Goal: Information Seeking & Learning: Learn about a topic

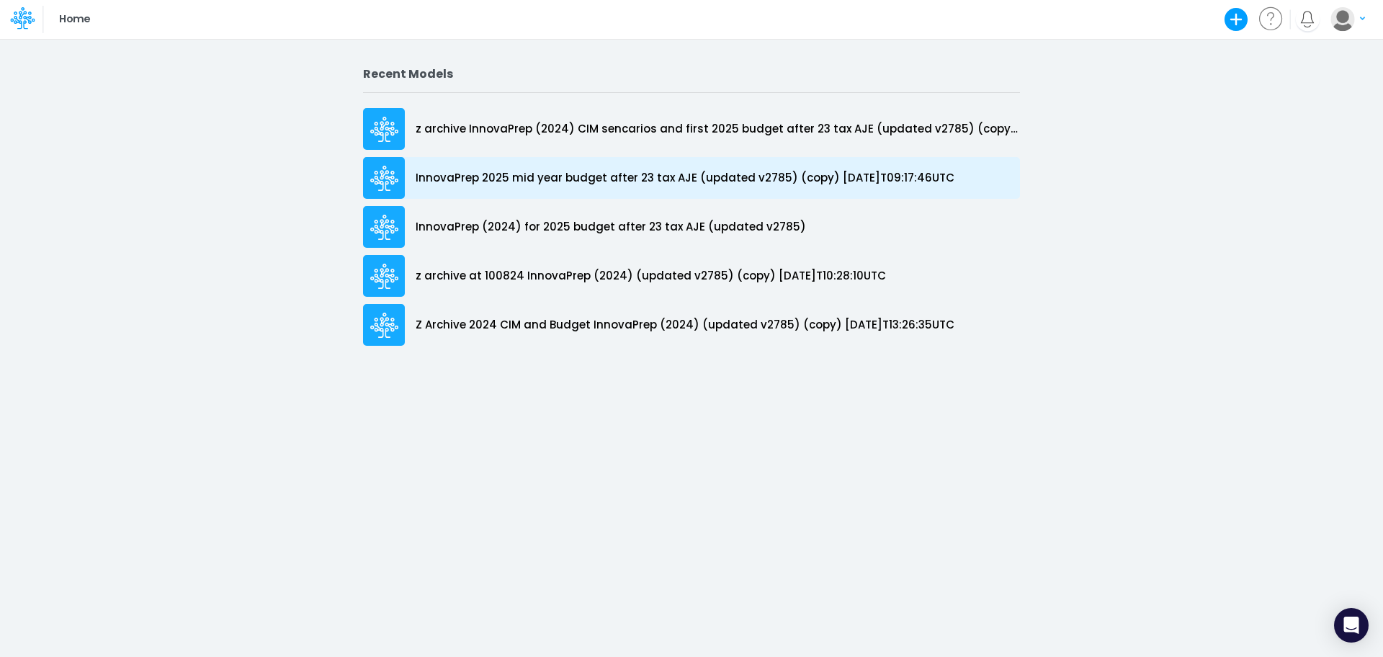
click at [609, 175] on p "InnovaPrep 2025 mid year budget after 23 tax AJE (updated v2785) (copy) [DATE]T…" at bounding box center [685, 178] width 539 height 17
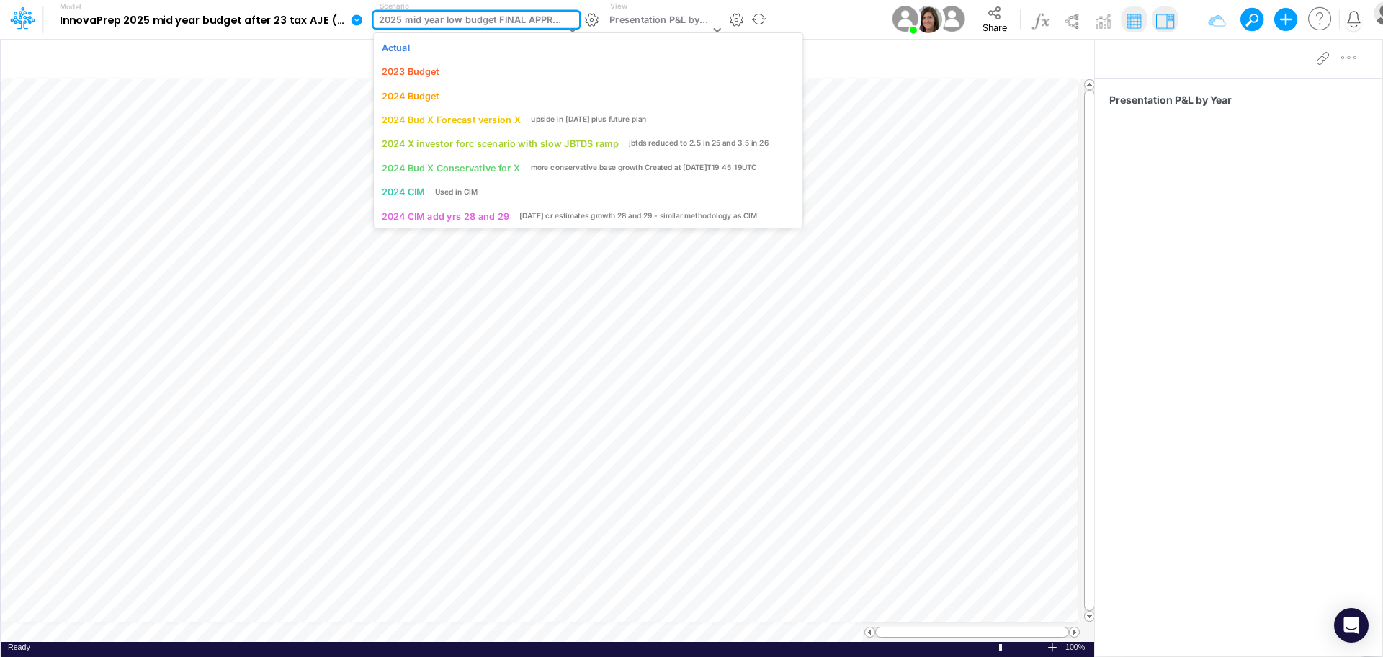
click at [570, 31] on icon at bounding box center [572, 30] width 7 height 4
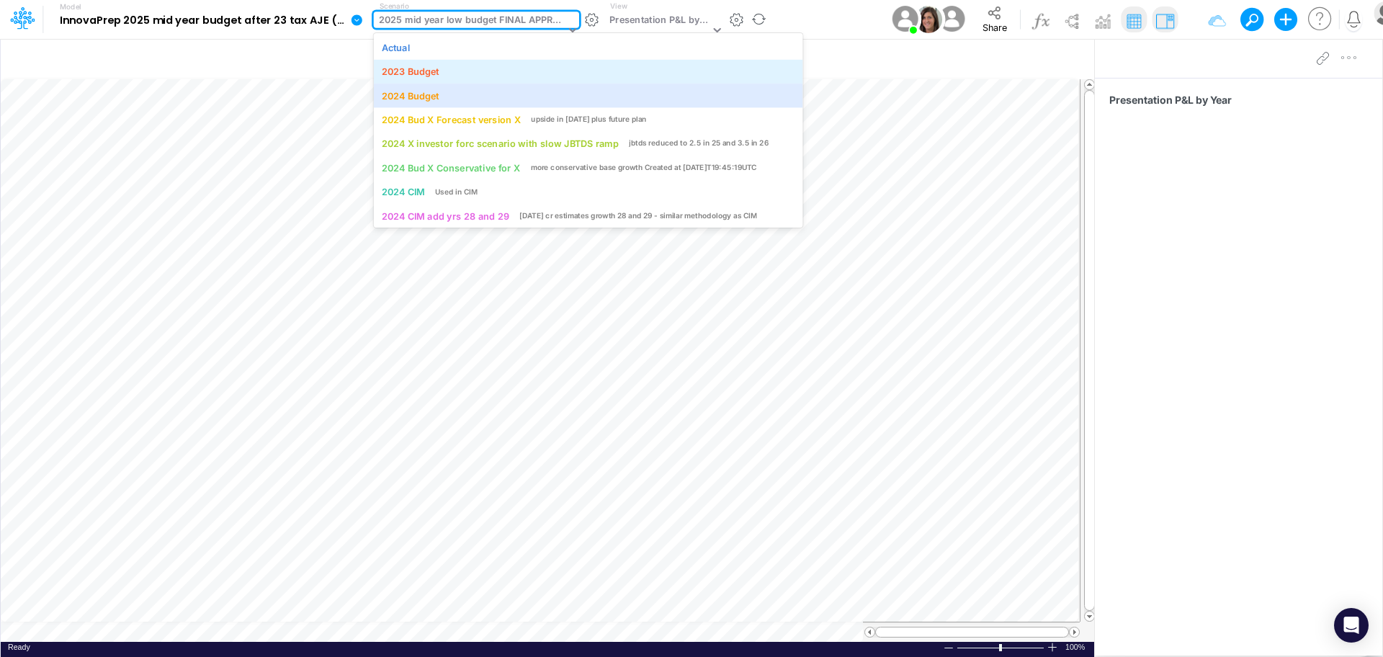
scroll to position [3, 0]
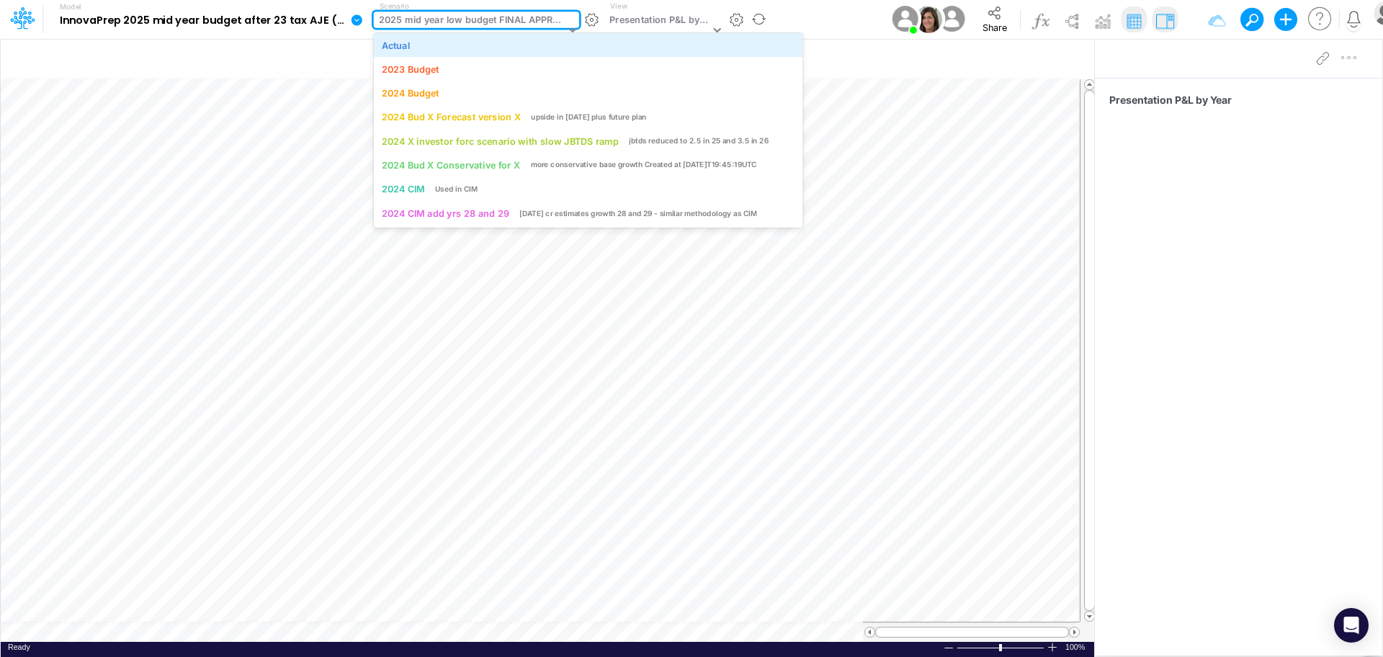
click at [457, 53] on div "Actual" at bounding box center [588, 45] width 429 height 24
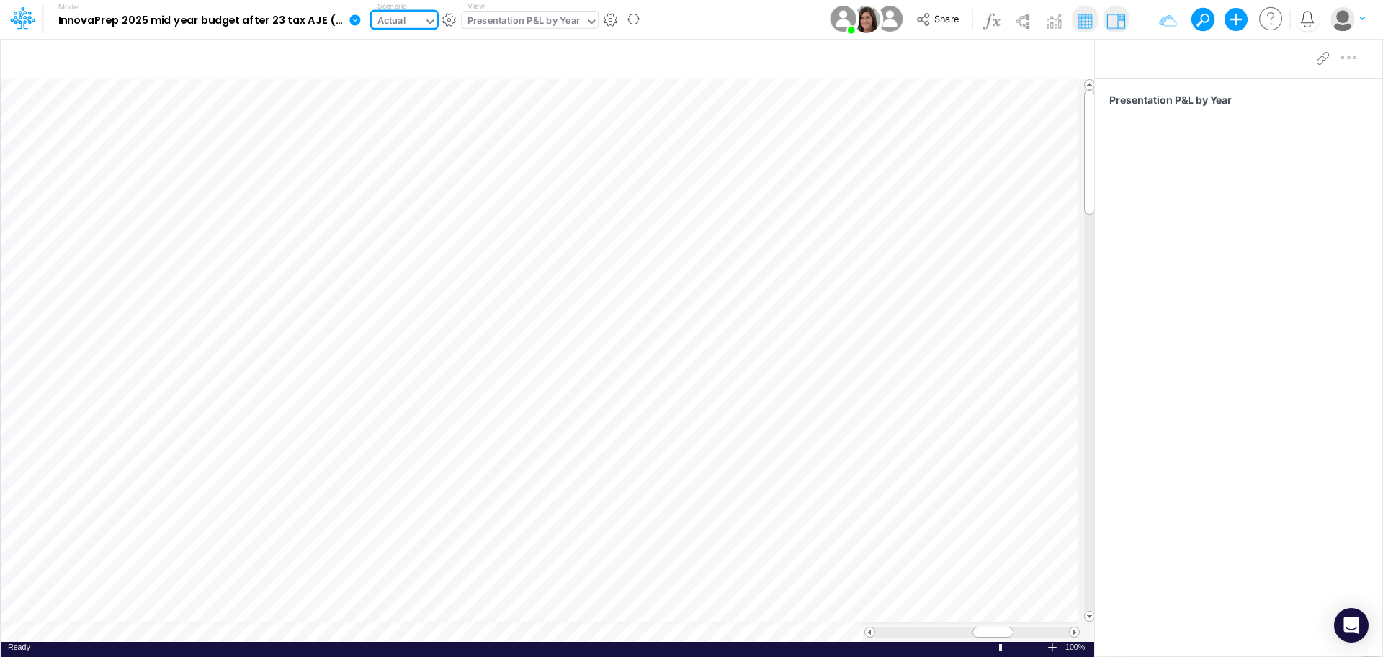
click at [589, 20] on icon at bounding box center [591, 21] width 13 height 13
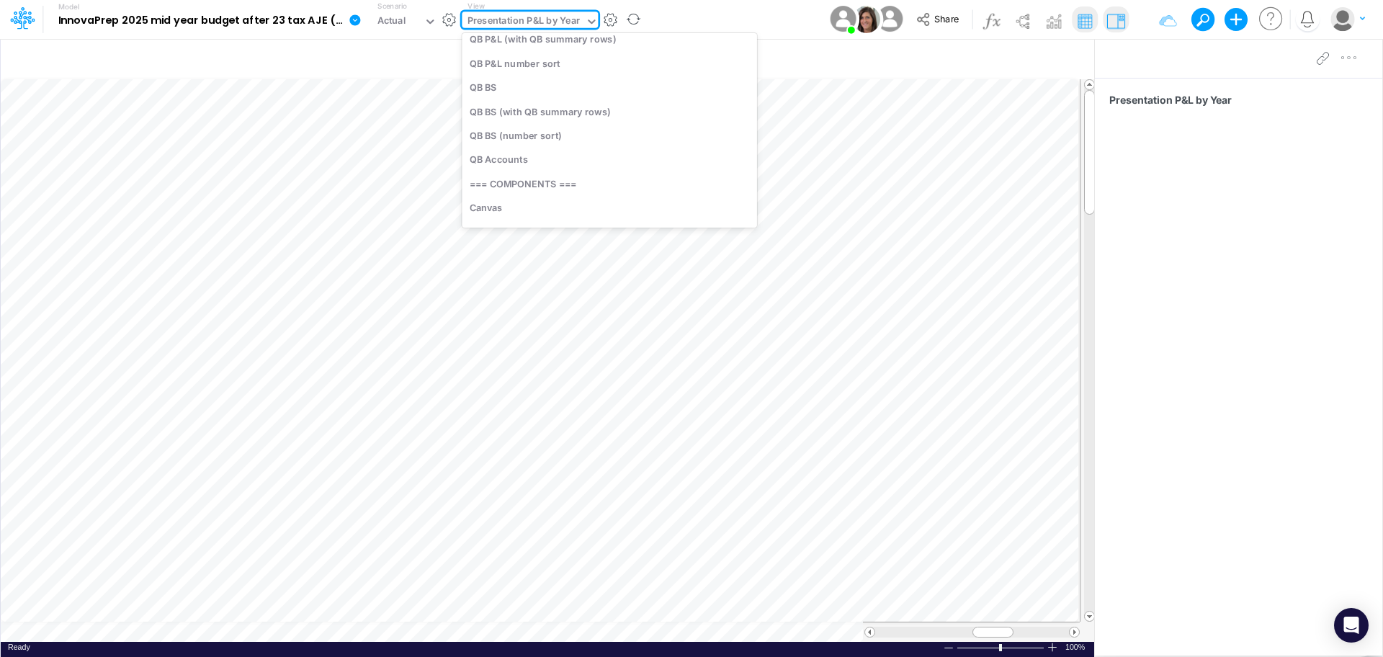
scroll to position [3109, 0]
click at [586, 44] on div "QB P&L (with QB summary rows)" at bounding box center [609, 40] width 295 height 24
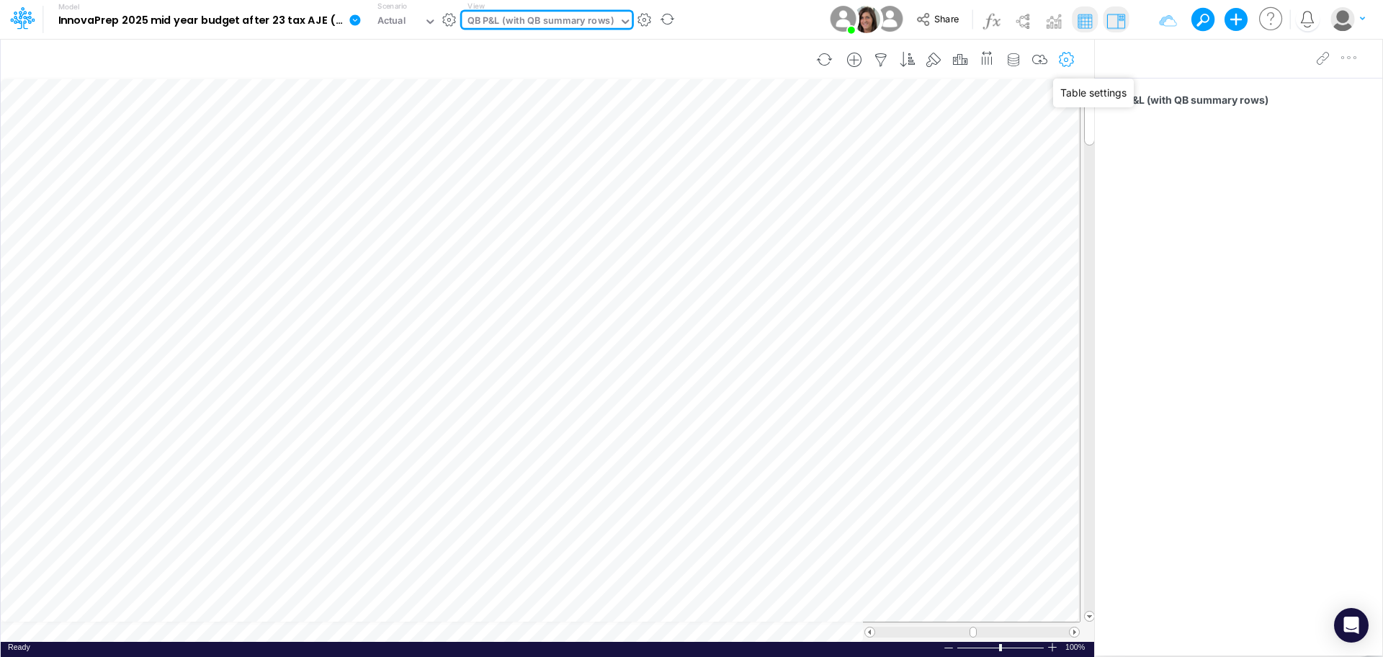
click at [1070, 56] on icon "button" at bounding box center [1067, 60] width 22 height 15
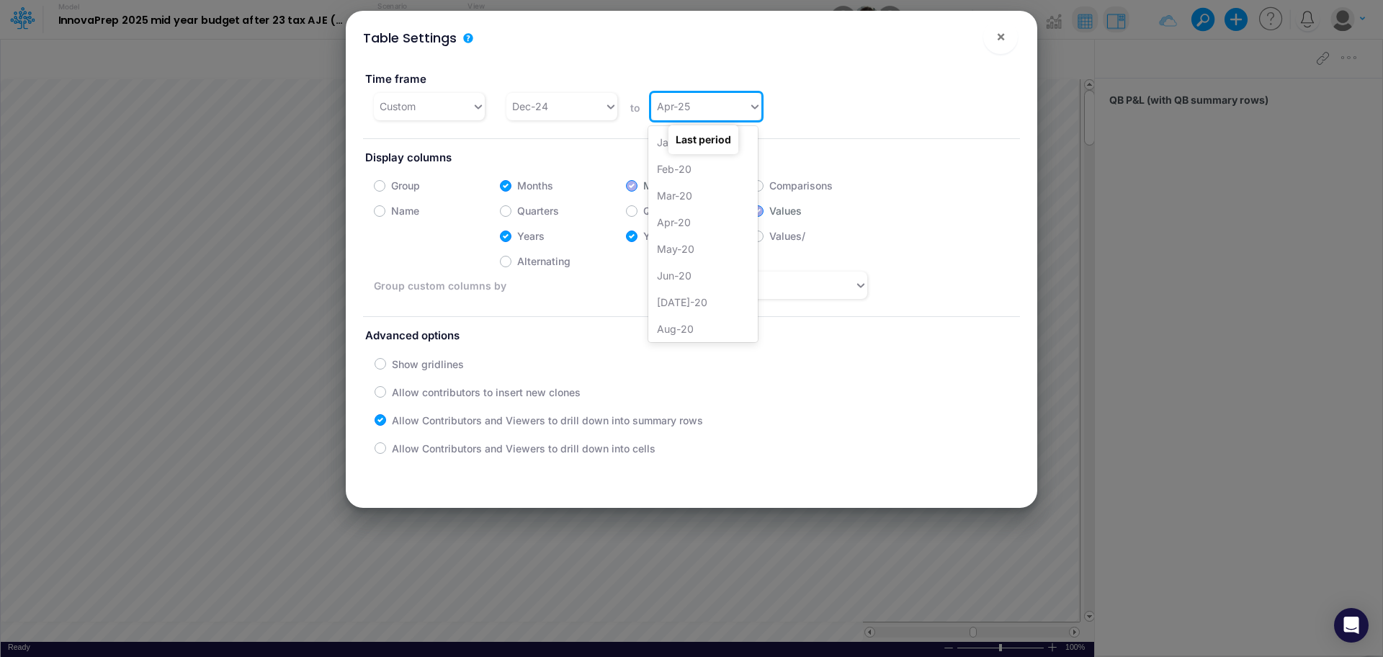
scroll to position [1506, 0]
click at [751, 107] on icon at bounding box center [754, 106] width 13 height 14
click at [707, 311] on div "[DATE]-25" at bounding box center [702, 304] width 109 height 27
click at [789, 398] on div "Allow contributors to insert new clones" at bounding box center [703, 391] width 657 height 28
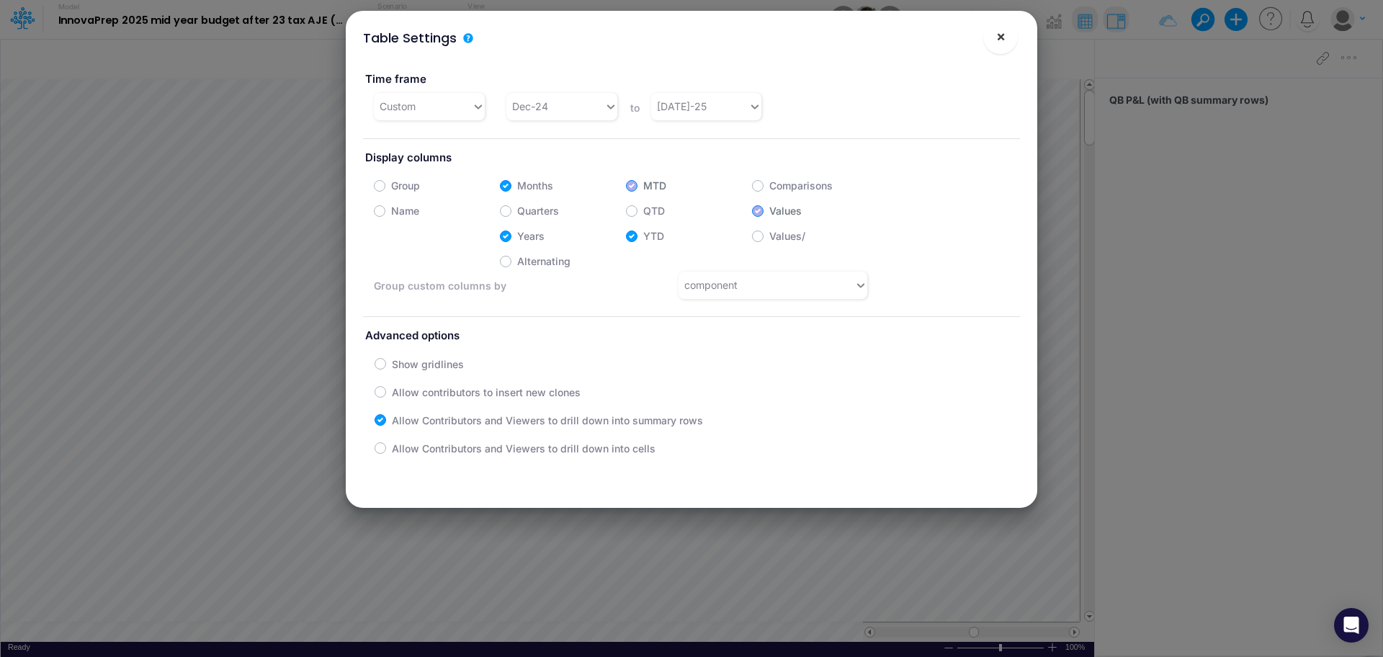
click at [1001, 35] on span "×" at bounding box center [1000, 35] width 9 height 17
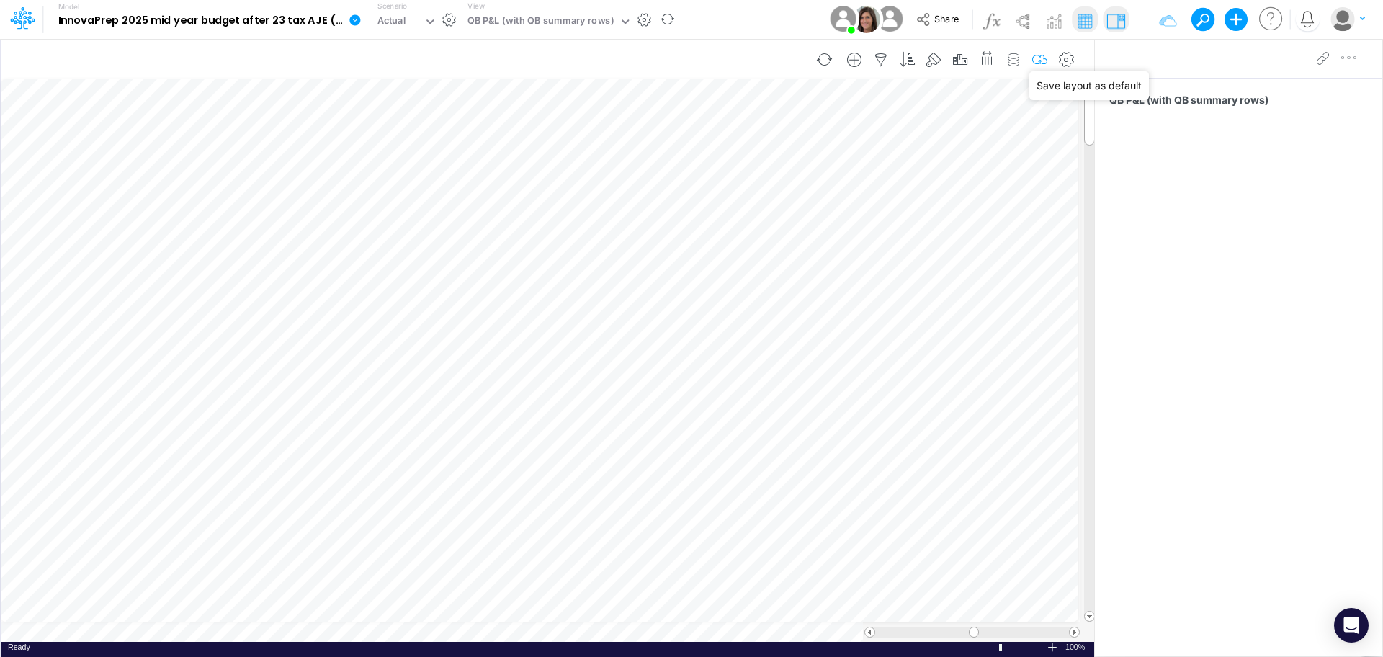
click at [1041, 53] on icon "button" at bounding box center [1040, 60] width 22 height 15
drag, startPoint x: 1090, startPoint y: 122, endPoint x: 1088, endPoint y: 83, distance: 39.6
click at [1088, 83] on div at bounding box center [1089, 350] width 11 height 542
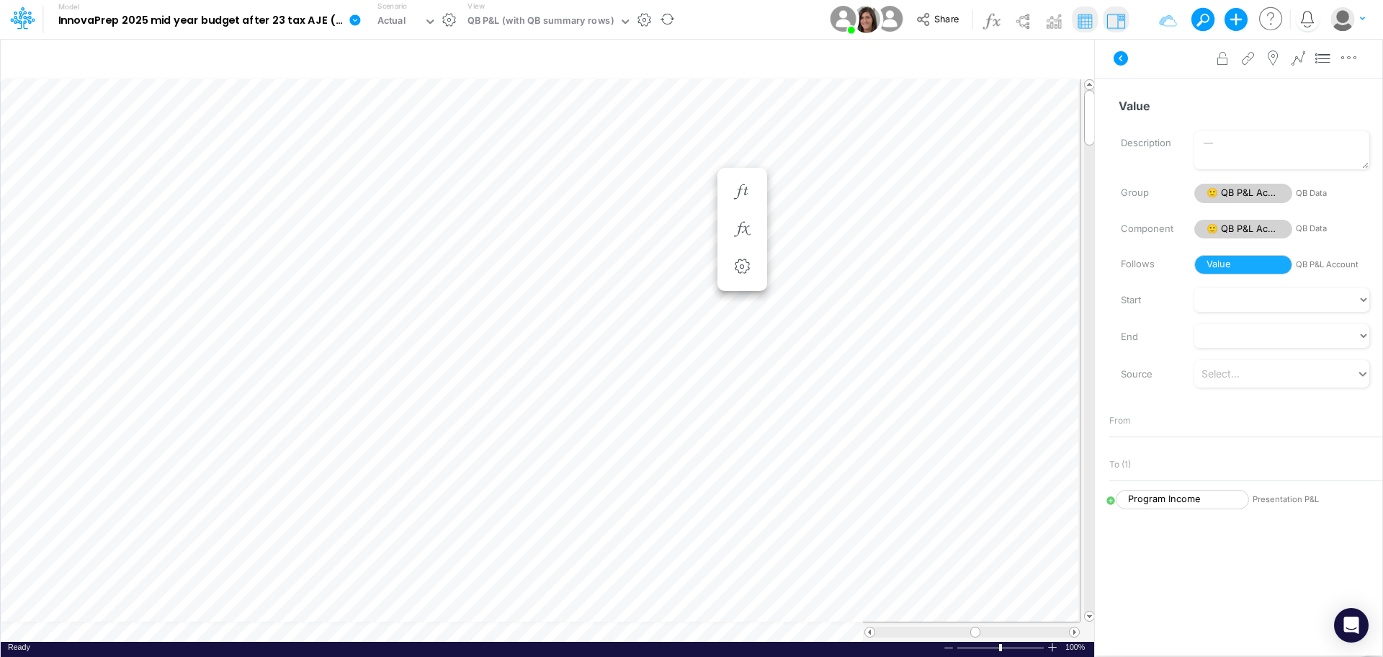
scroll to position [7, 1]
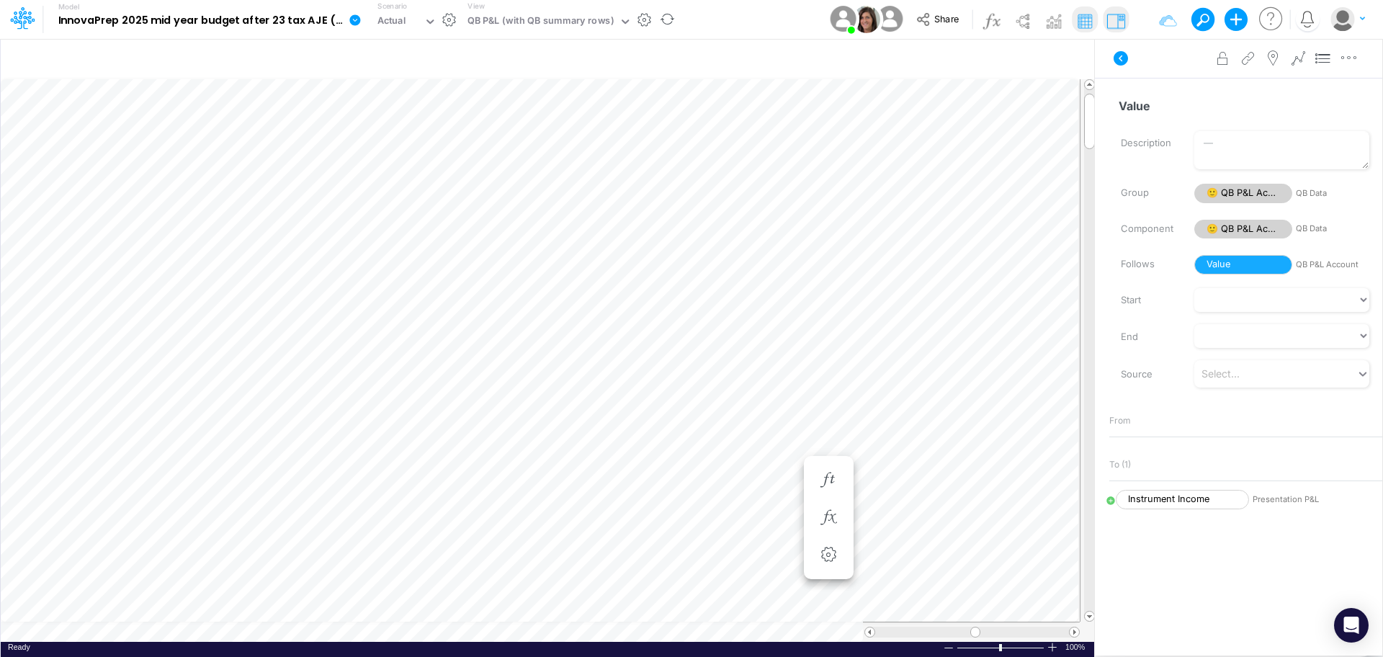
scroll to position [7, 1]
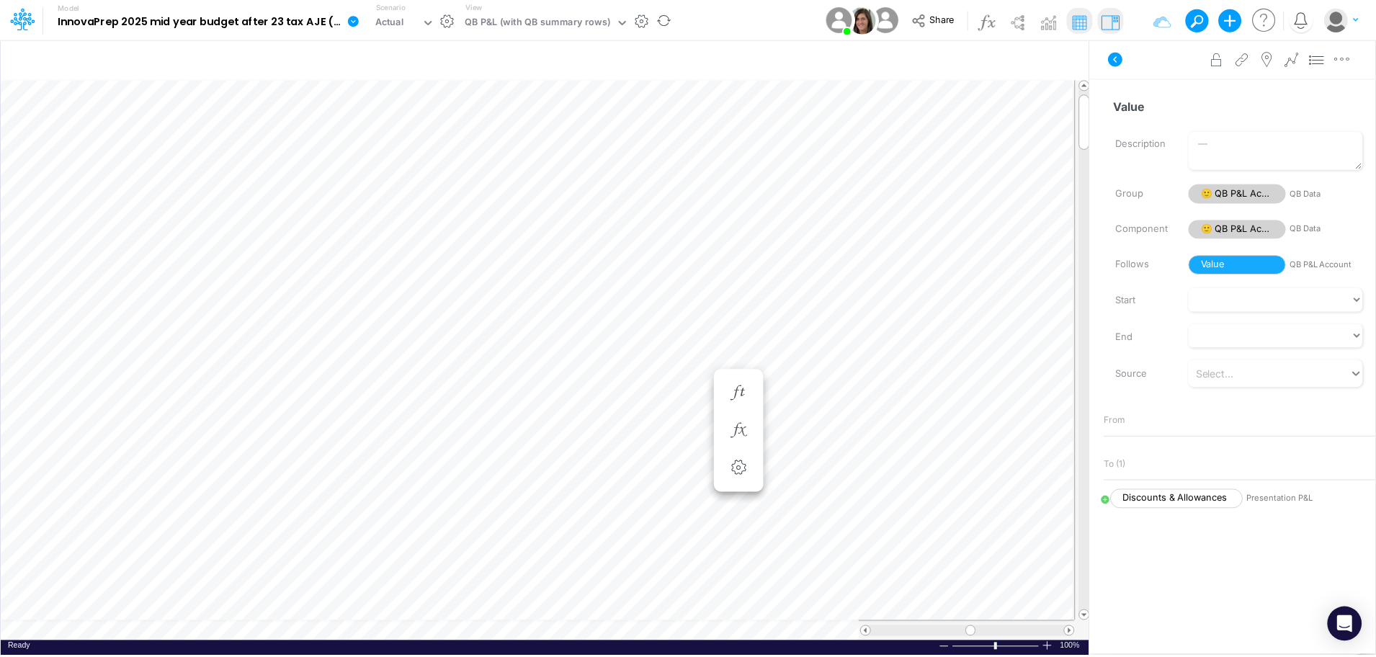
scroll to position [7, 1]
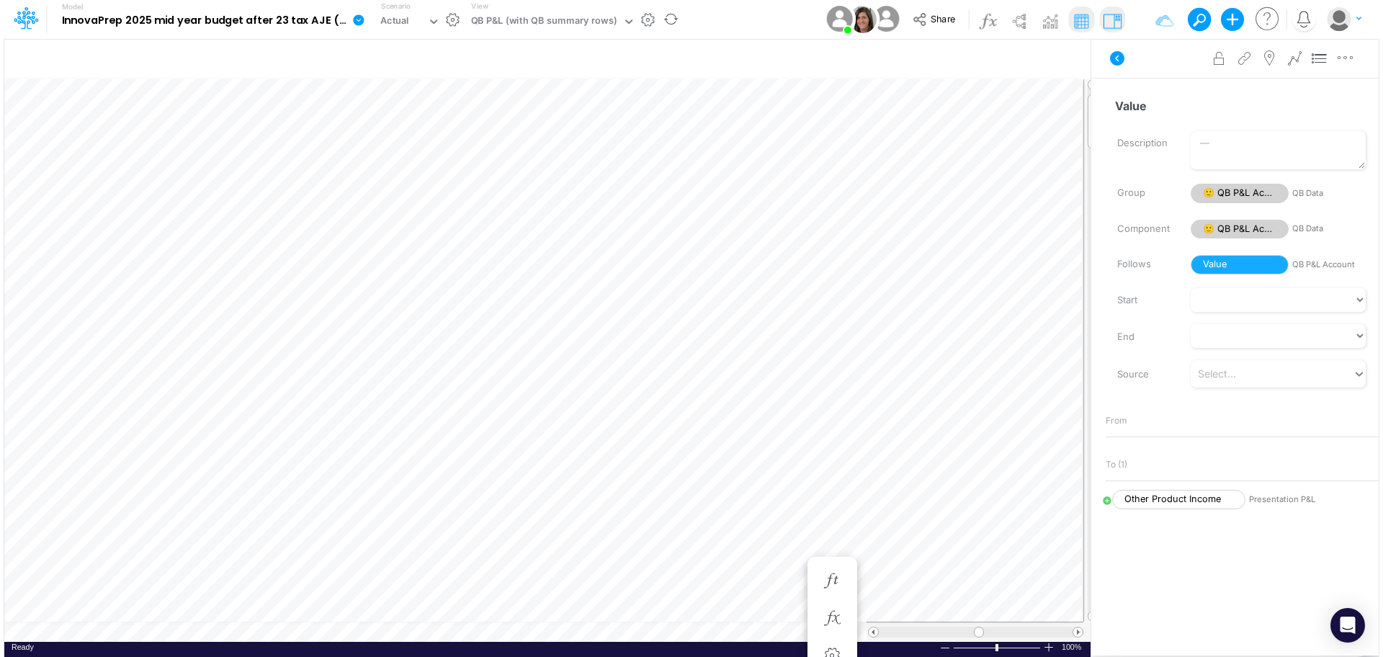
scroll to position [7, 1]
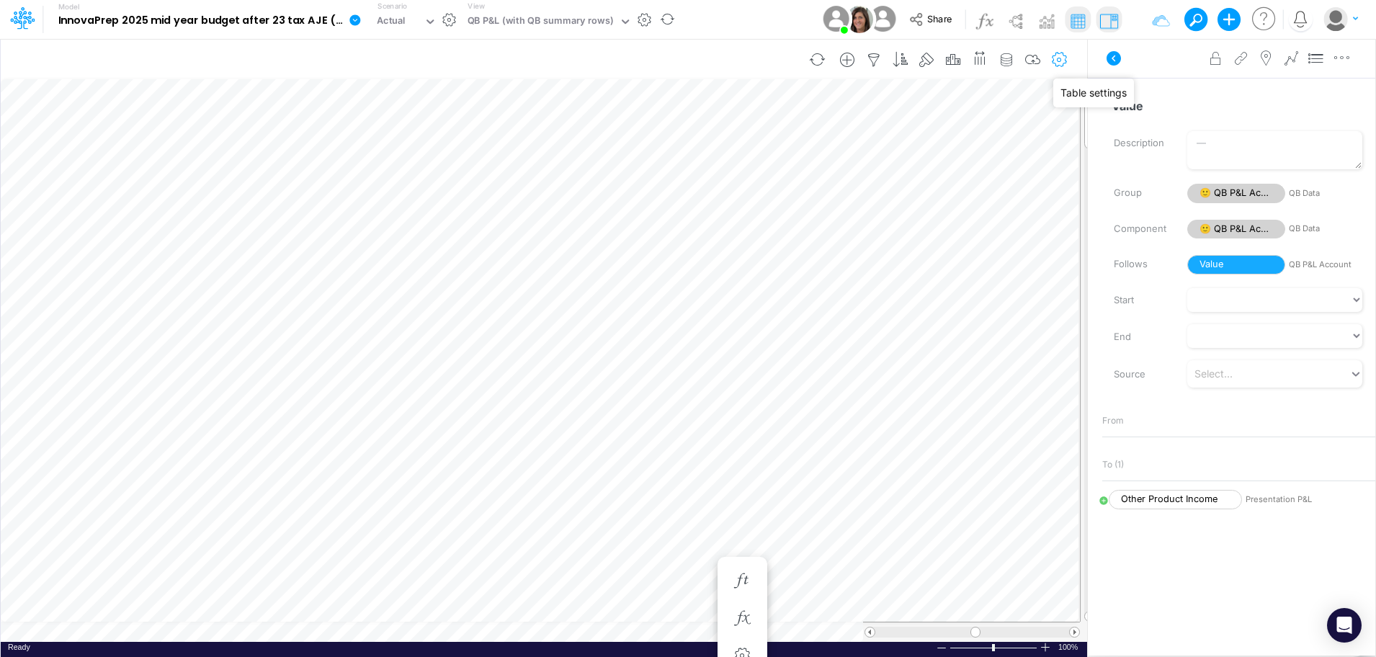
click at [1069, 60] on icon "button" at bounding box center [1060, 60] width 22 height 15
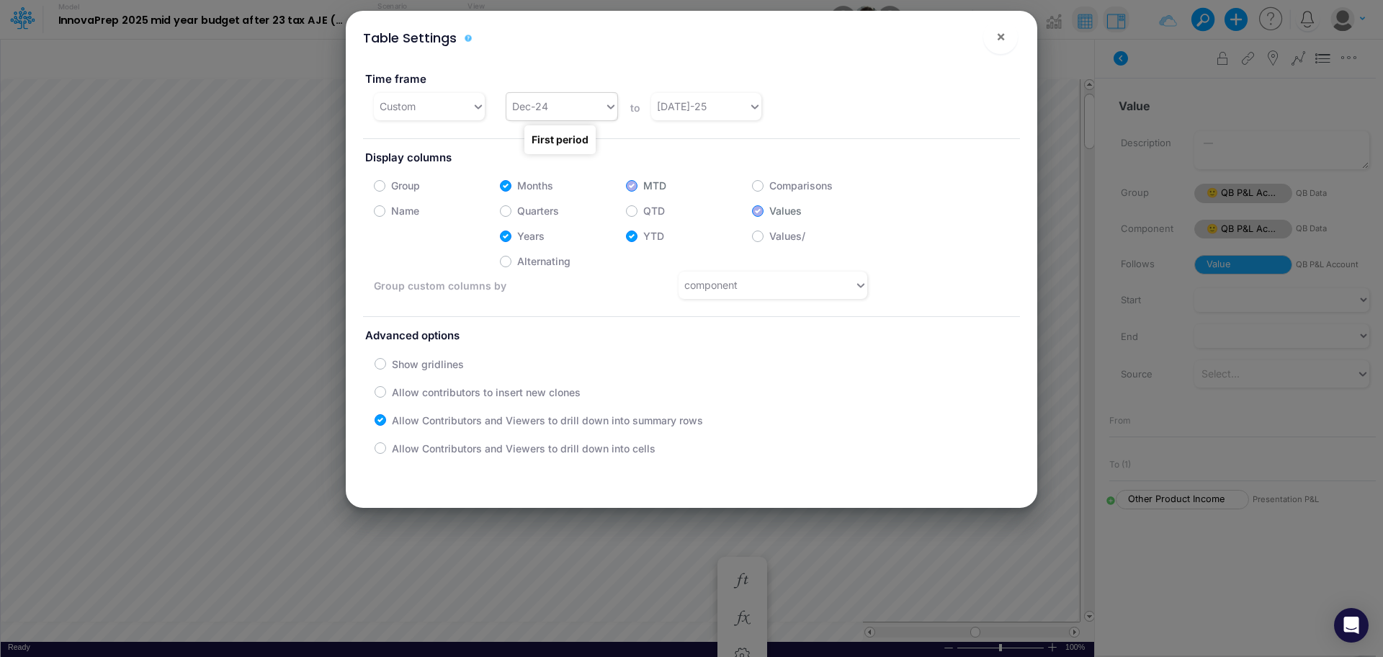
click at [606, 102] on icon at bounding box center [610, 106] width 13 height 14
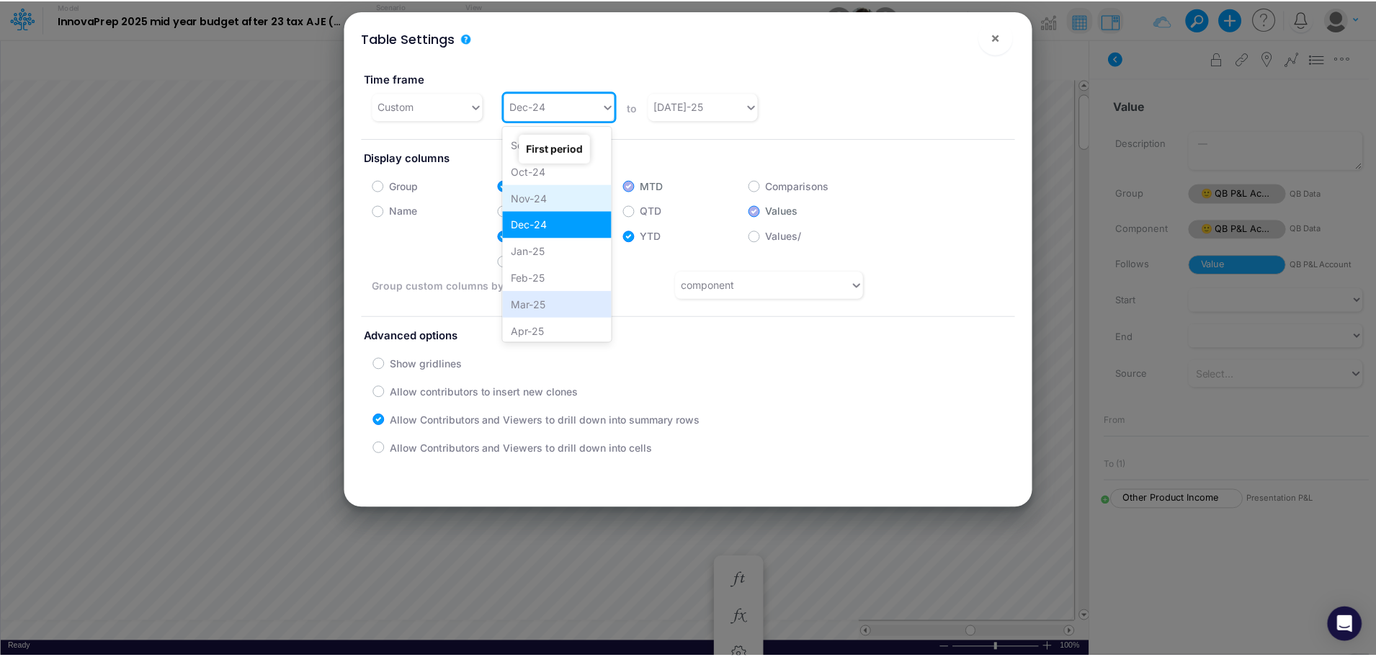
scroll to position [1496, 0]
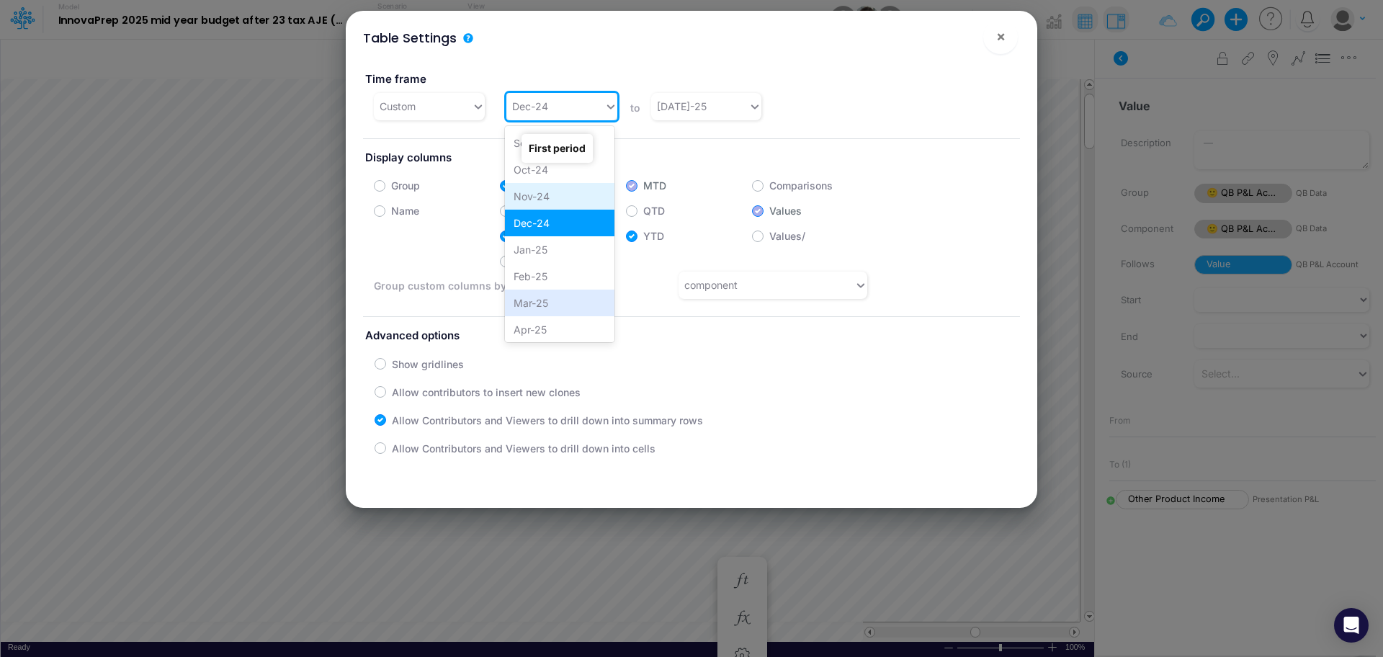
click at [565, 295] on div "Mar-25" at bounding box center [559, 303] width 109 height 27
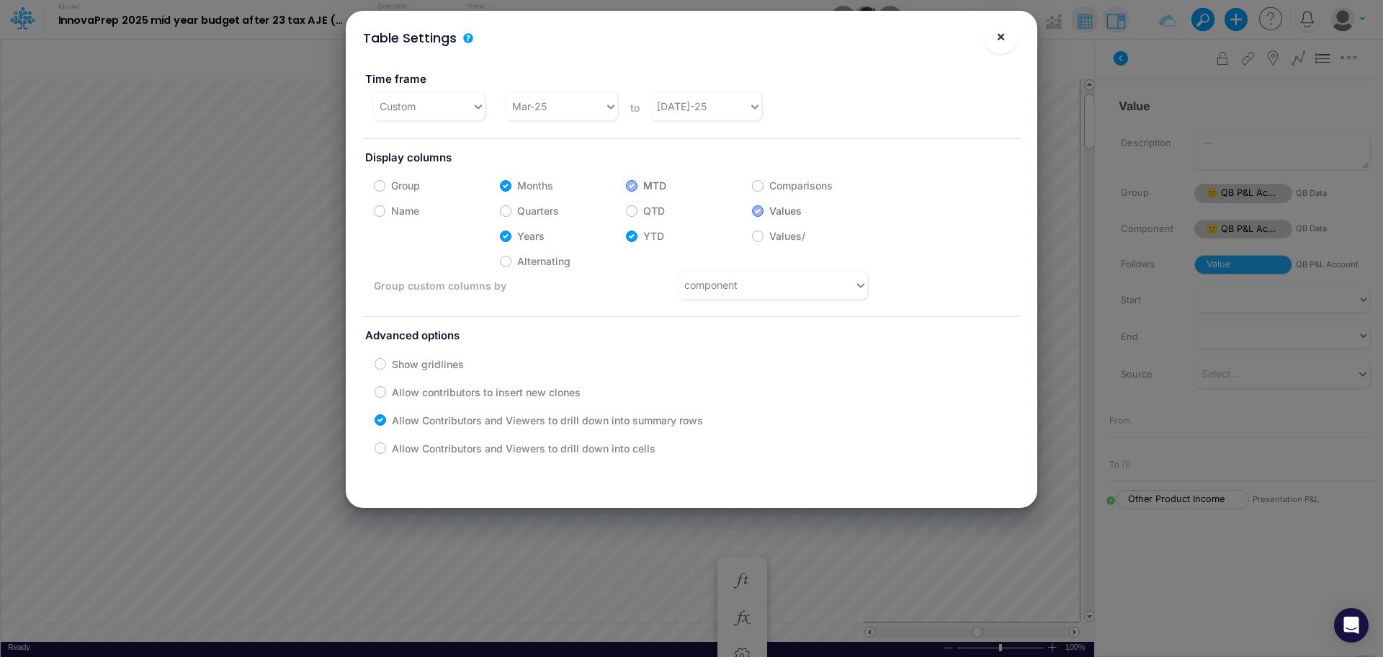
click at [1003, 37] on span "×" at bounding box center [1000, 35] width 9 height 17
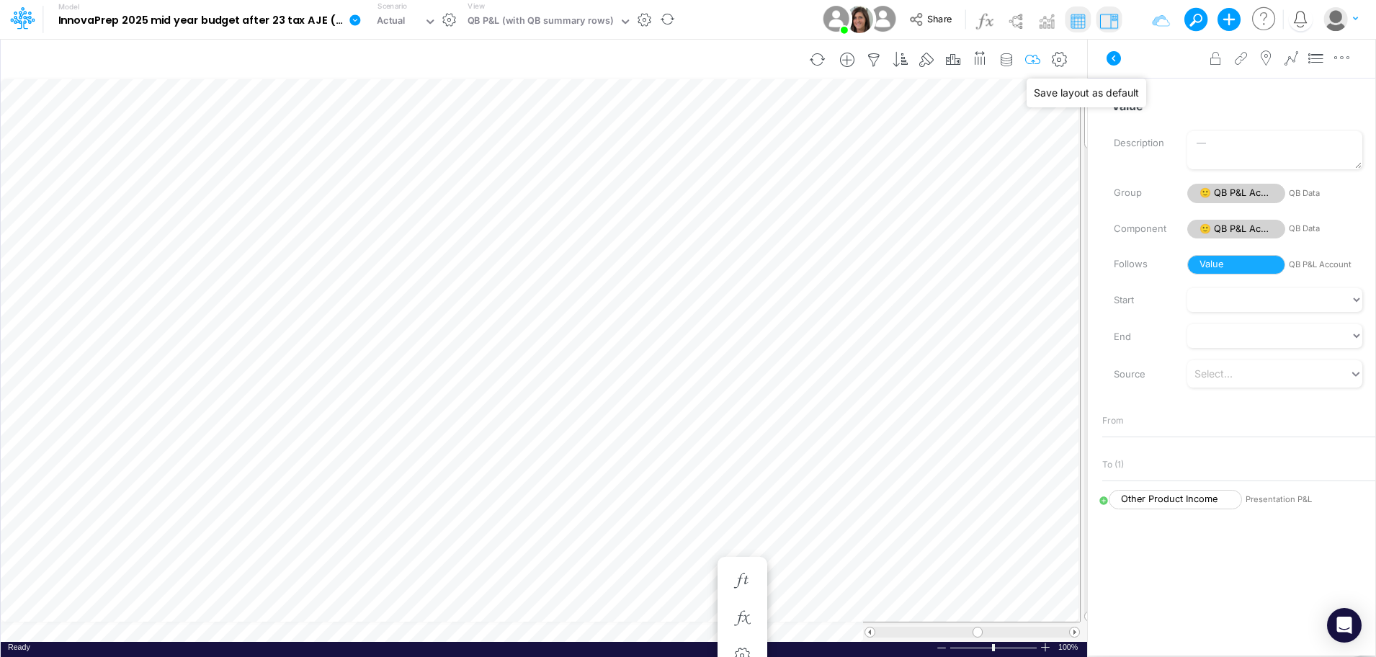
click at [1042, 56] on icon "button" at bounding box center [1033, 60] width 22 height 15
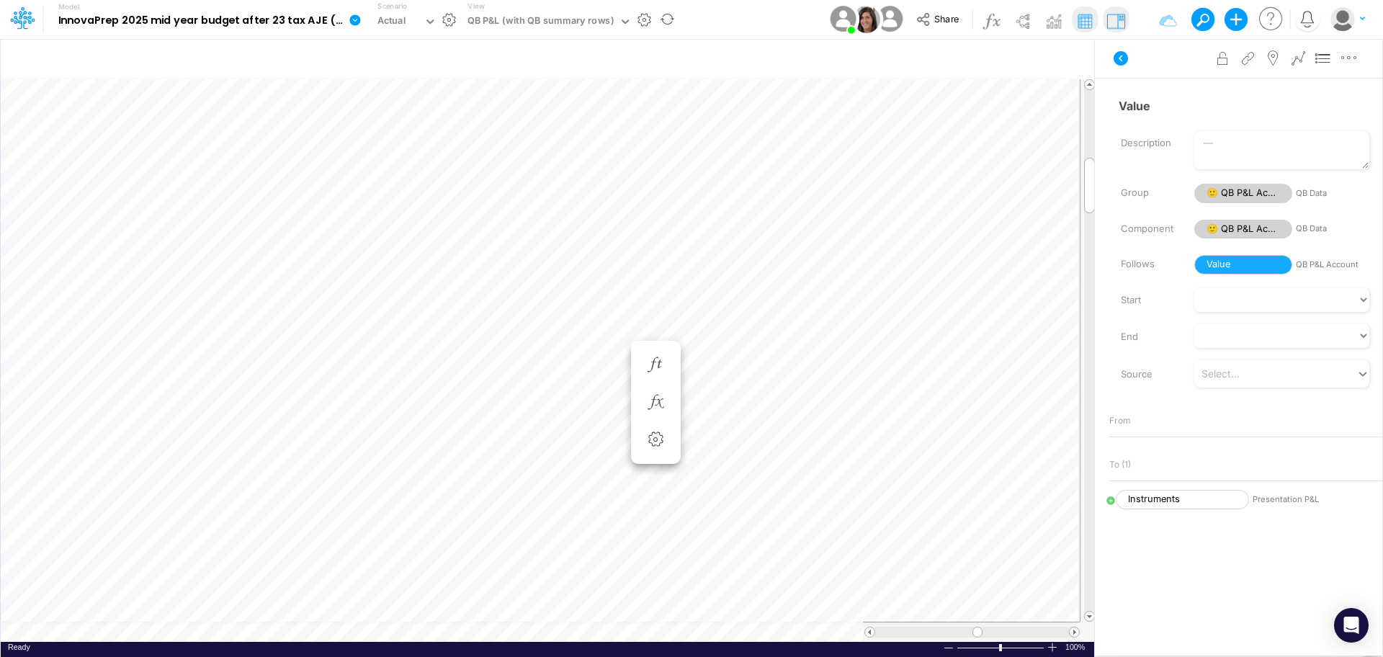
scroll to position [7, 1]
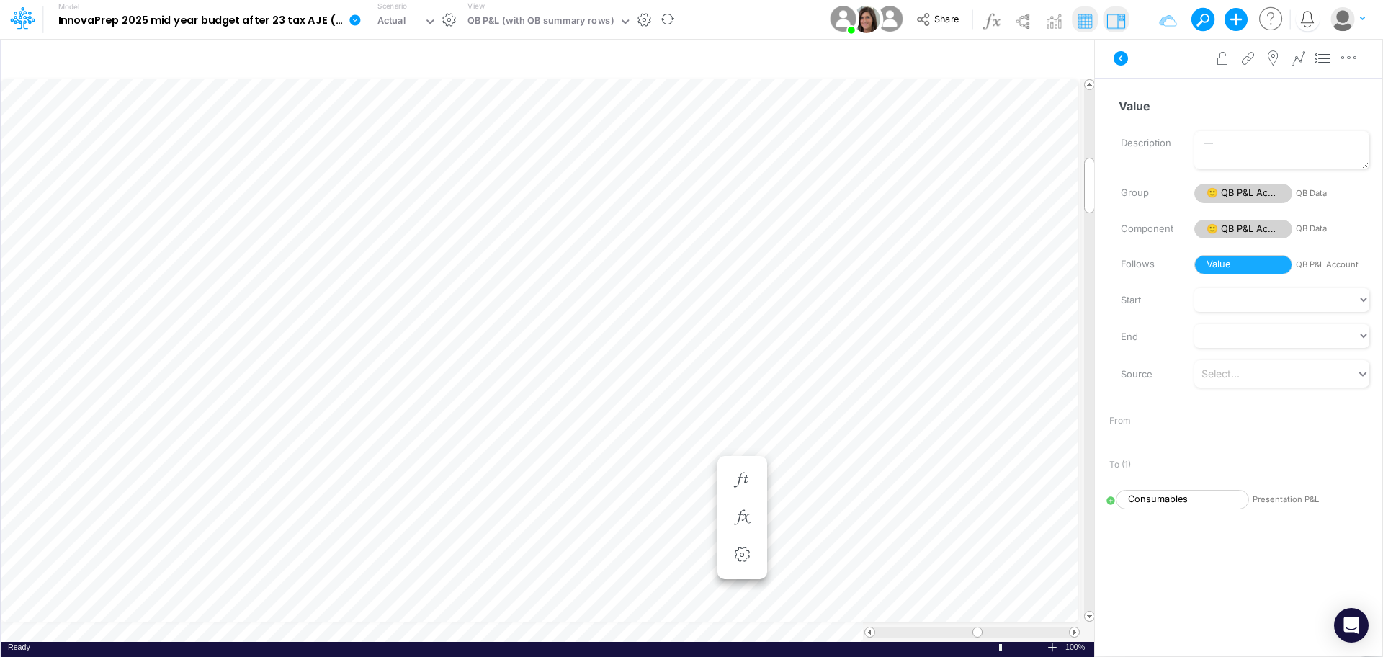
scroll to position [7, 1]
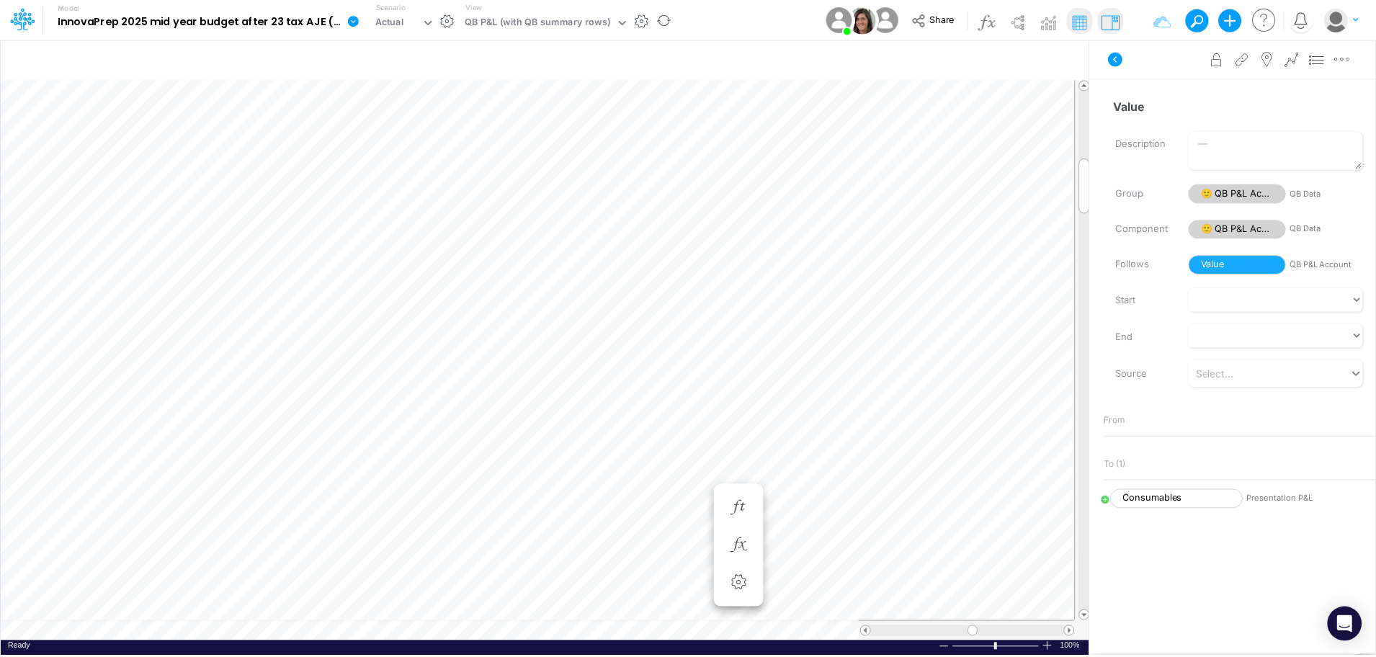
scroll to position [7, 1]
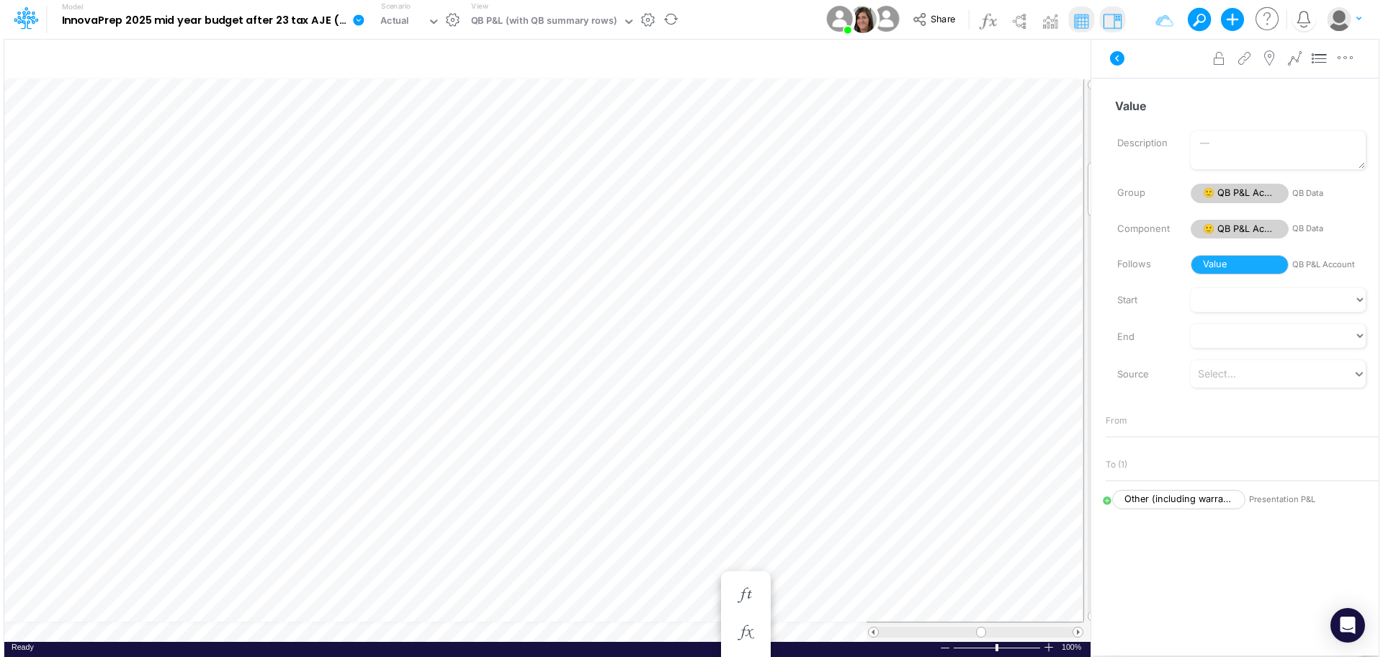
scroll to position [7, 1]
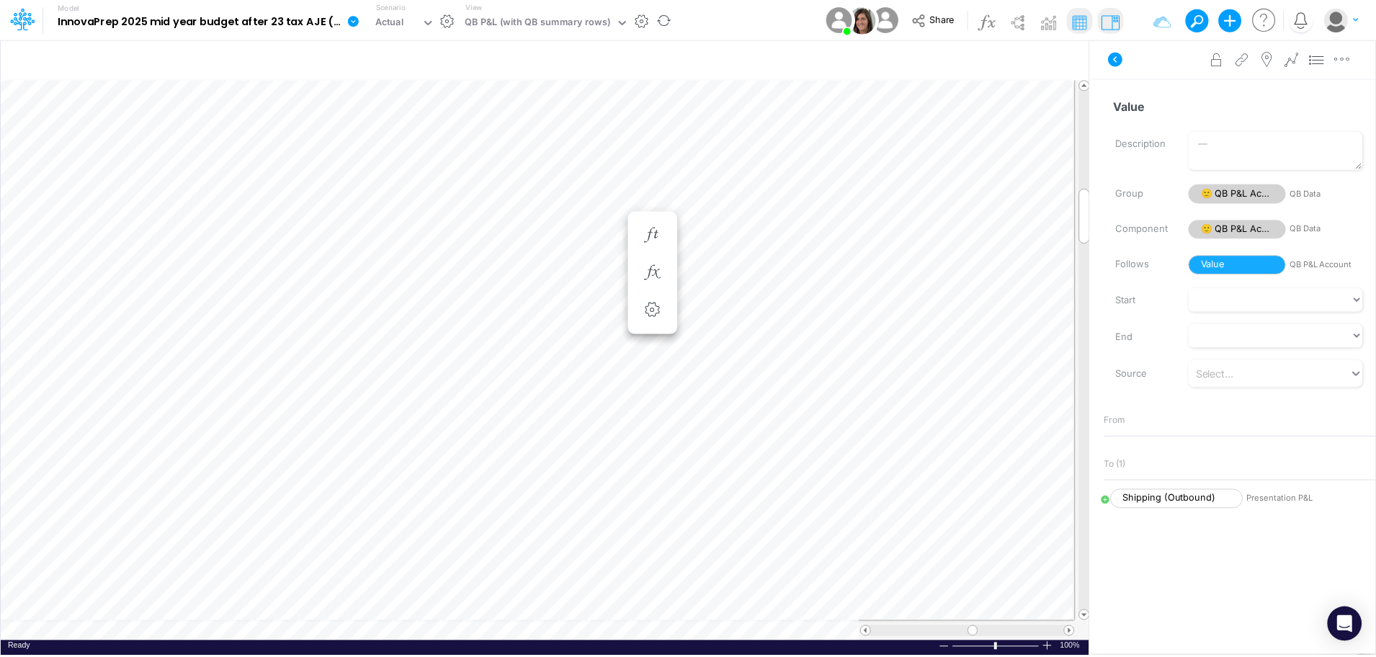
scroll to position [7, 1]
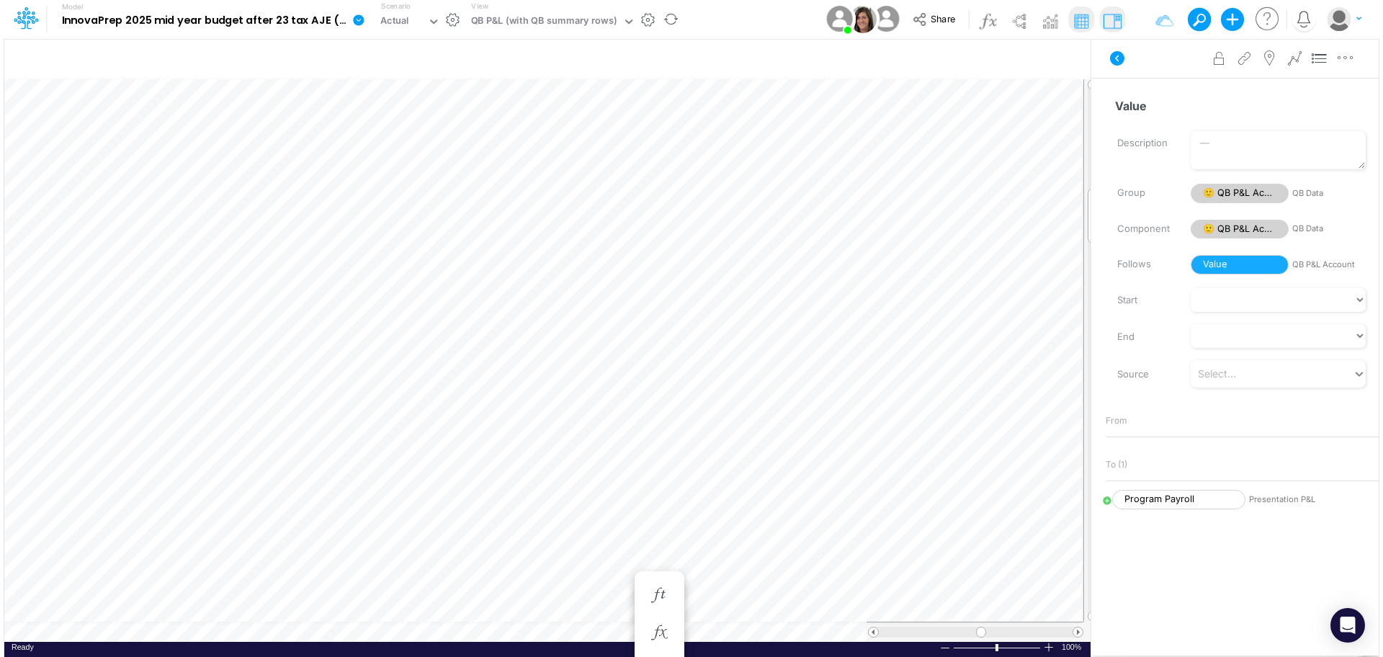
scroll to position [7, 1]
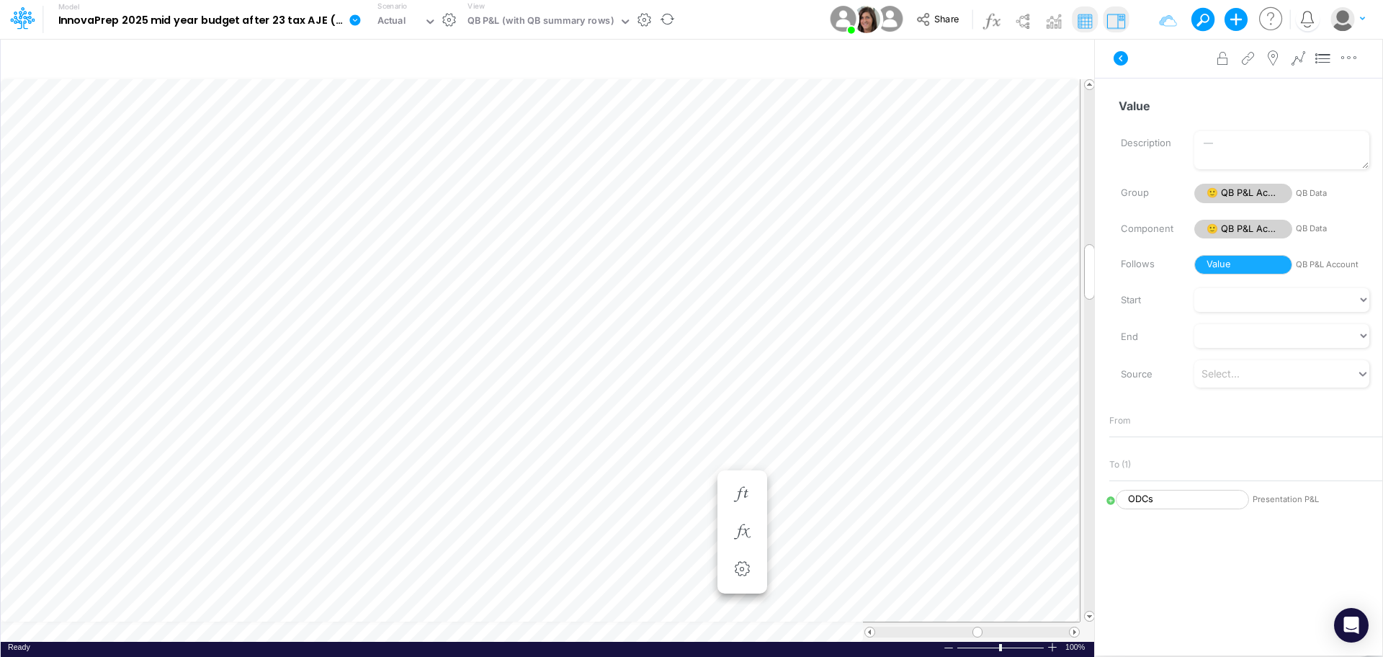
scroll to position [7, 1]
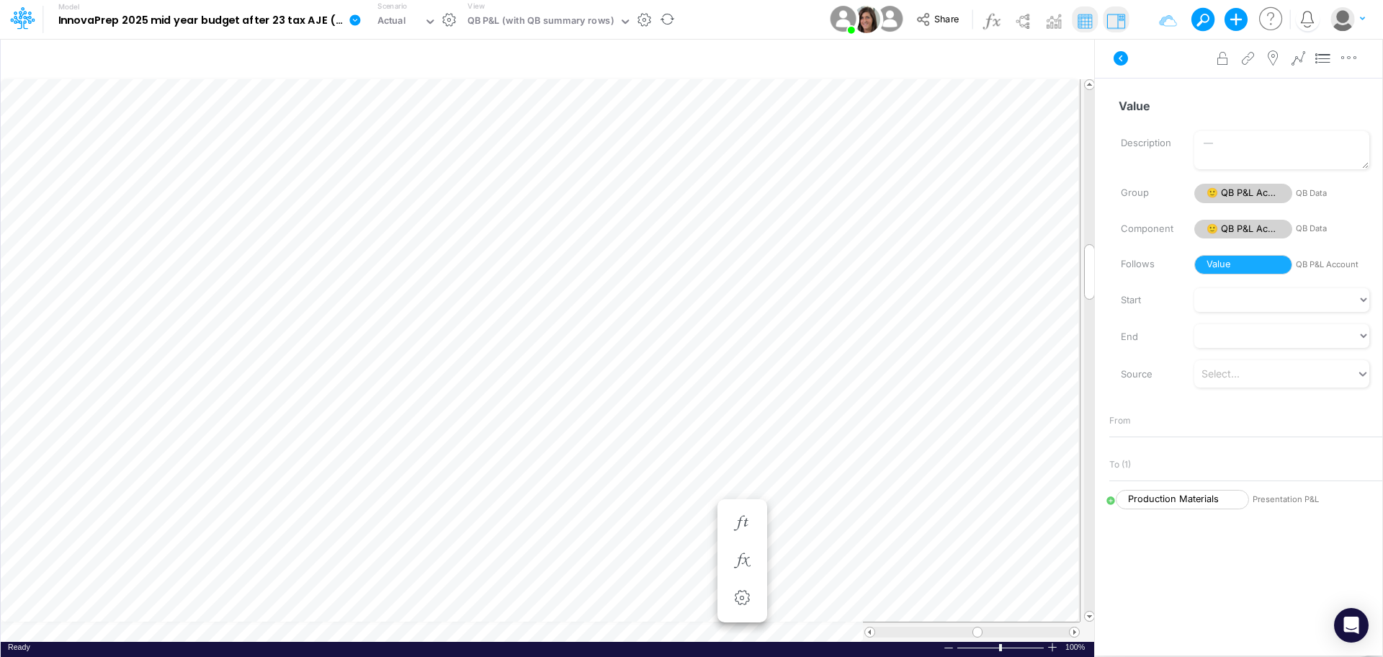
scroll to position [7, 1]
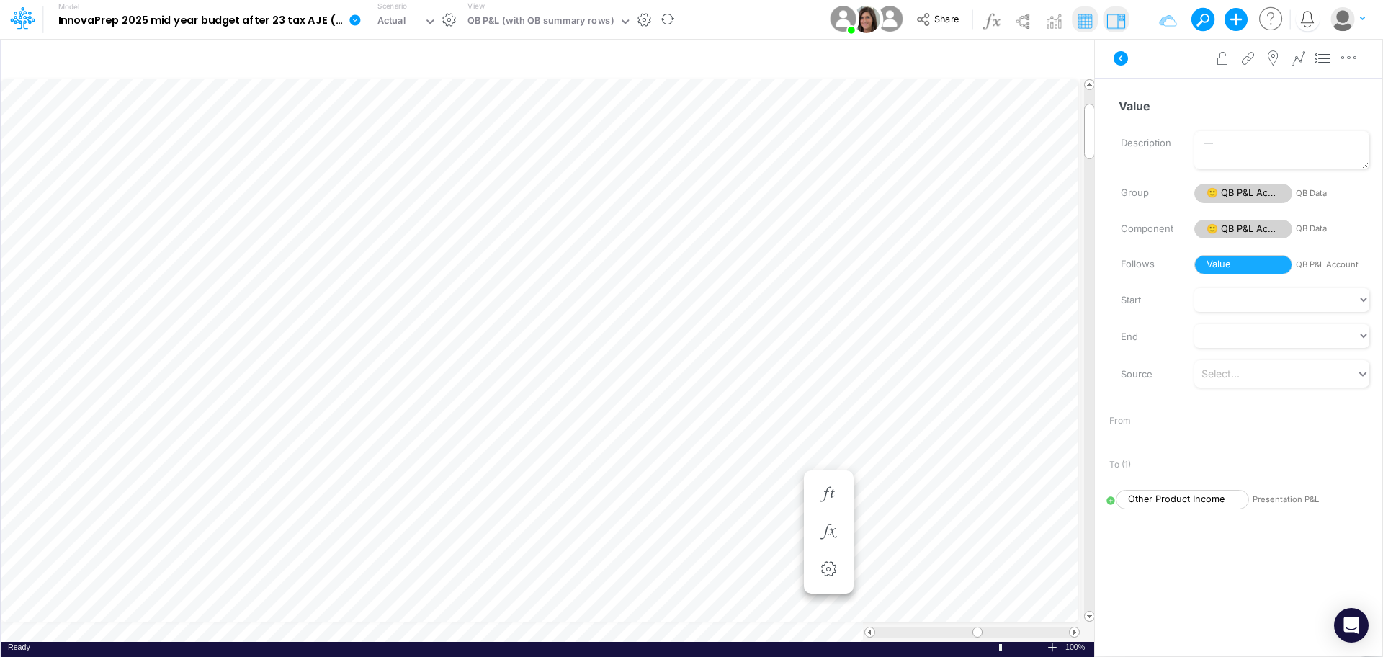
scroll to position [7, 1]
click at [743, 529] on icon "button" at bounding box center [742, 531] width 22 height 15
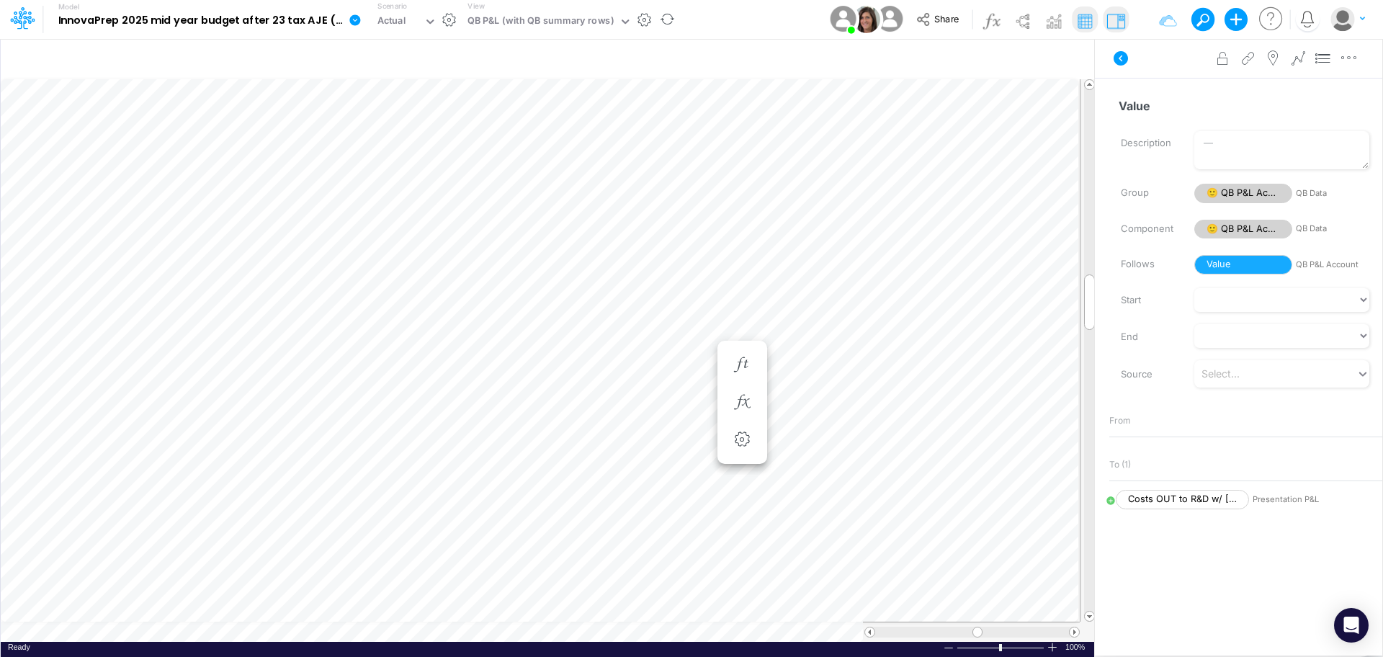
scroll to position [7, 1]
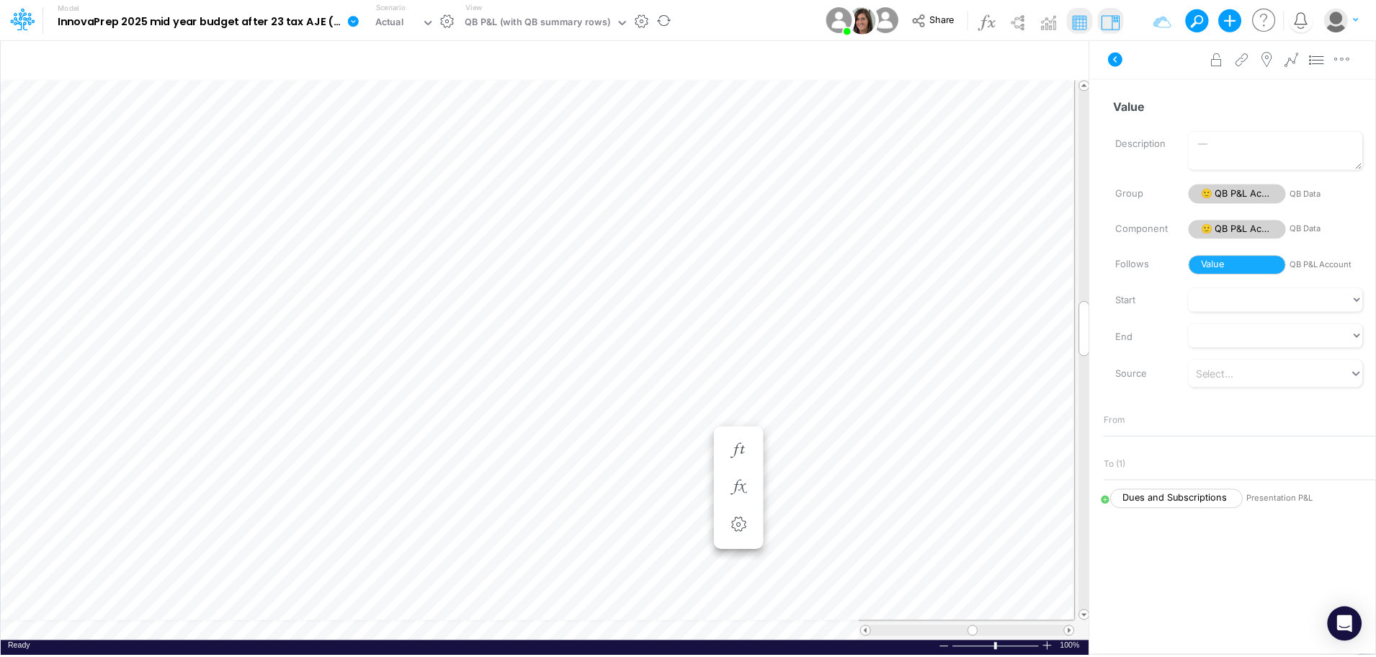
scroll to position [7, 1]
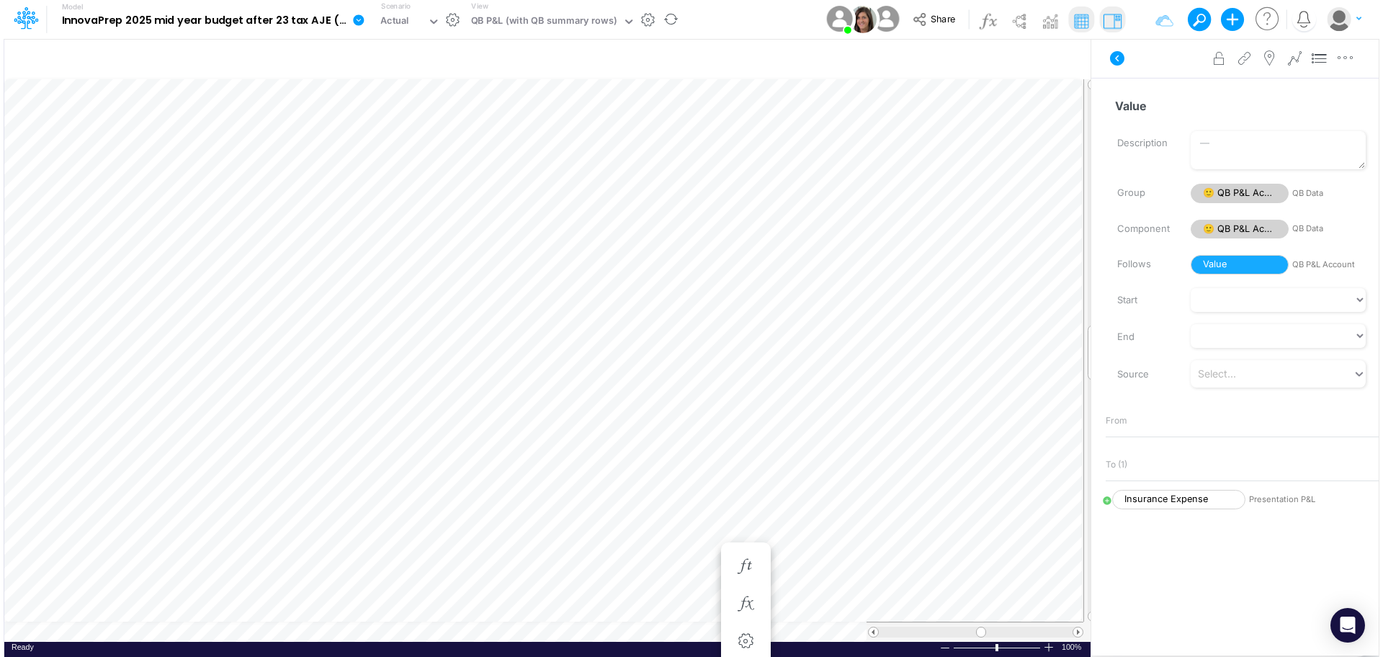
scroll to position [7, 1]
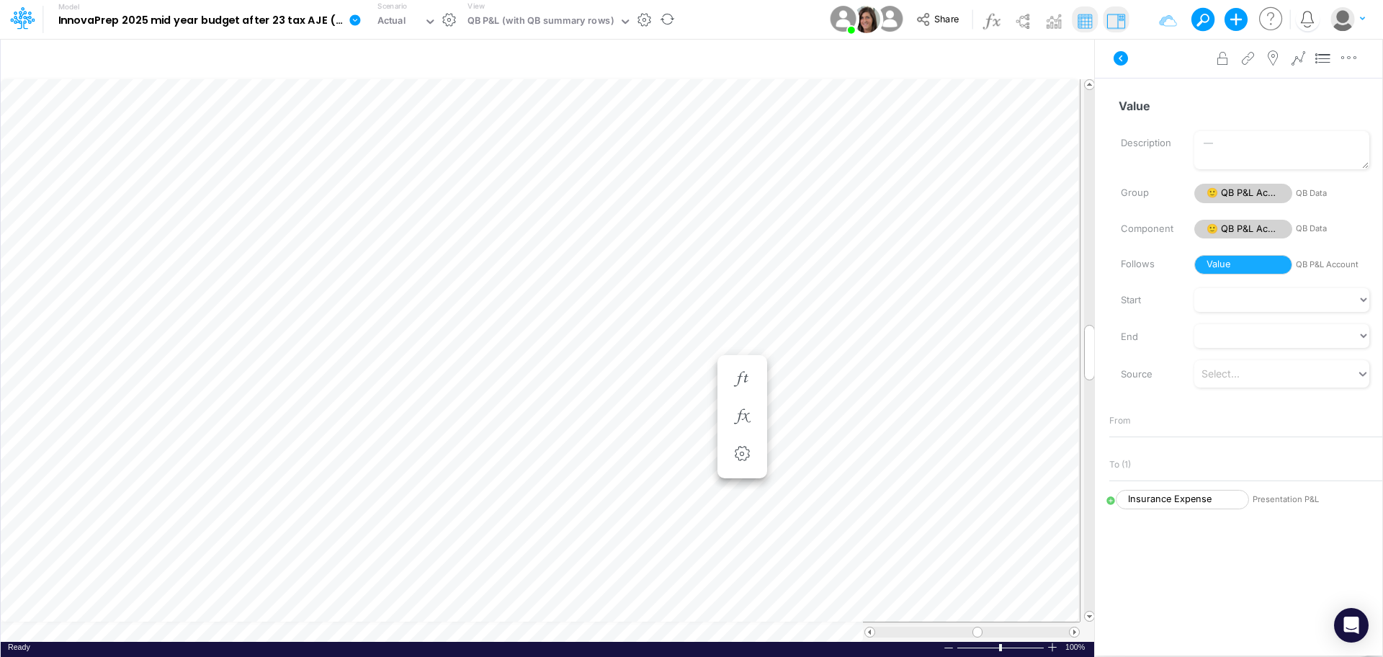
scroll to position [7, 1]
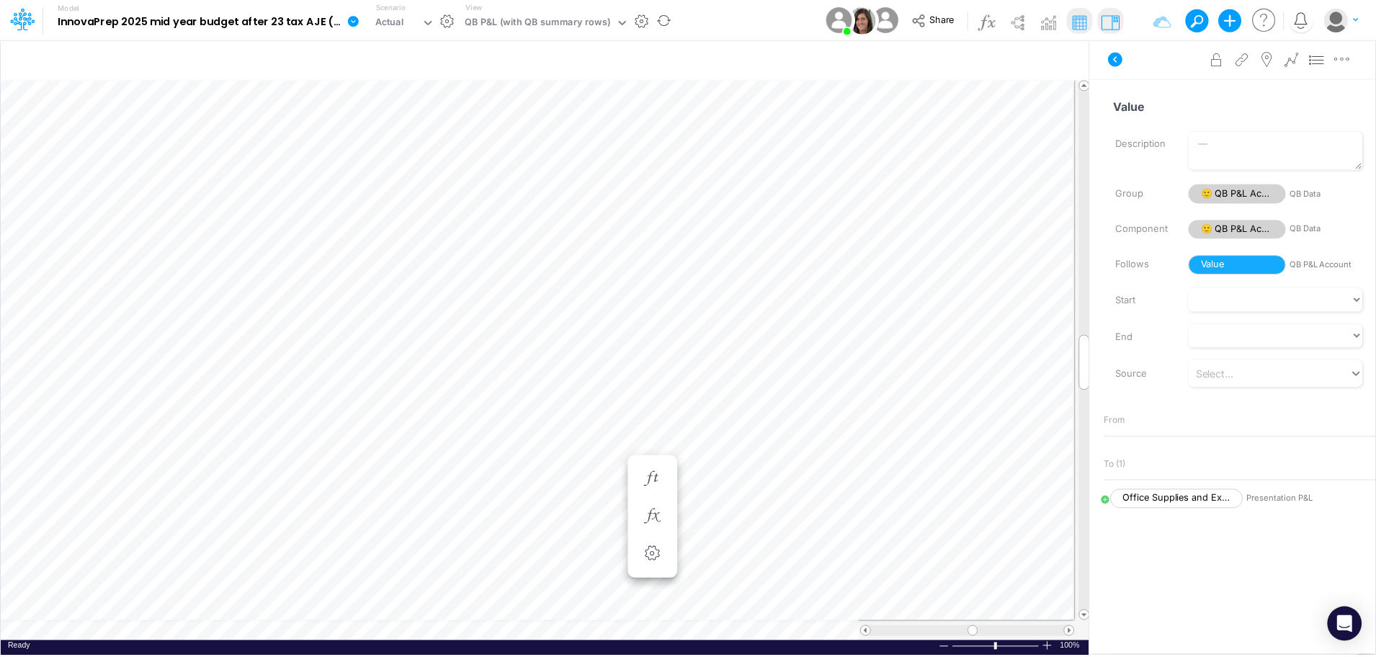
scroll to position [7, 1]
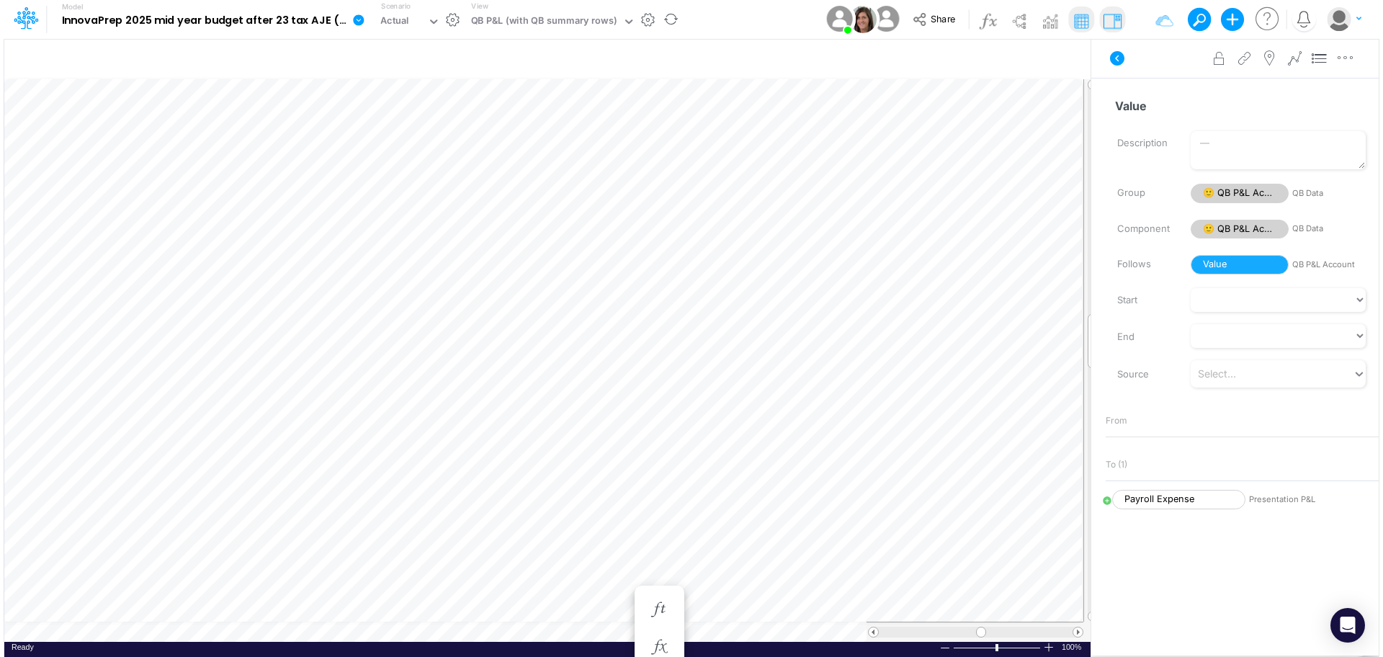
scroll to position [7, 1]
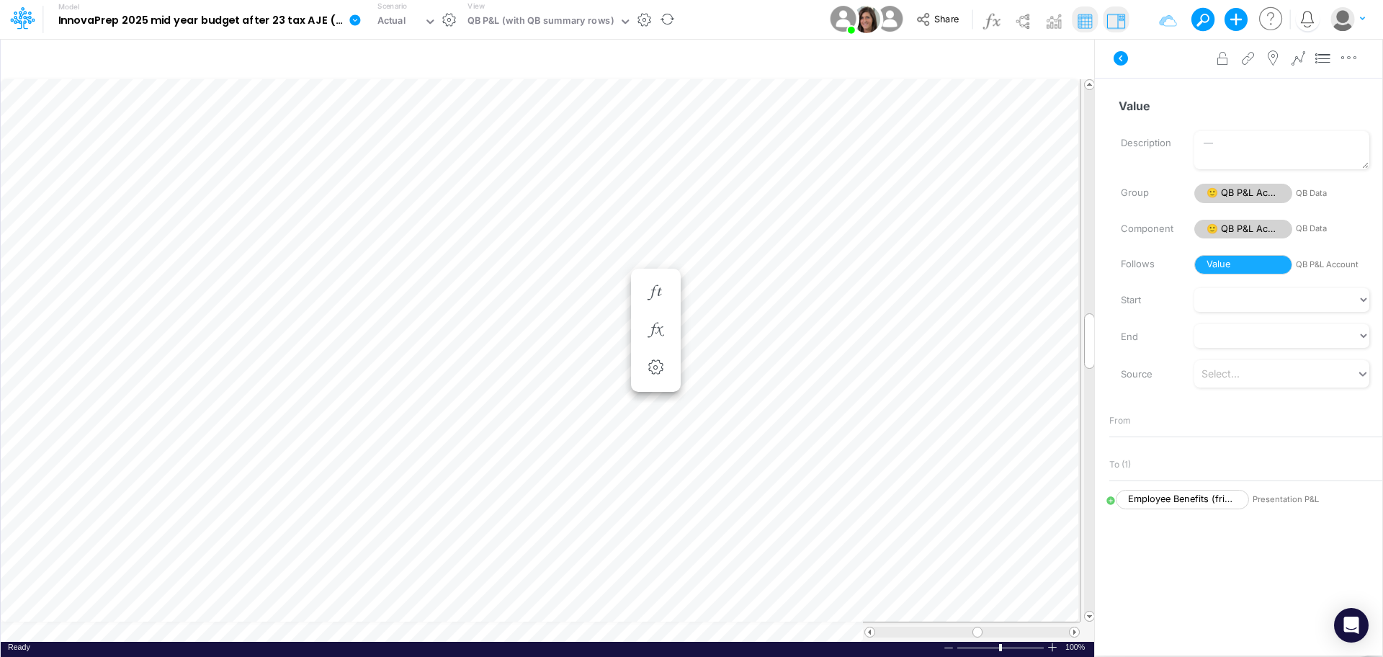
scroll to position [7, 1]
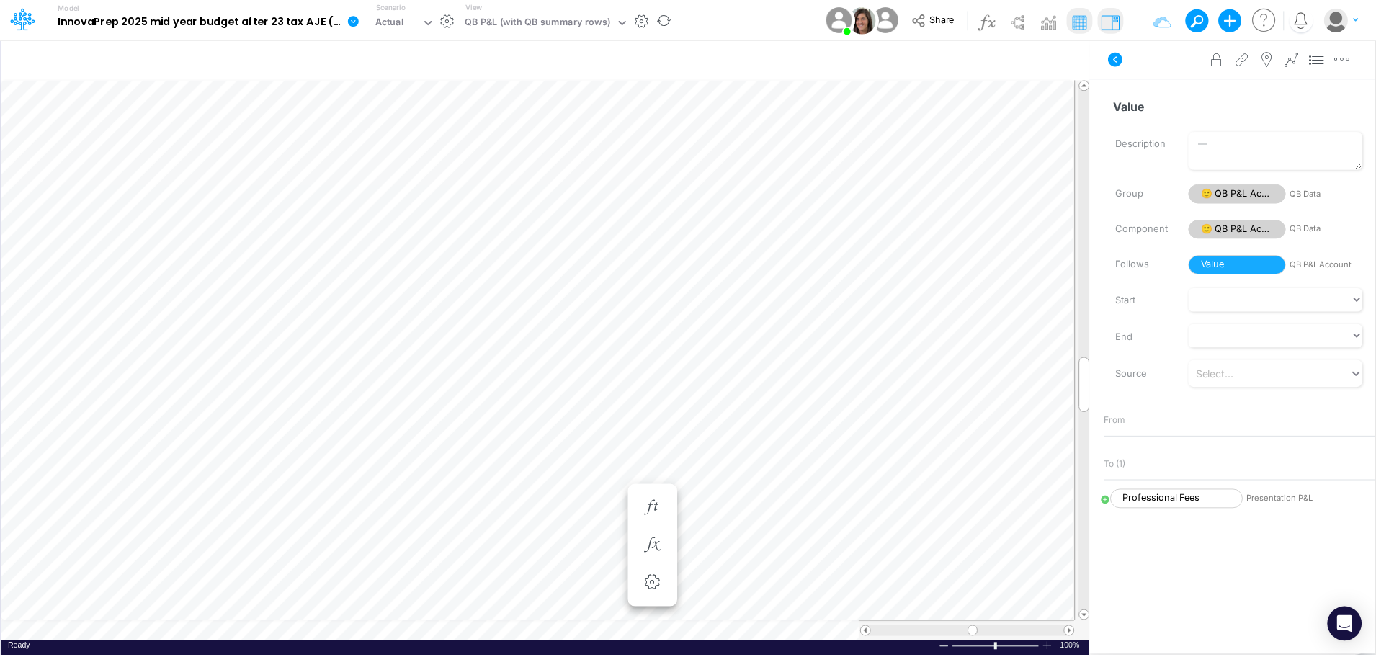
scroll to position [7, 1]
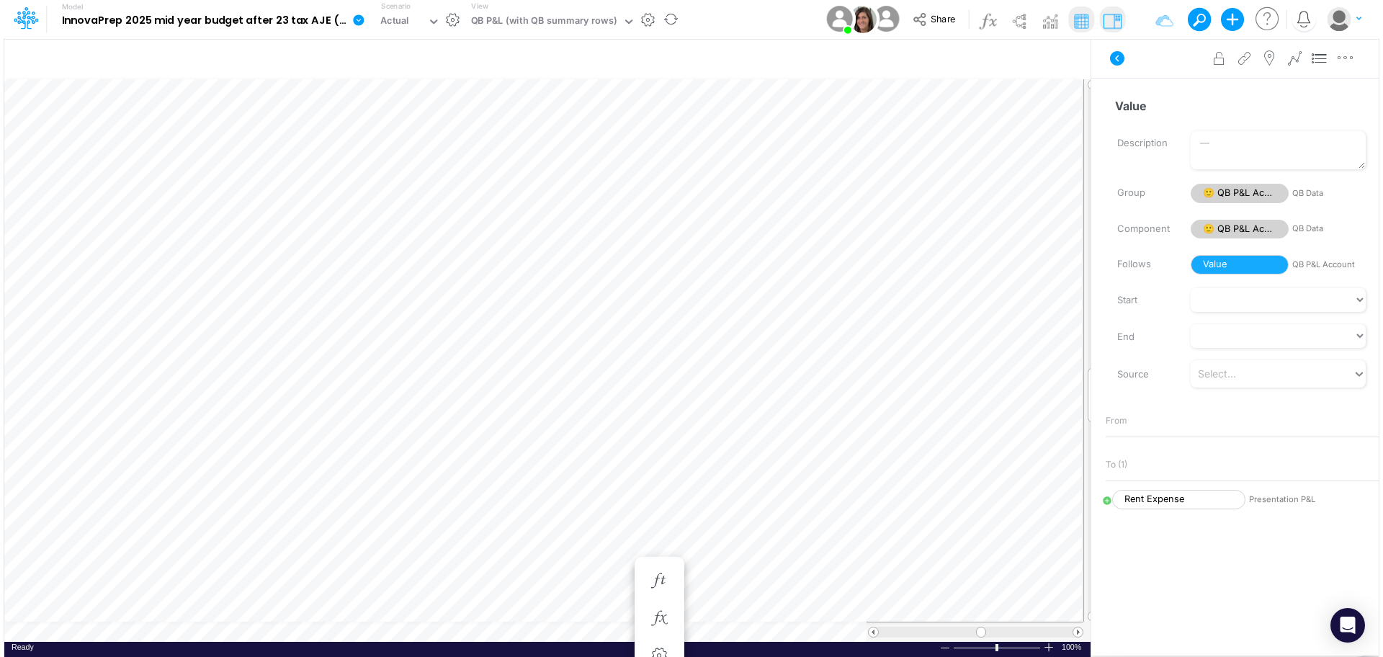
scroll to position [7, 1]
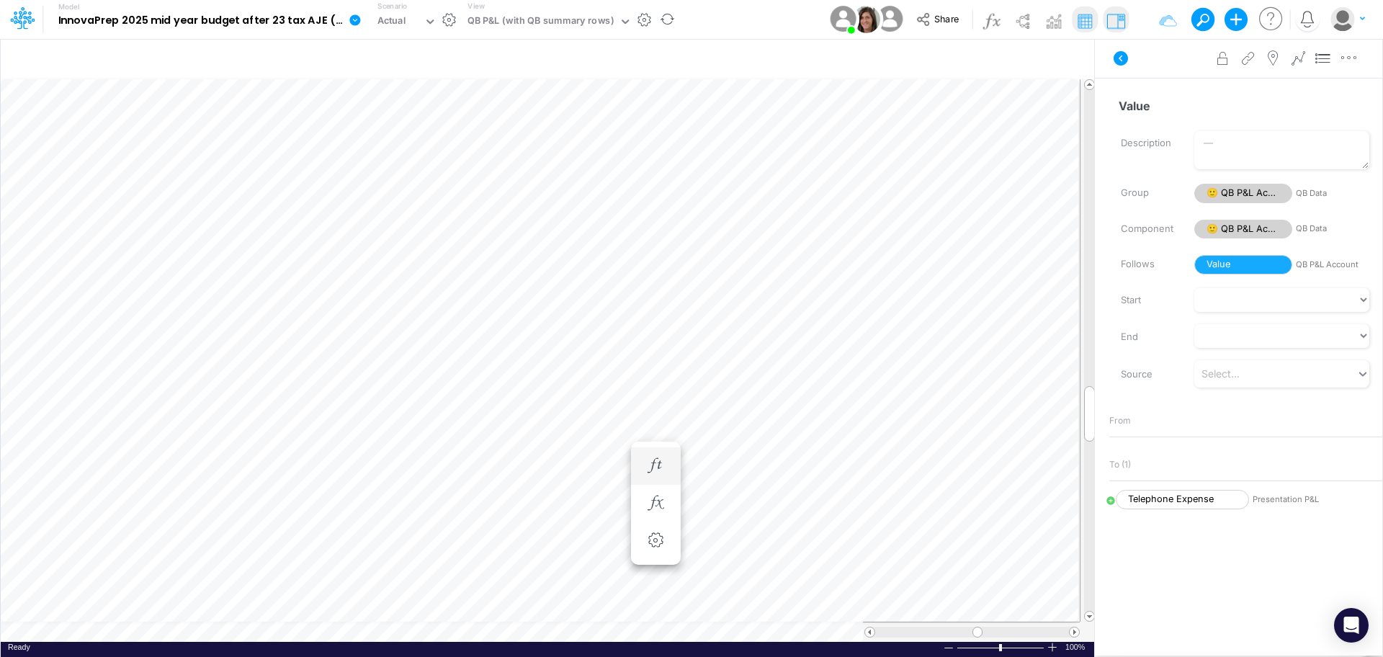
scroll to position [7, 1]
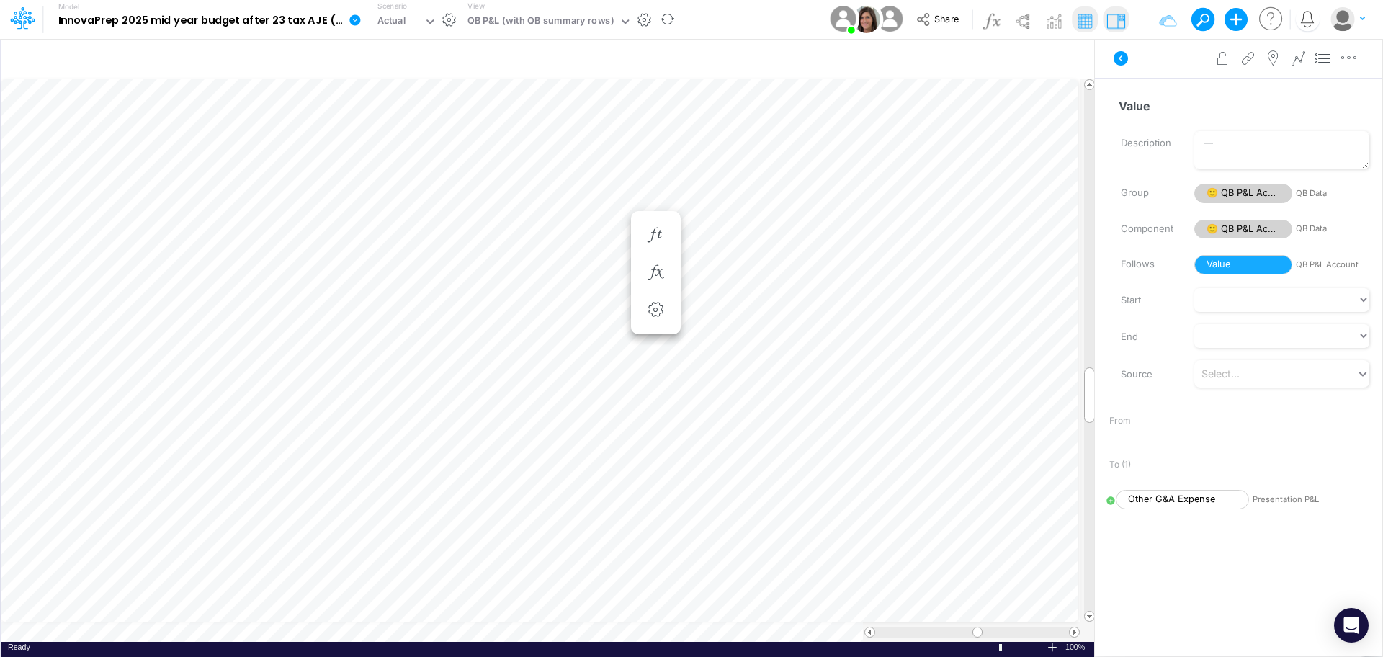
scroll to position [7, 1]
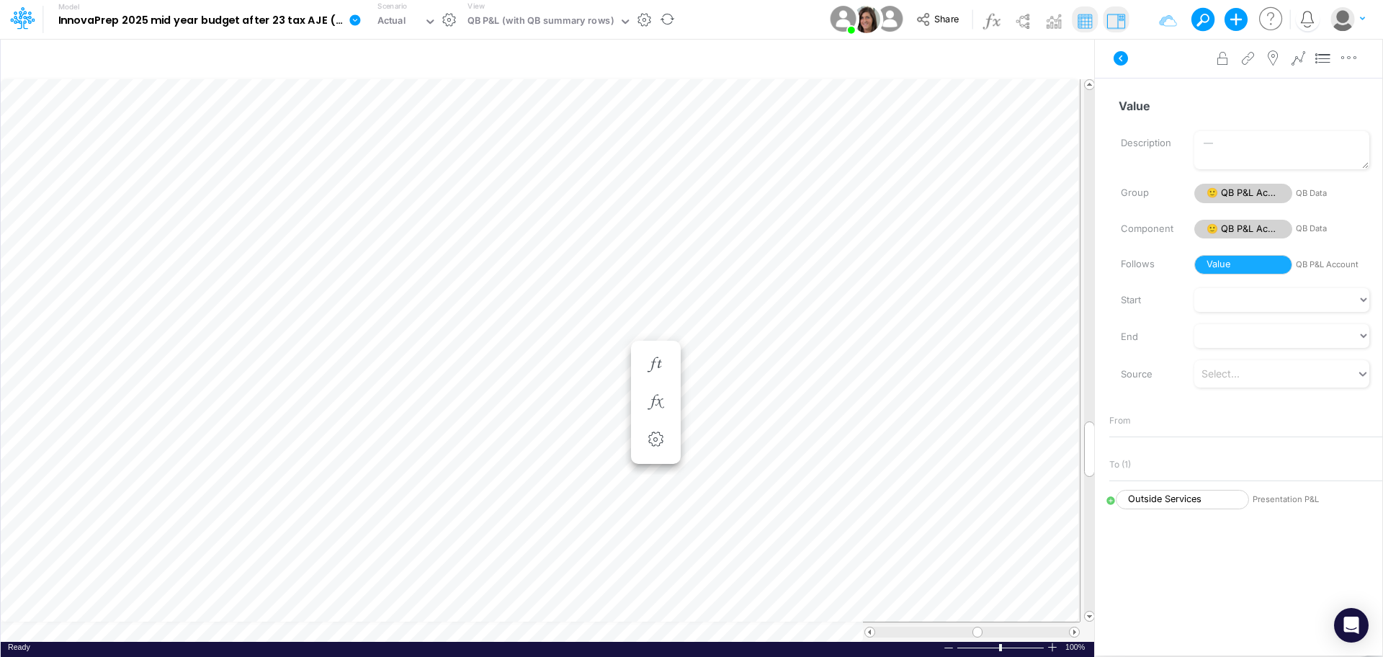
scroll to position [7, 1]
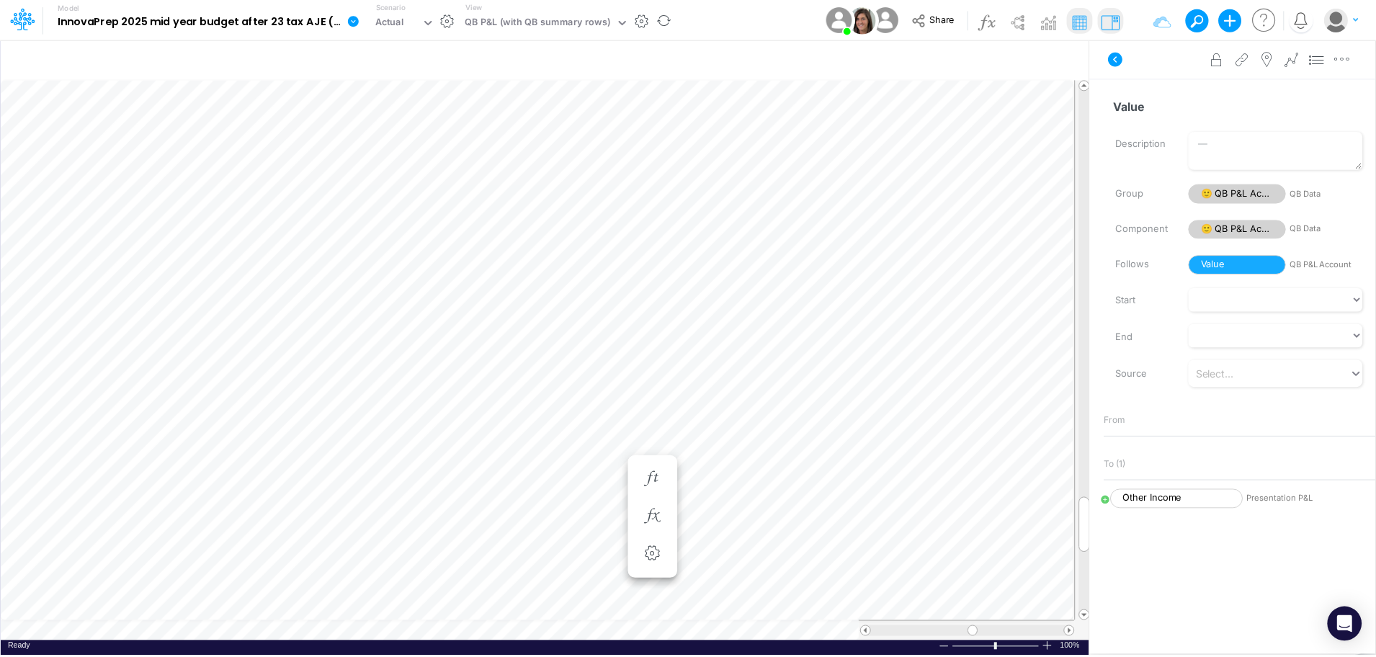
scroll to position [7, 1]
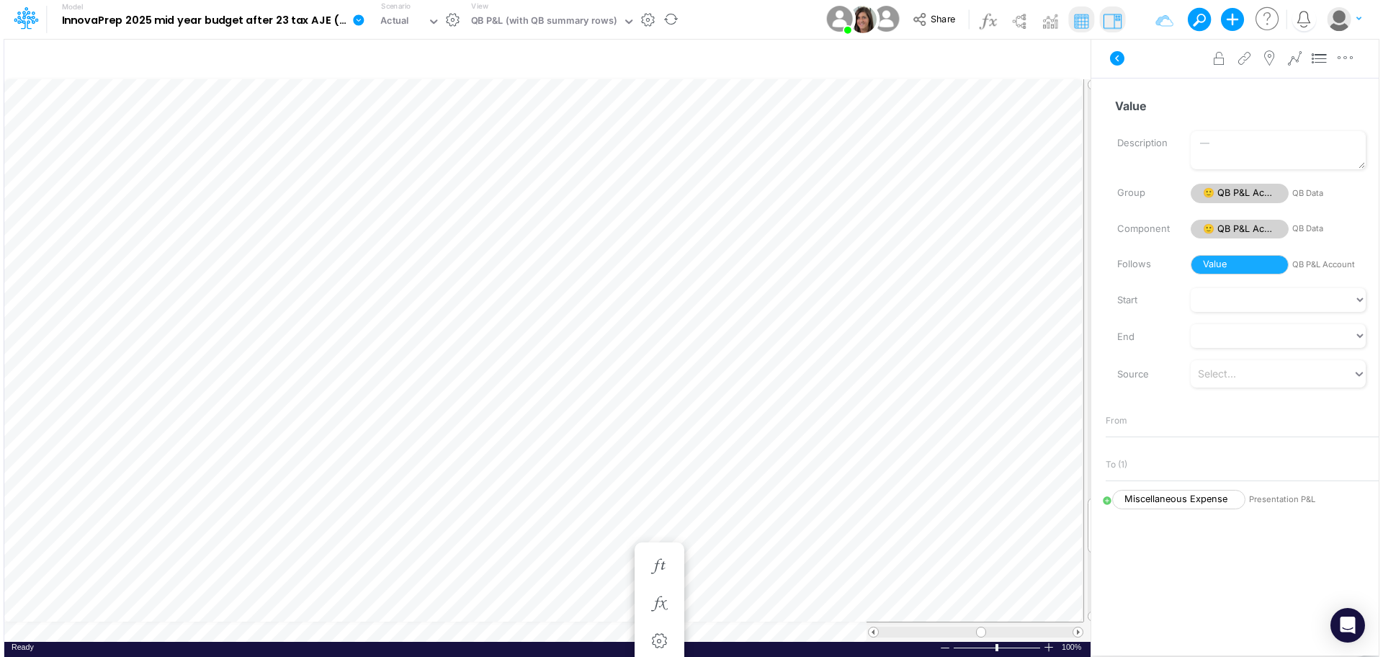
scroll to position [7, 1]
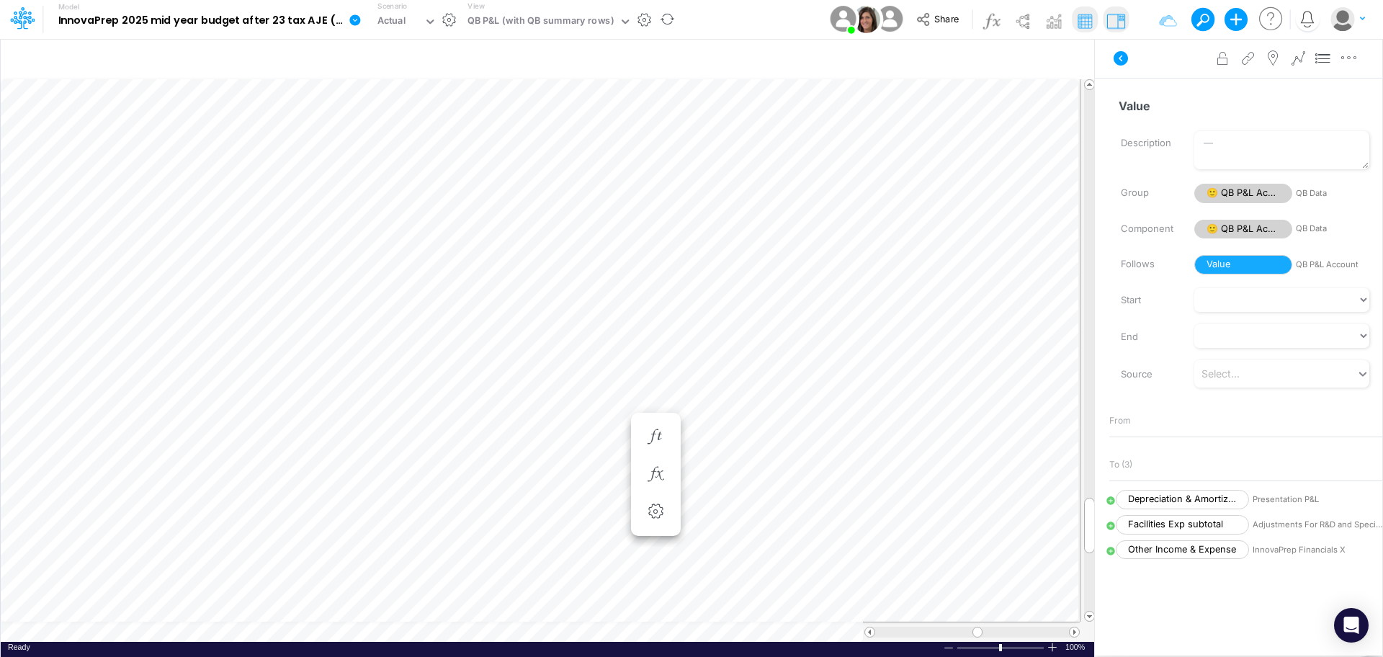
scroll to position [7, 1]
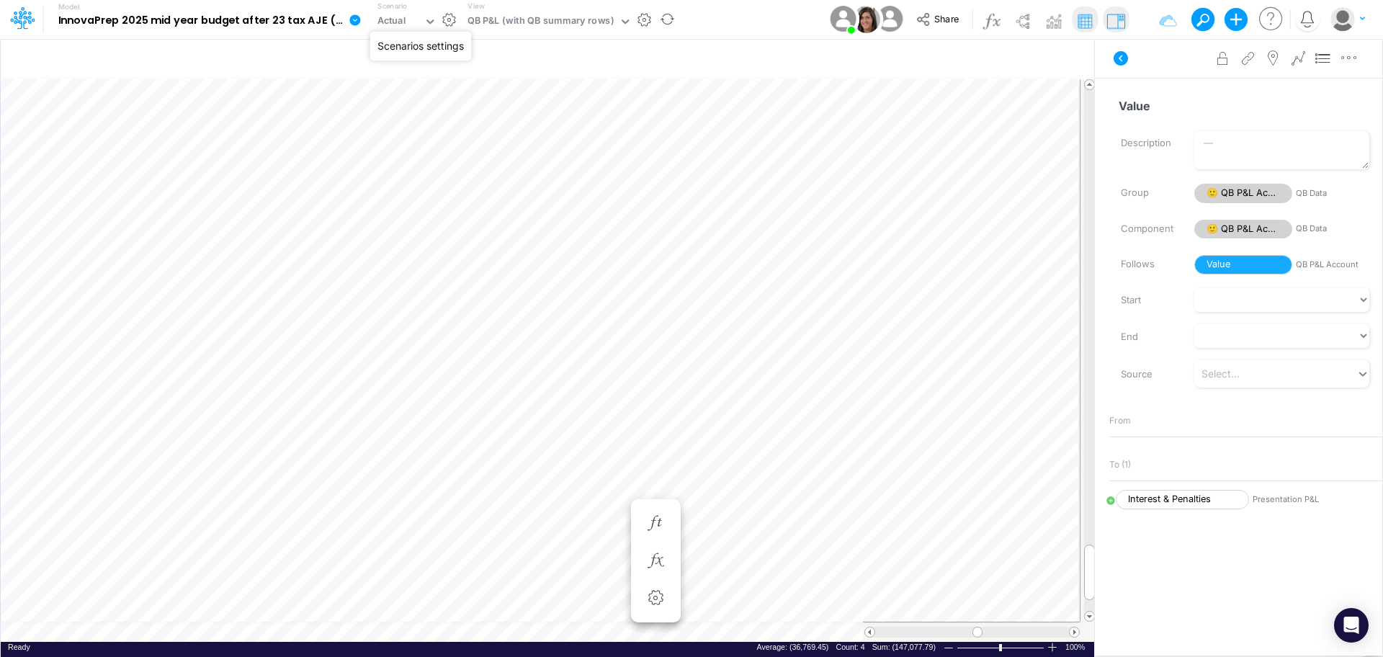
click at [445, 22] on button "button" at bounding box center [449, 19] width 15 height 15
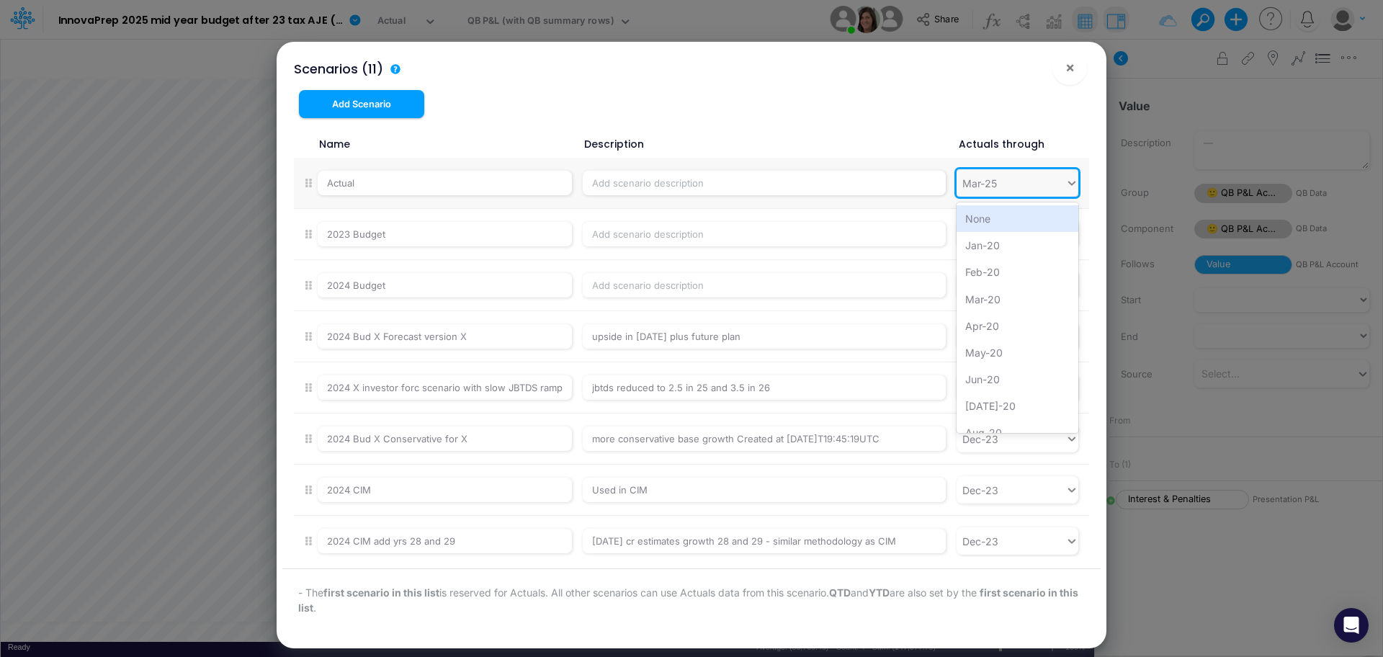
click at [1065, 184] on icon at bounding box center [1071, 183] width 13 height 14
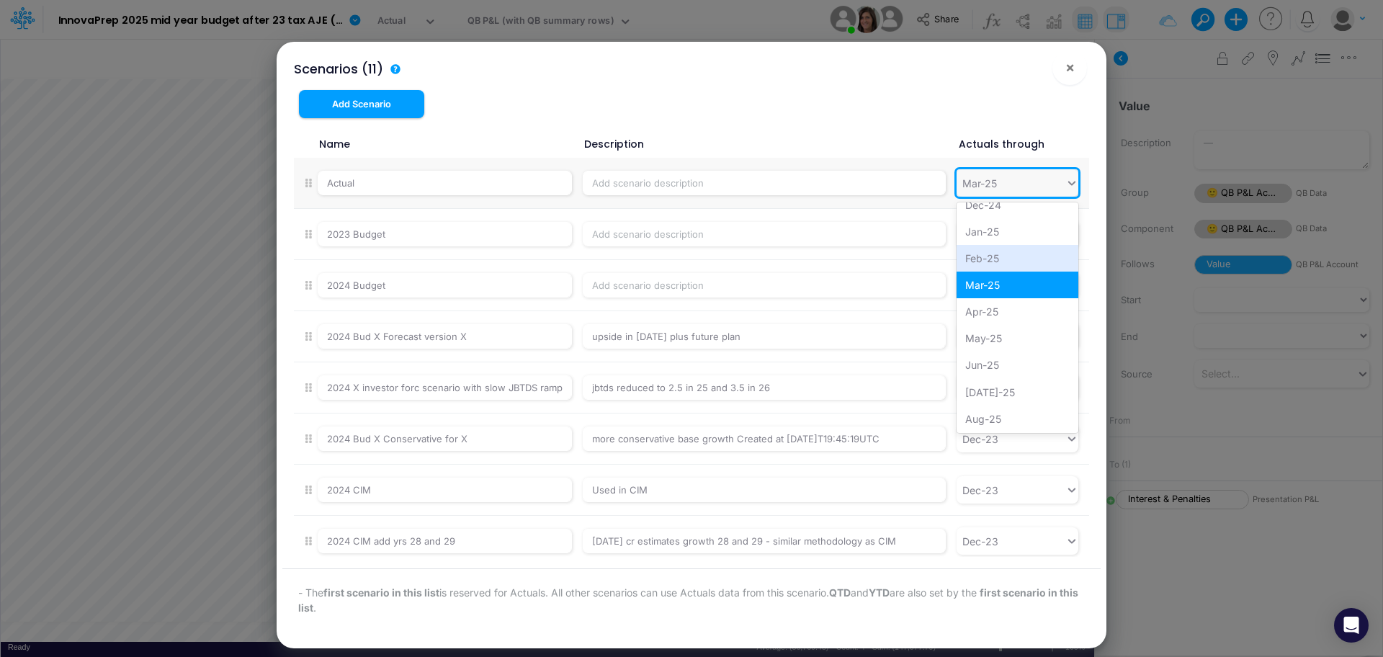
scroll to position [1619, 0]
click at [1028, 365] on div "Jun-25" at bounding box center [1018, 363] width 122 height 27
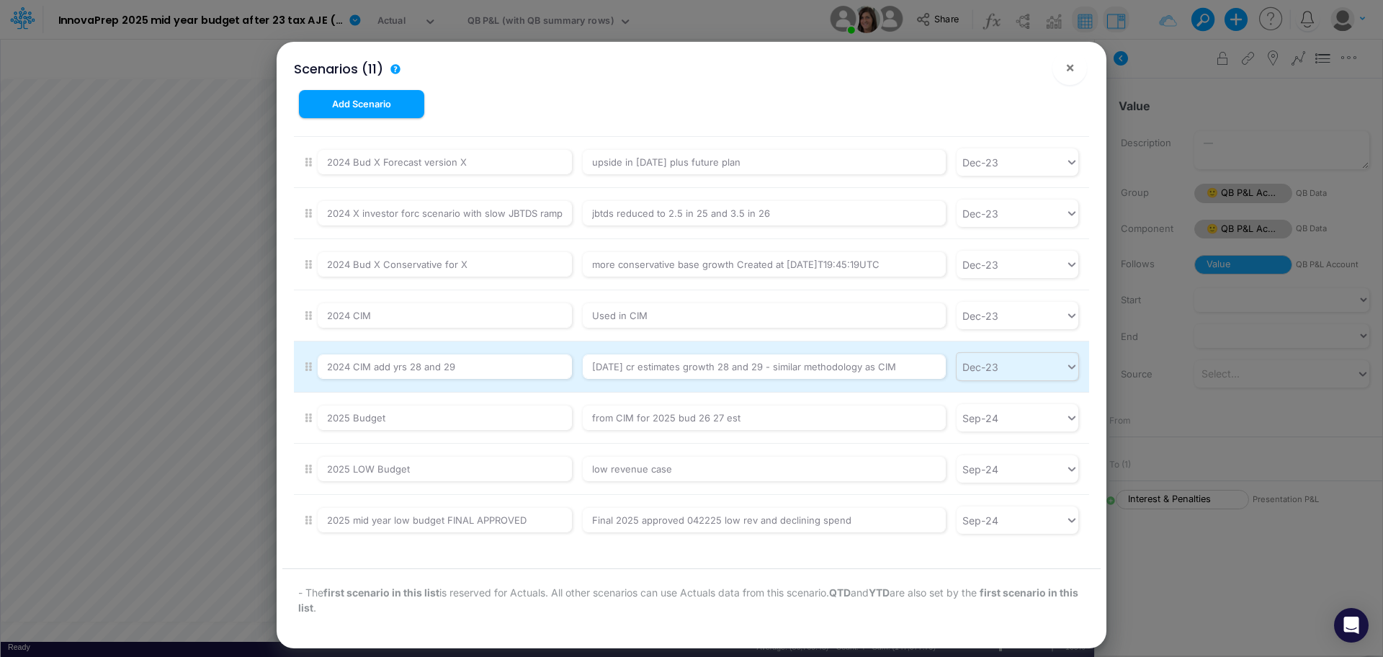
scroll to position [0, 0]
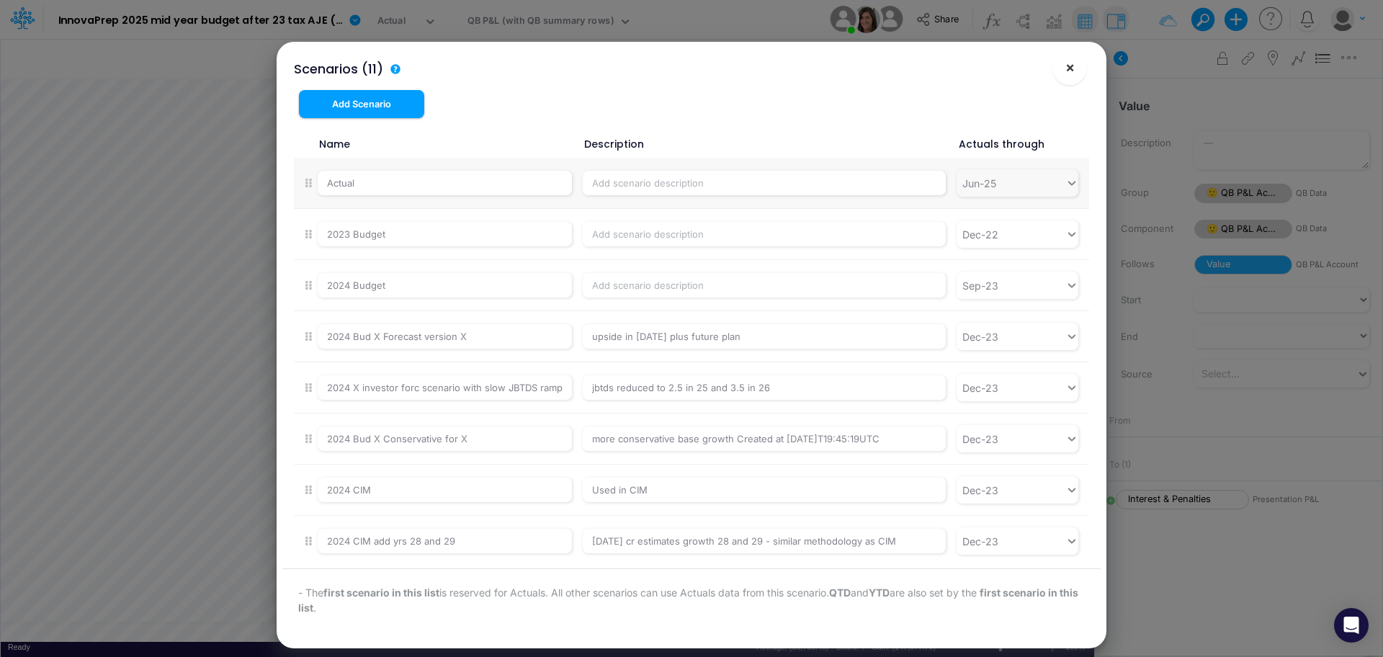
click at [1073, 71] on span "×" at bounding box center [1069, 66] width 9 height 17
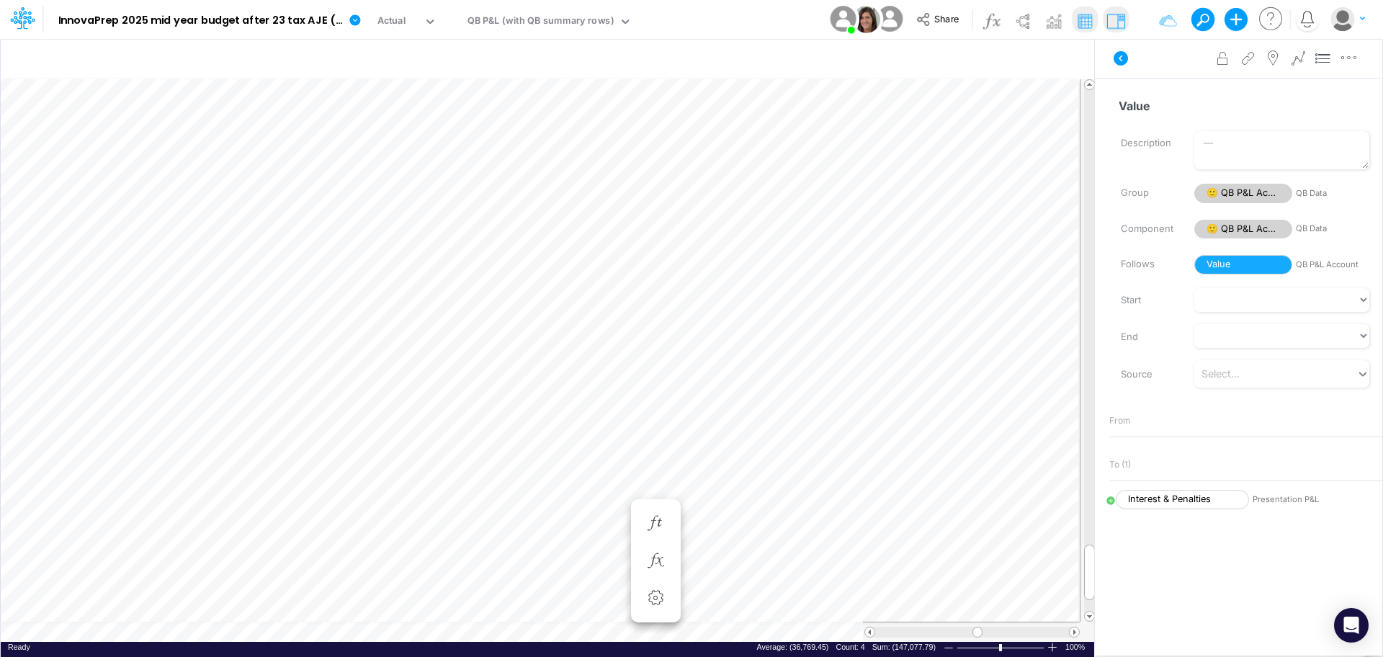
scroll to position [7, 1]
click at [450, 17] on button "button" at bounding box center [449, 19] width 15 height 15
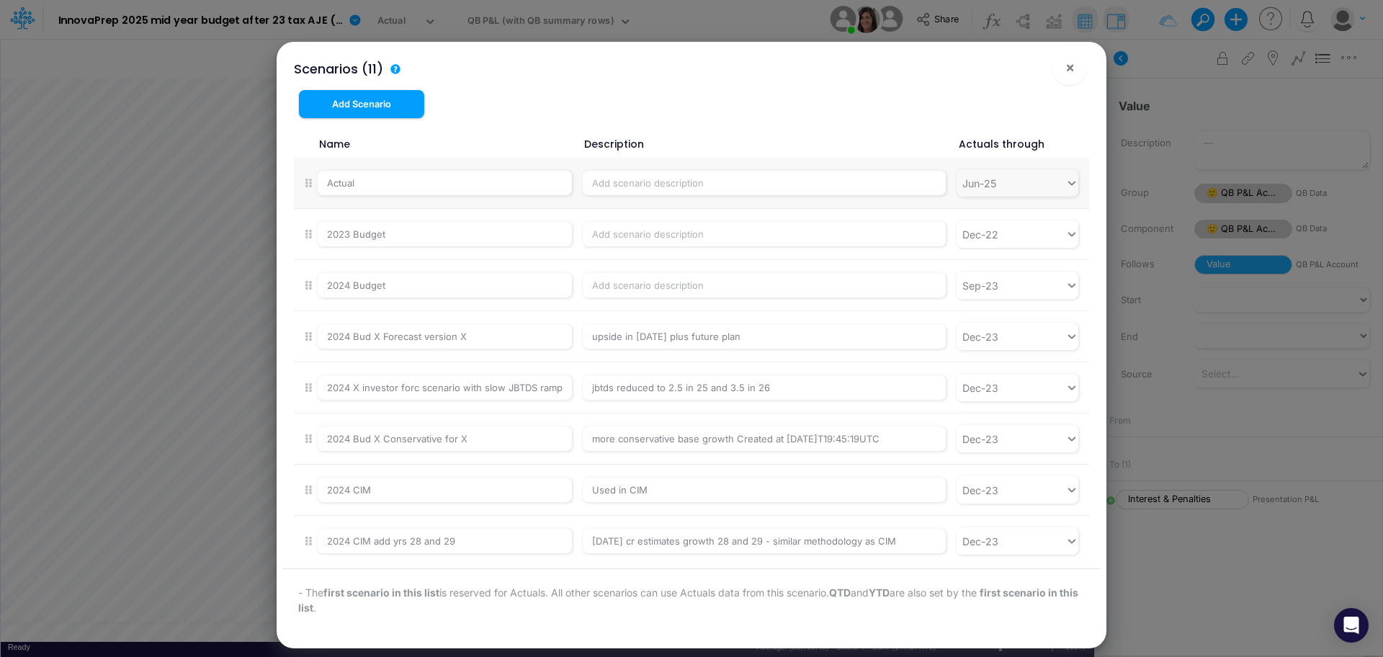
click at [236, 415] on div "Scenarios (11) × Add Scenario Name Description Actuals through Actual [DATE] Bu…" at bounding box center [691, 328] width 1383 height 657
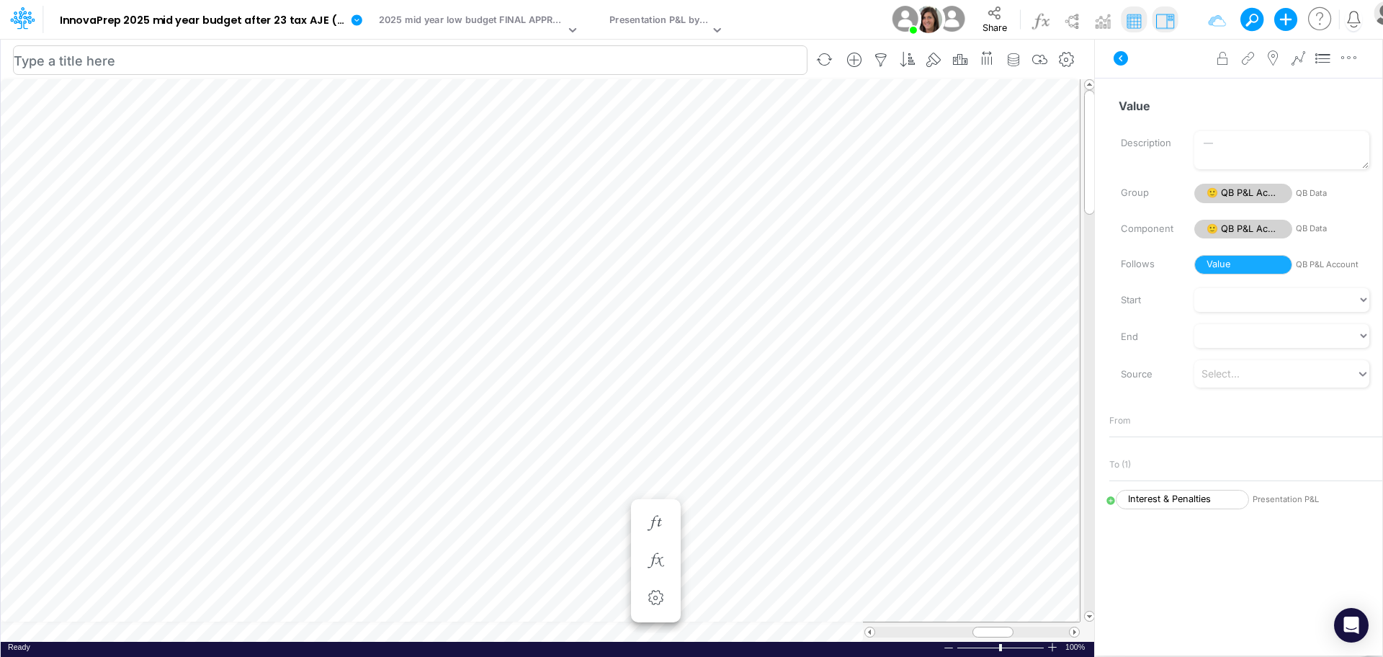
scroll to position [7, 0]
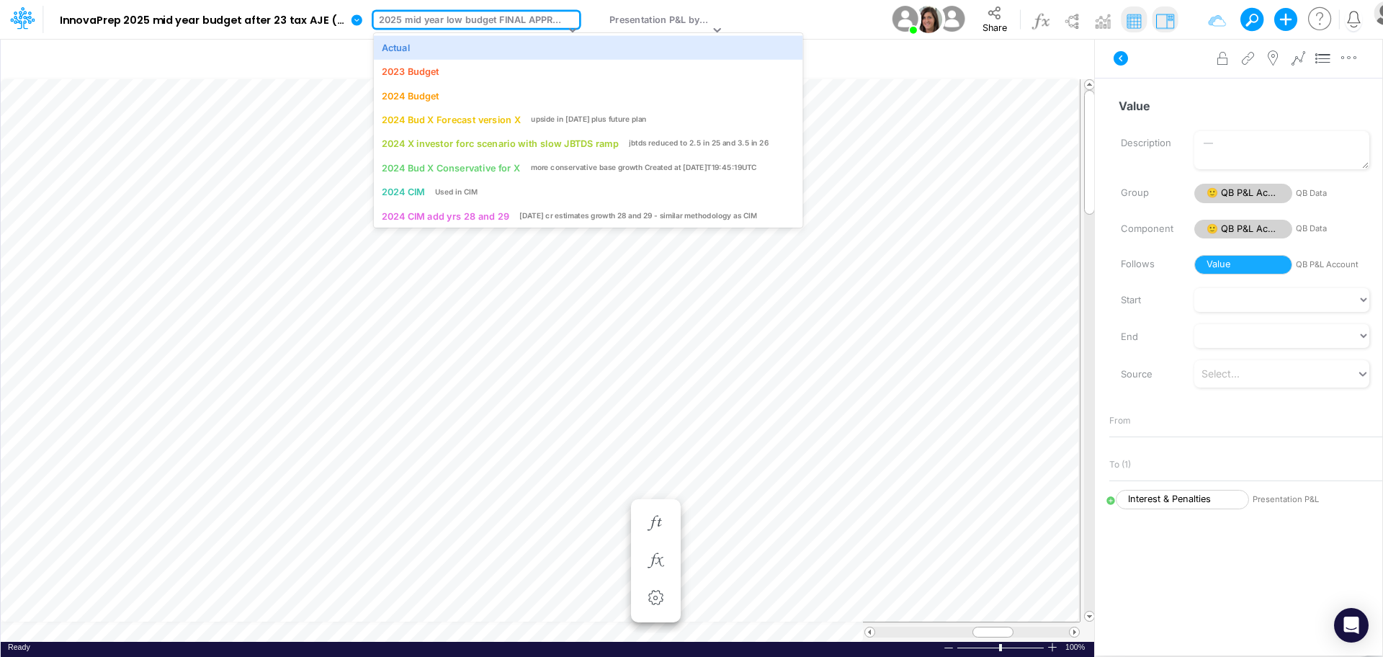
click at [566, 32] on icon at bounding box center [572, 29] width 13 height 13
click at [438, 47] on div "Actual" at bounding box center [588, 47] width 413 height 14
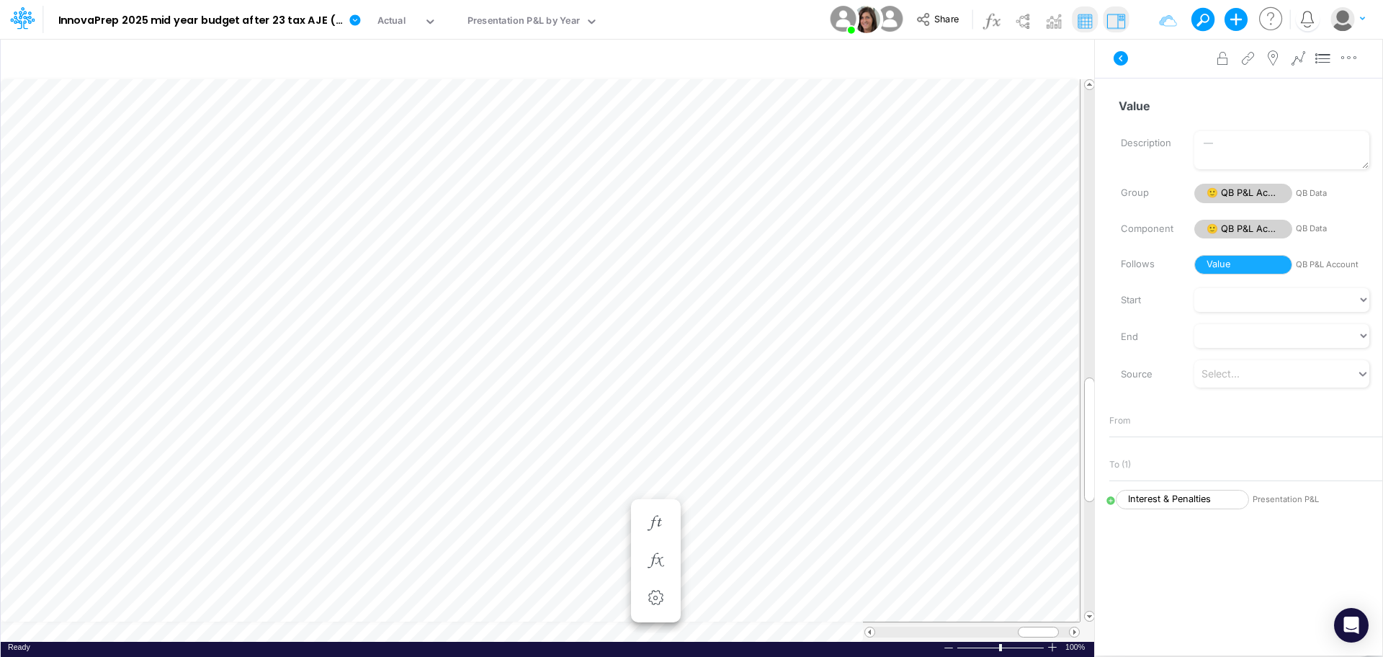
scroll to position [7, 1]
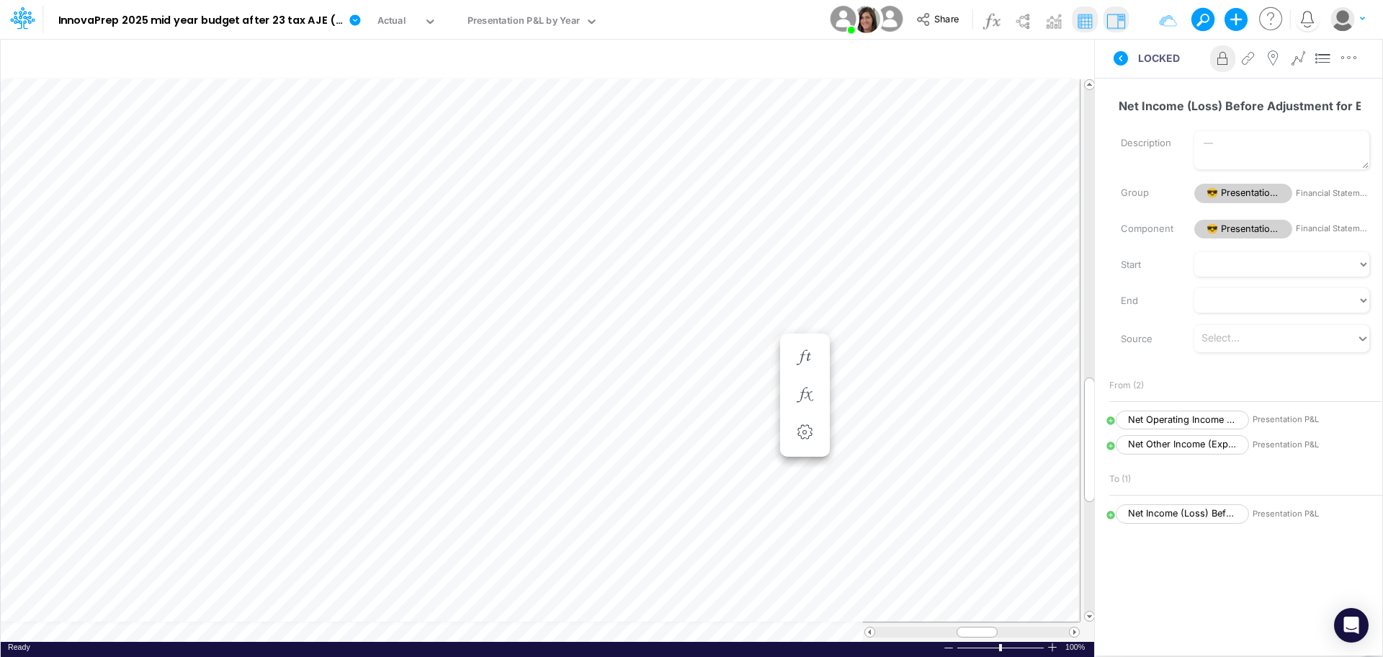
scroll to position [7, 1]
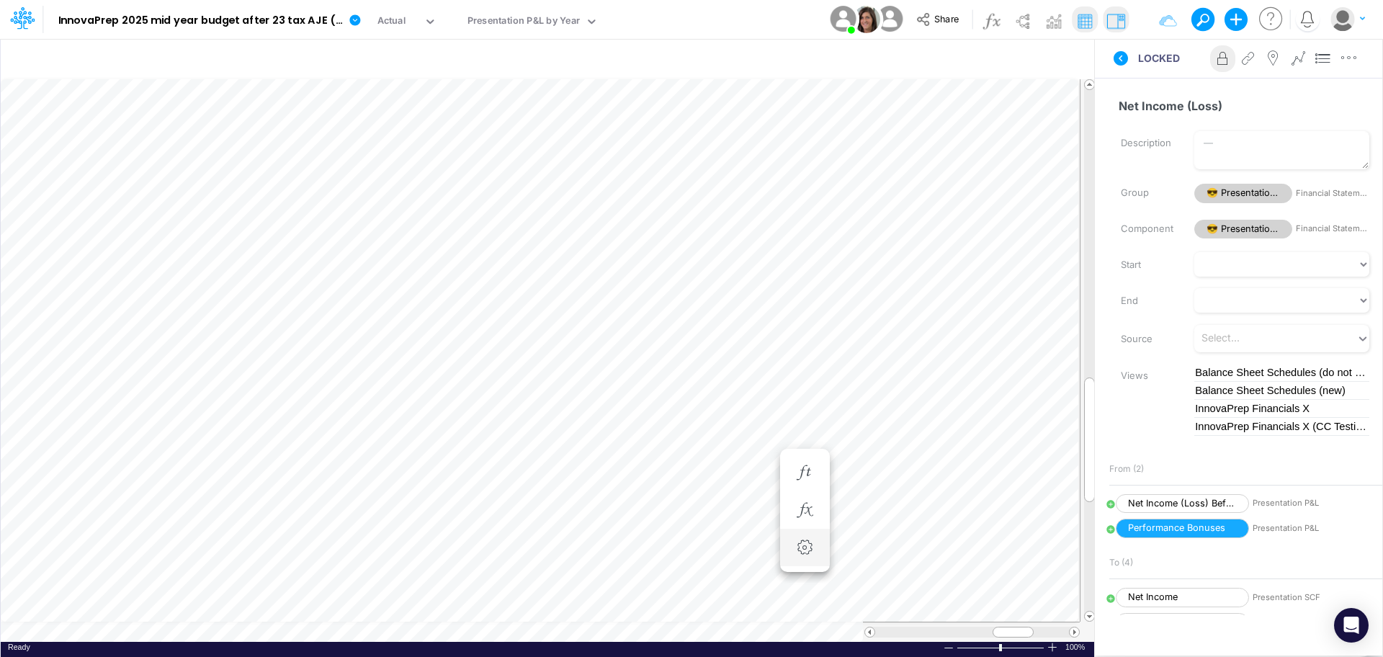
scroll to position [7, 1]
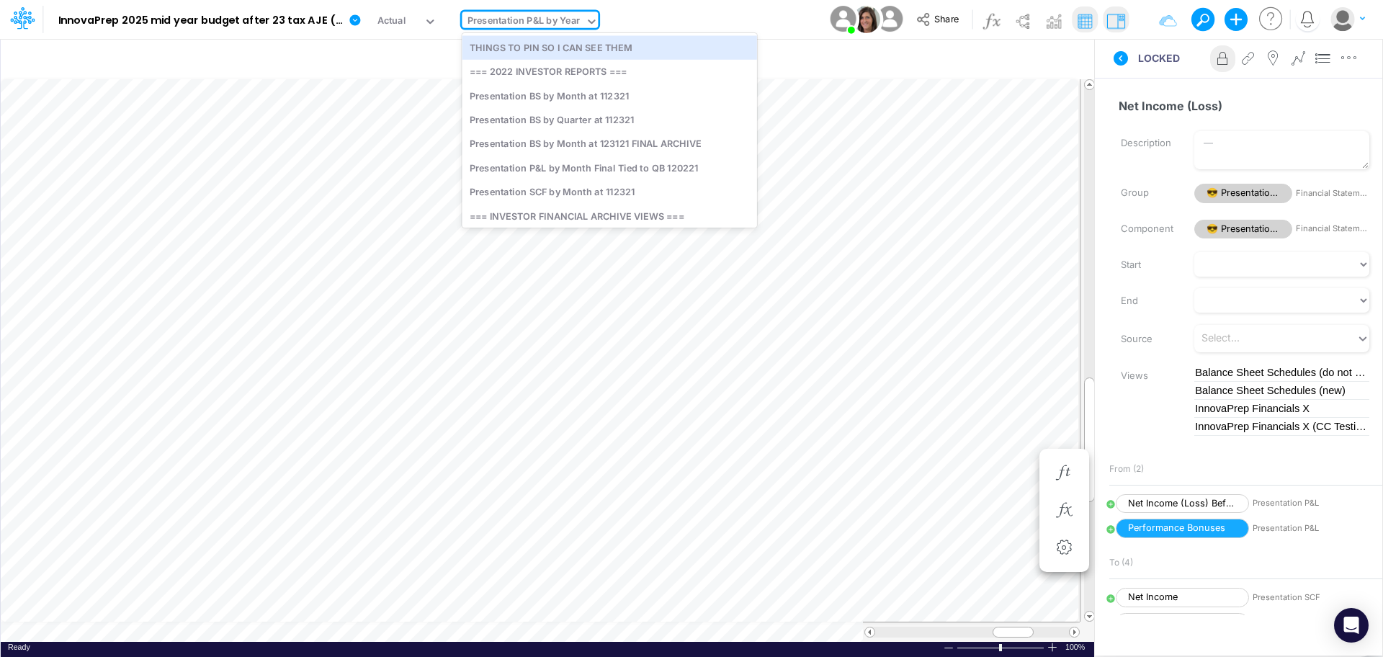
click at [590, 22] on icon at bounding box center [591, 21] width 7 height 4
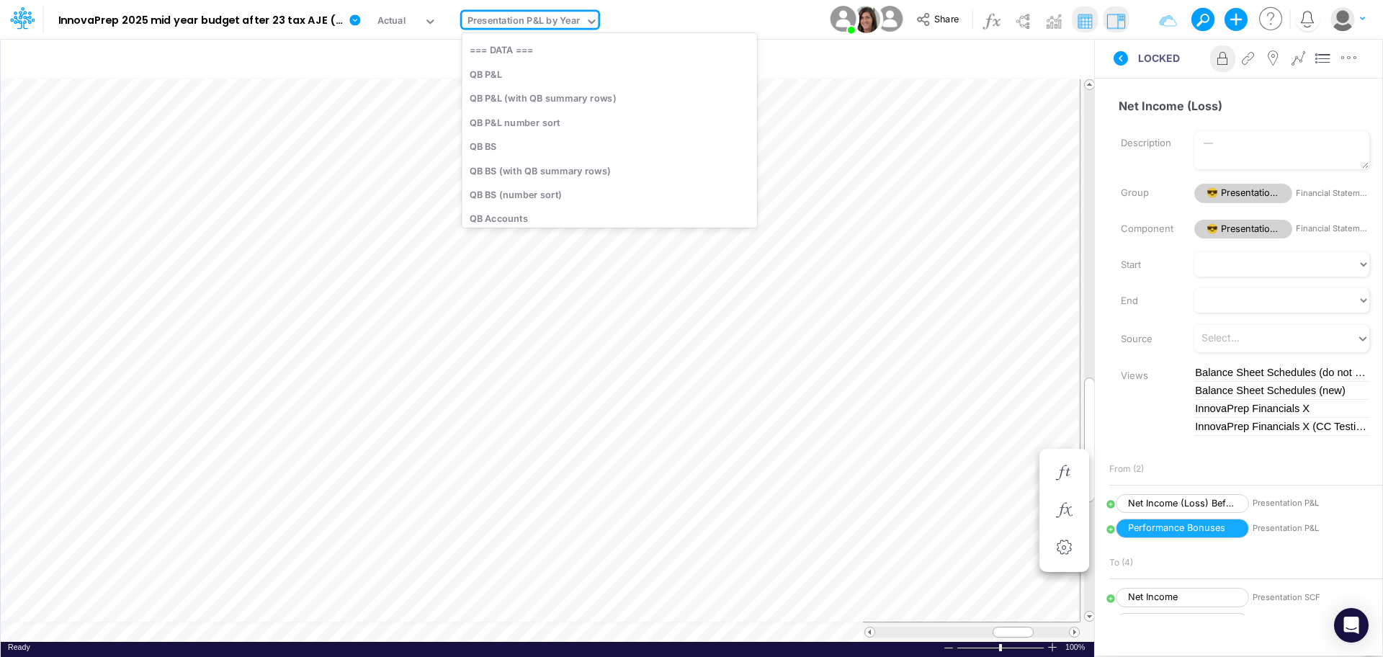
scroll to position [3037, 0]
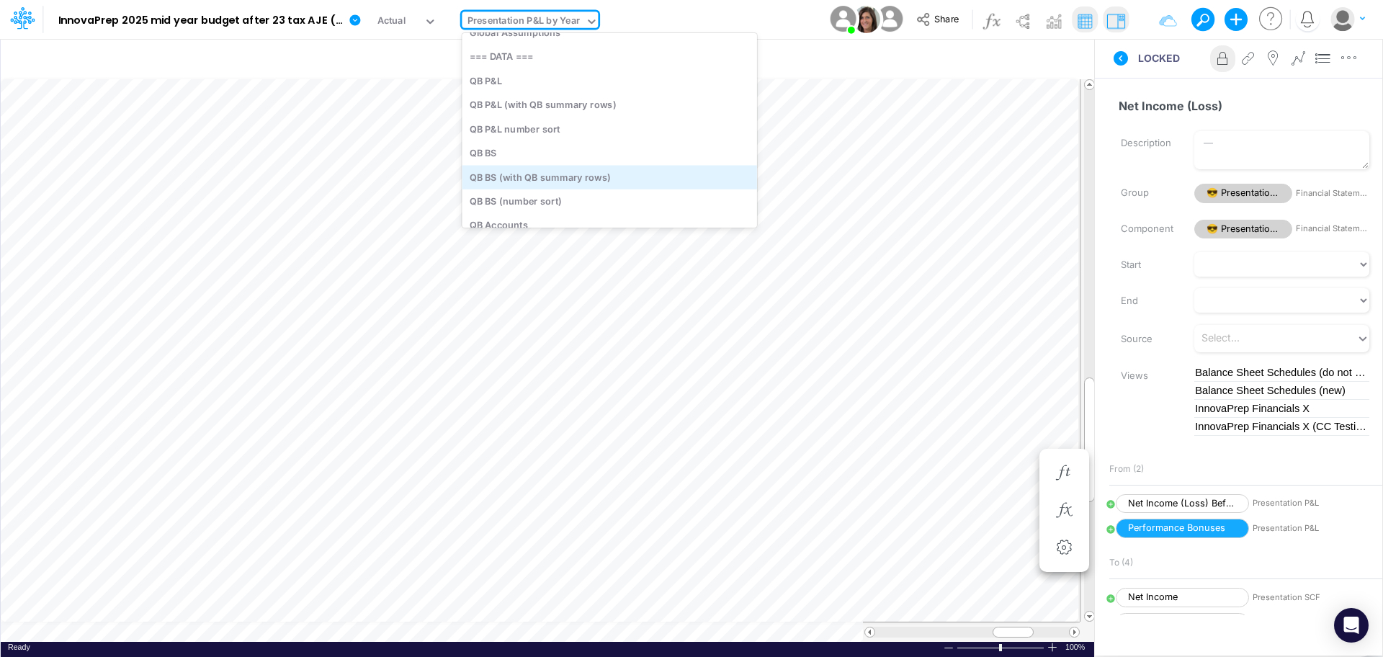
click at [576, 179] on div "QB BS (with QB summary rows)" at bounding box center [609, 177] width 295 height 24
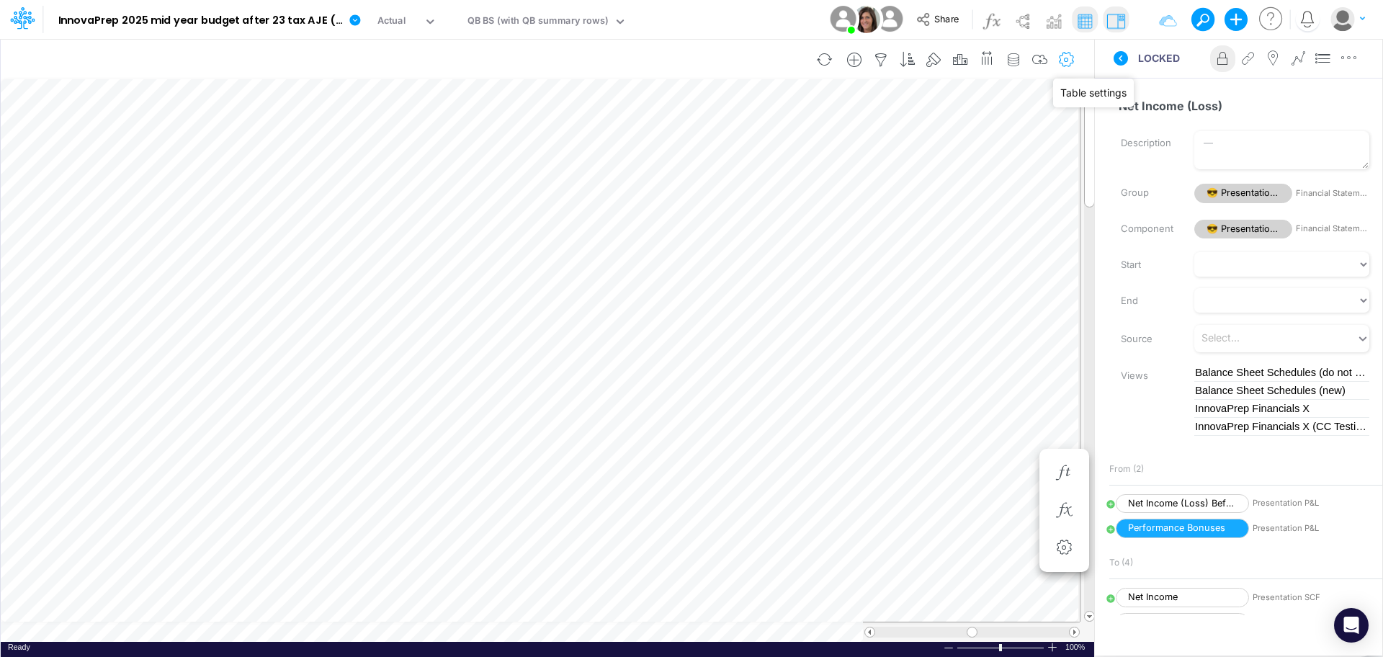
click at [1069, 60] on icon "button" at bounding box center [1067, 60] width 22 height 15
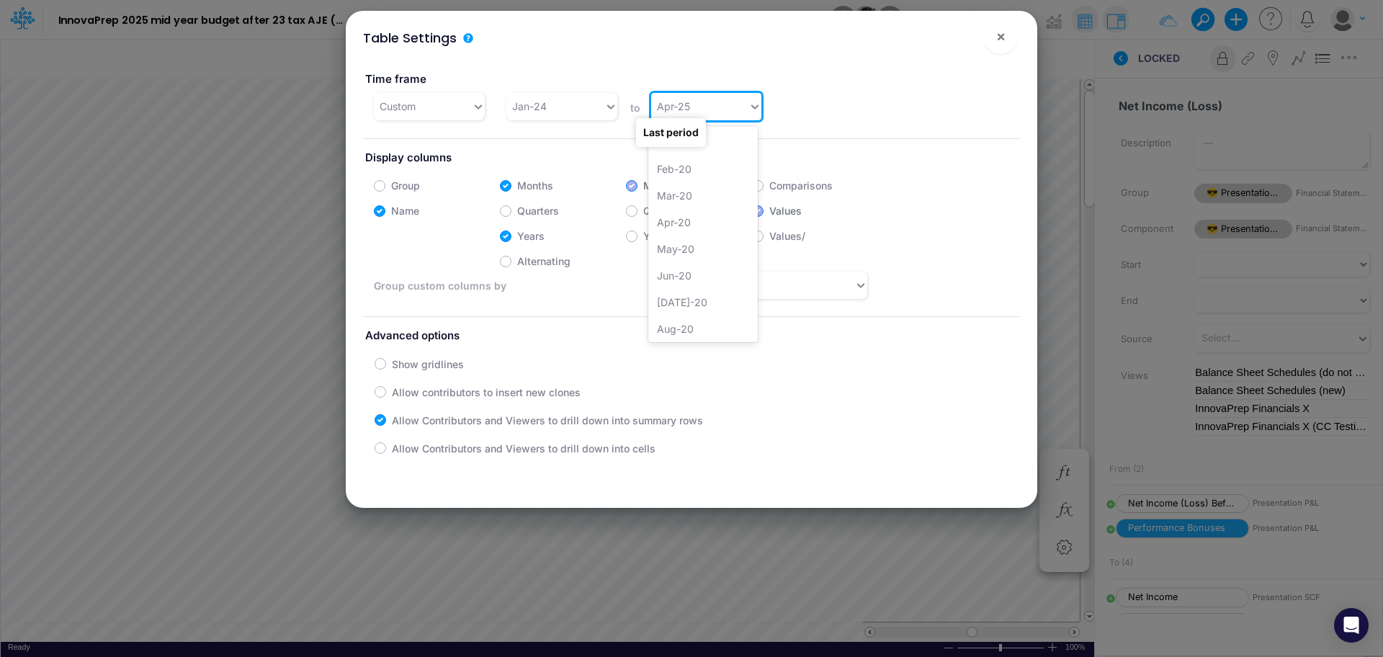
scroll to position [1506, 0]
click at [753, 109] on icon at bounding box center [754, 106] width 13 height 14
click at [712, 256] on div "[DATE]-25" at bounding box center [702, 256] width 109 height 27
click at [994, 40] on button "×" at bounding box center [1000, 36] width 35 height 35
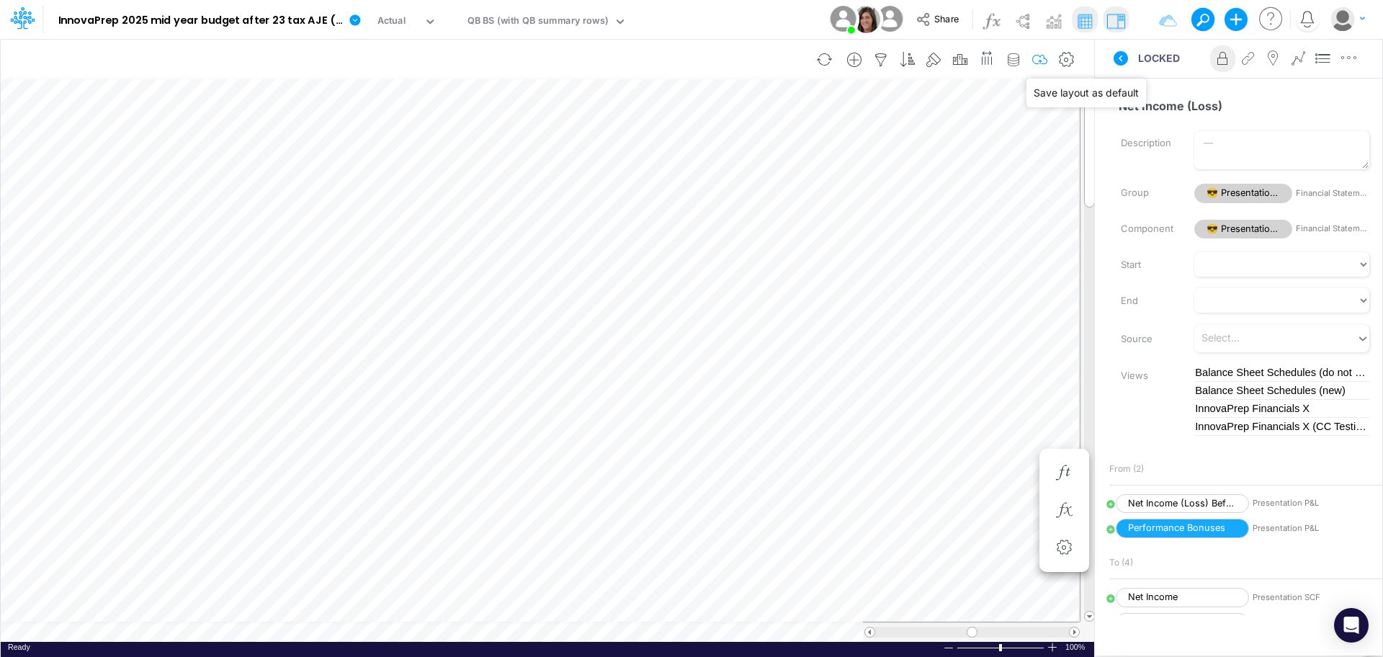
click at [1040, 59] on icon "button" at bounding box center [1040, 60] width 22 height 15
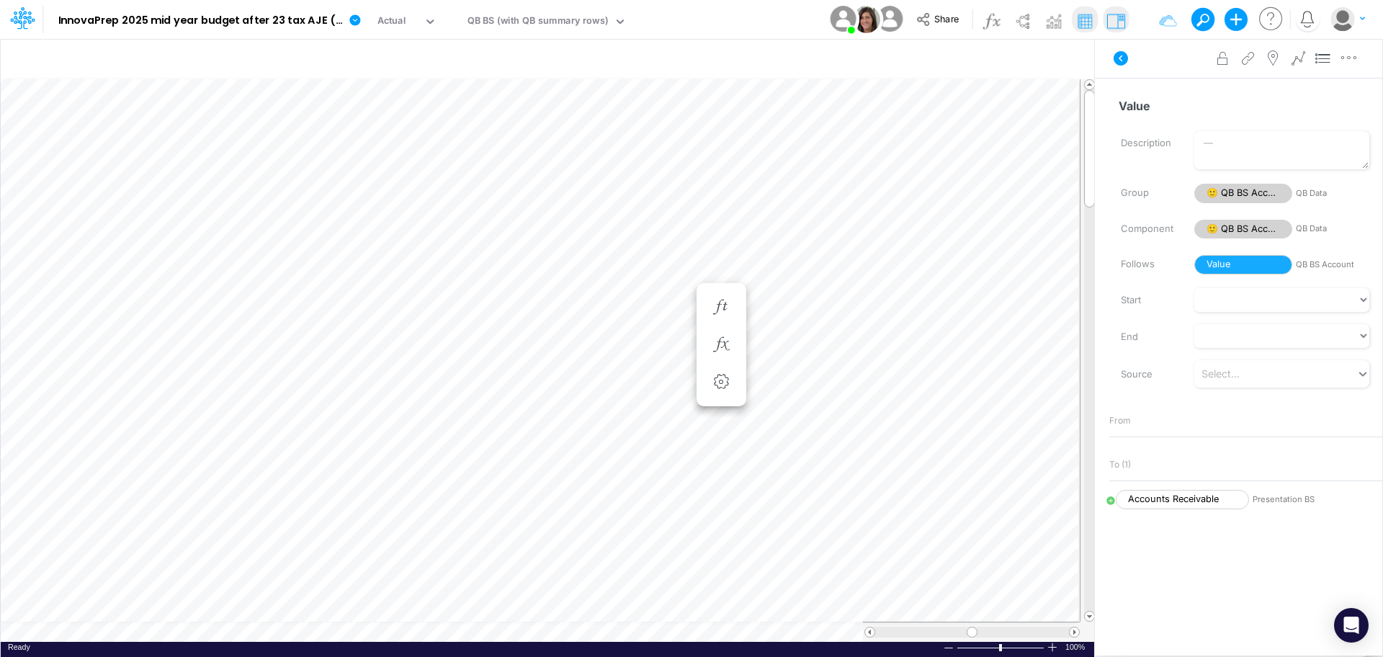
scroll to position [7, 1]
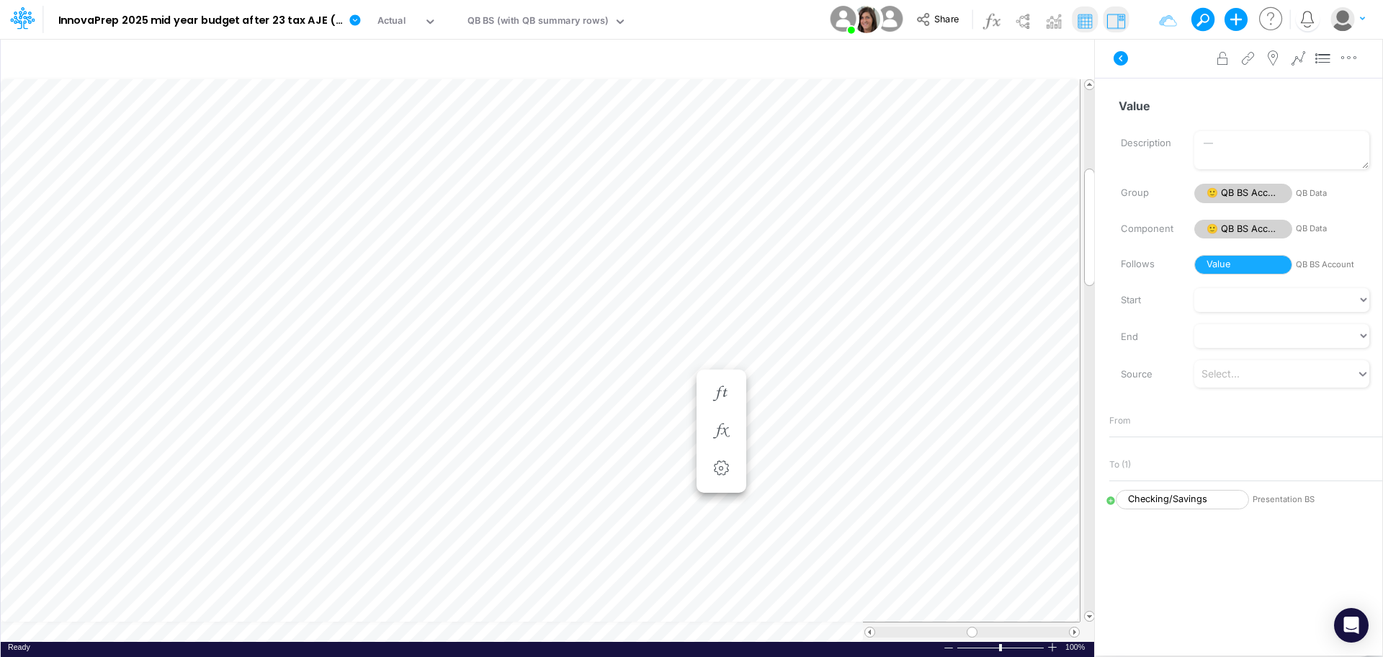
scroll to position [7, 1]
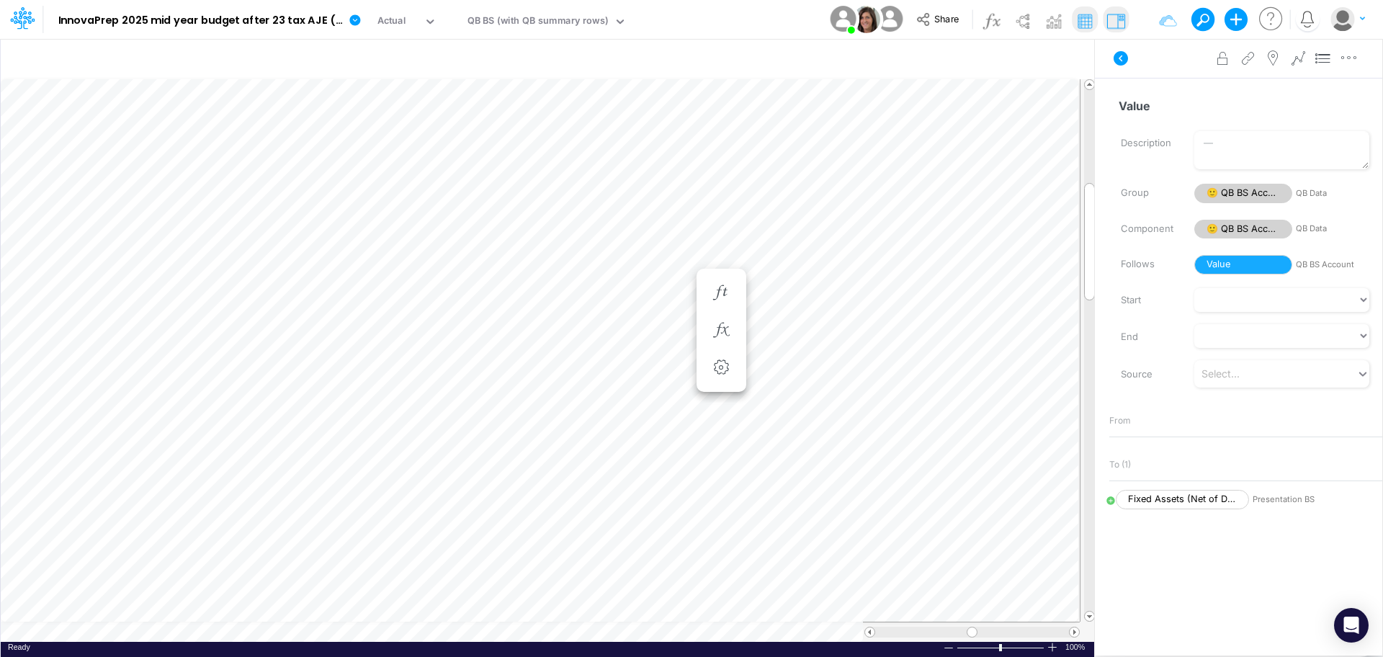
scroll to position [7, 1]
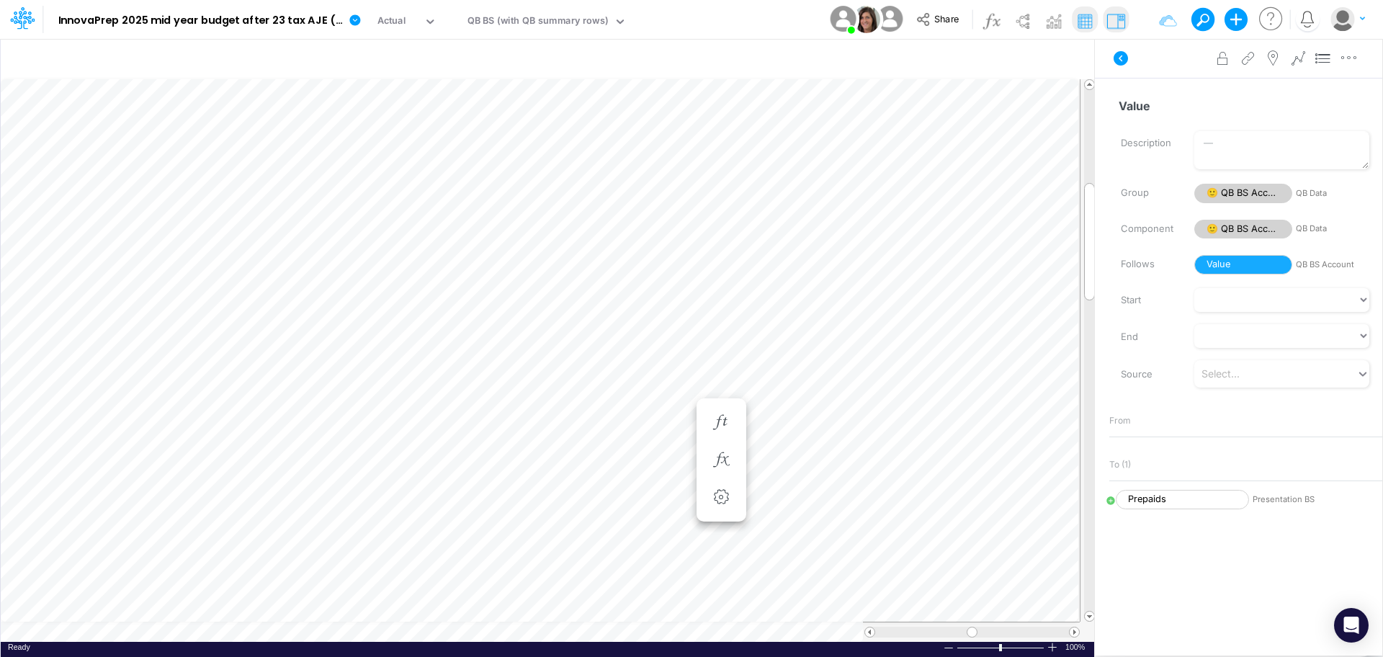
scroll to position [7, 1]
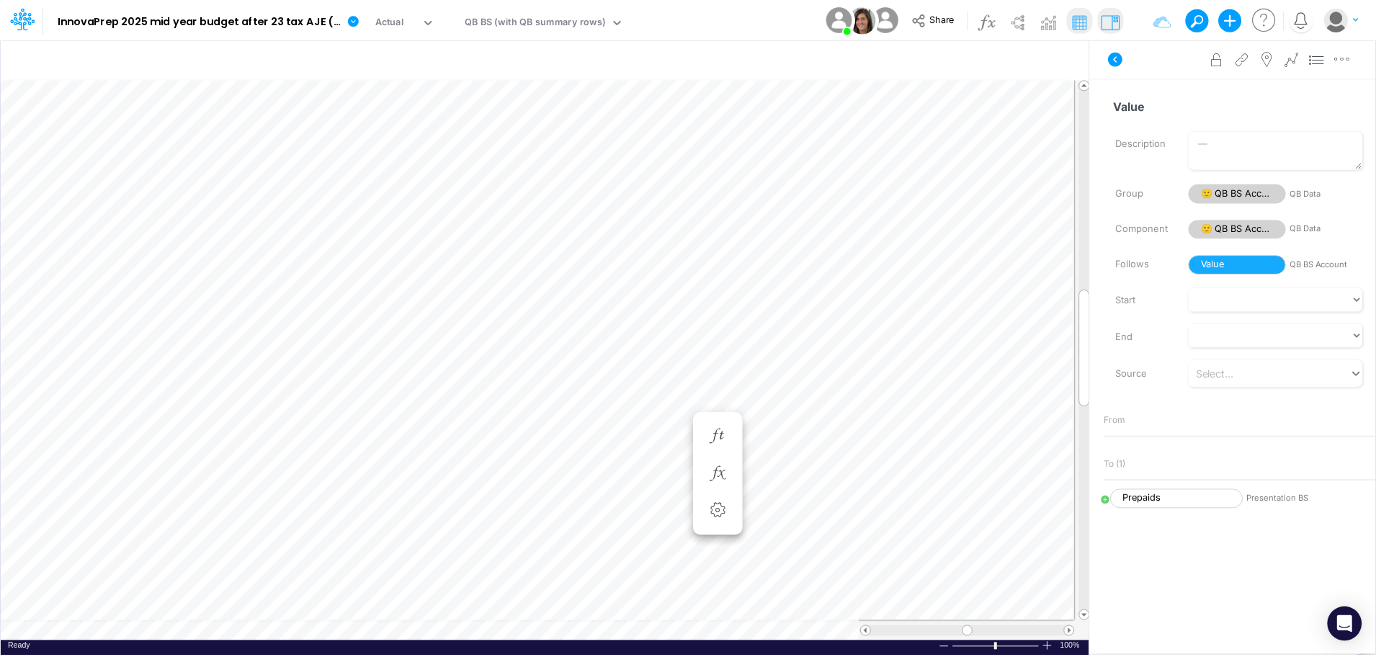
scroll to position [7, 1]
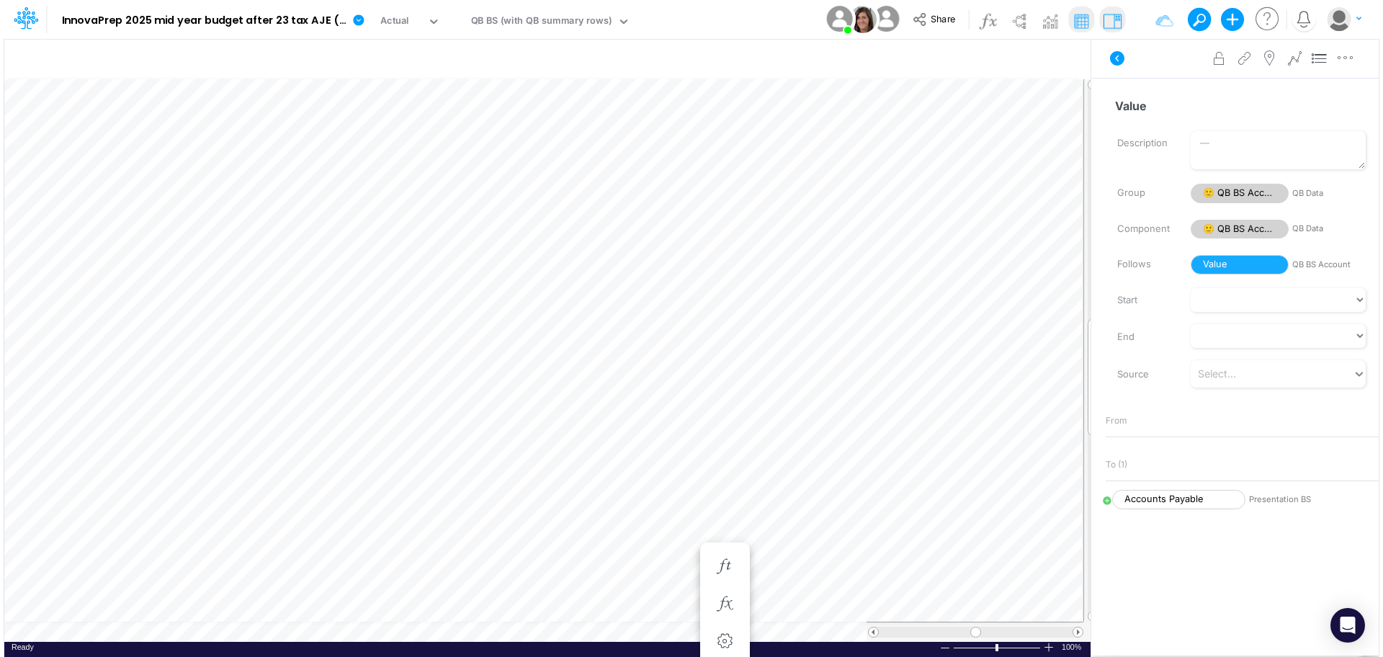
scroll to position [7, 1]
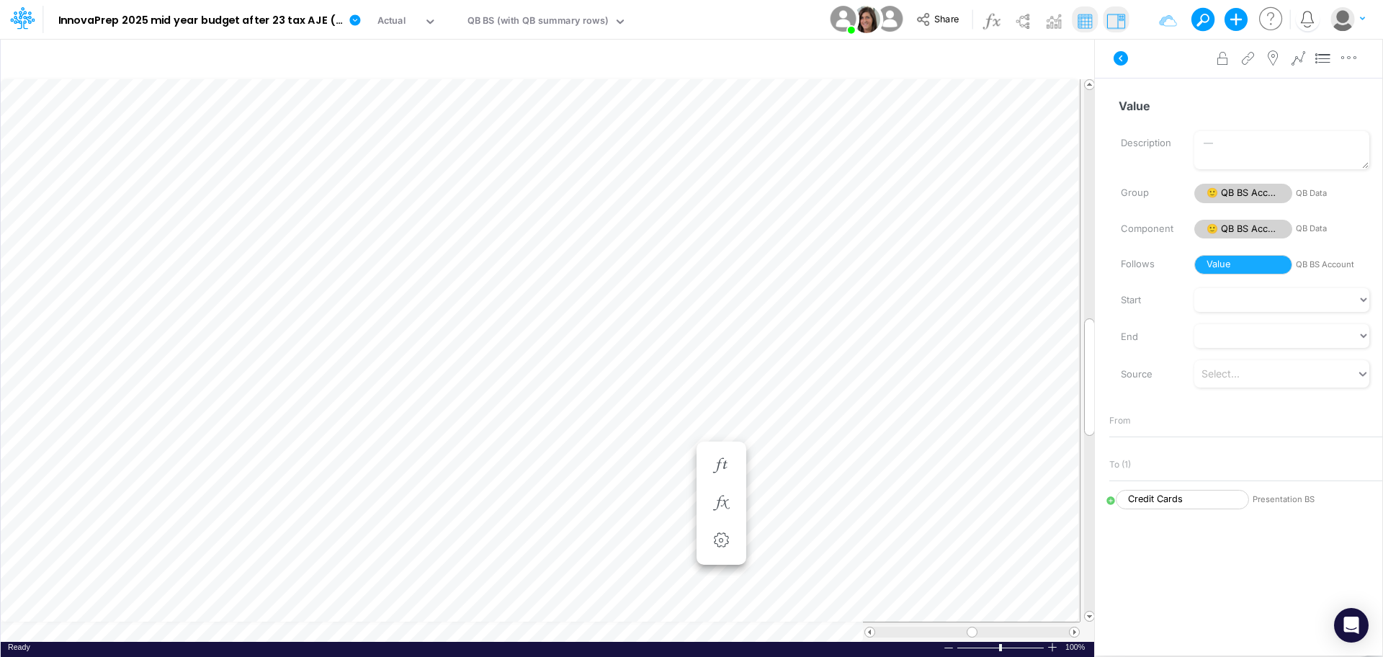
scroll to position [7, 1]
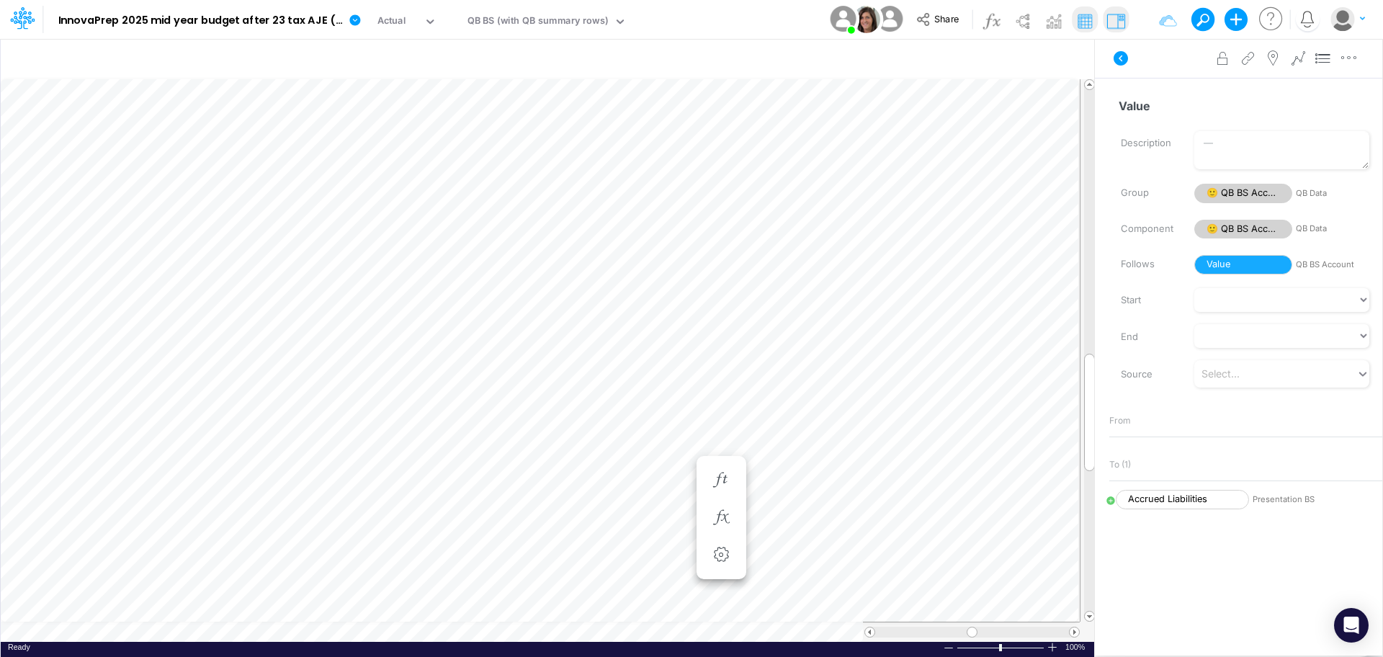
scroll to position [7, 1]
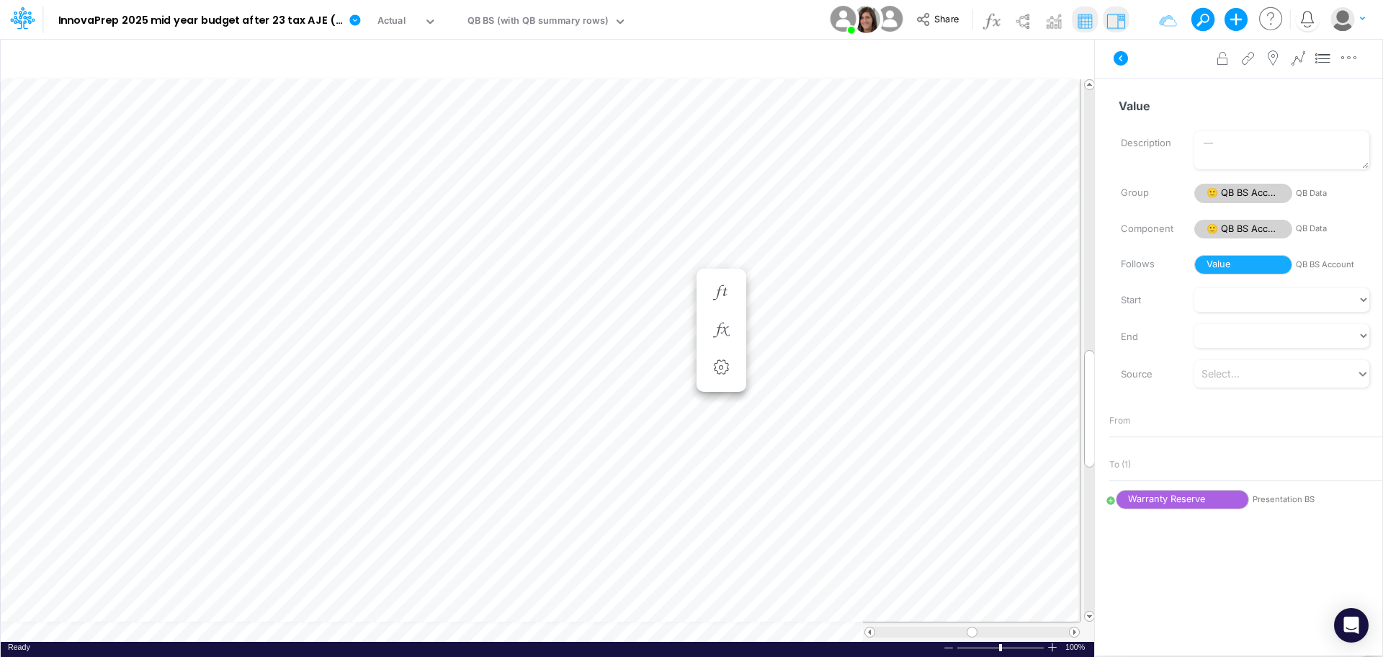
scroll to position [7, 1]
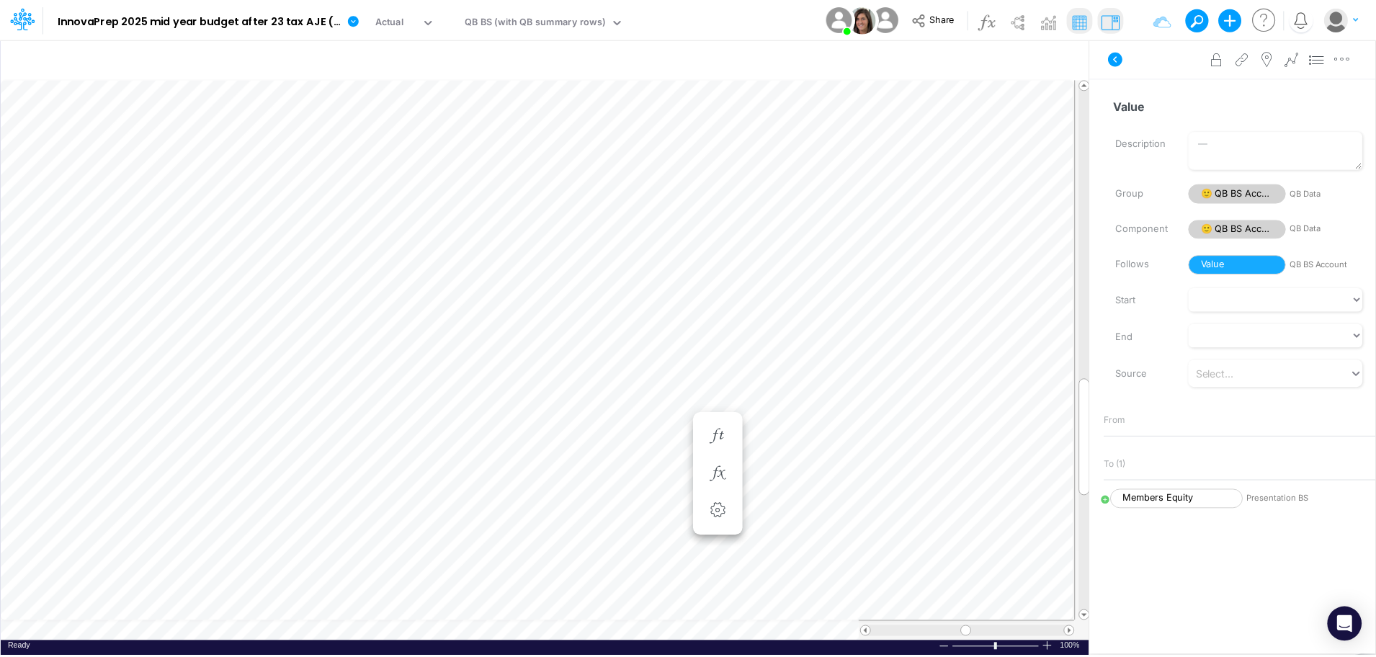
scroll to position [7, 1]
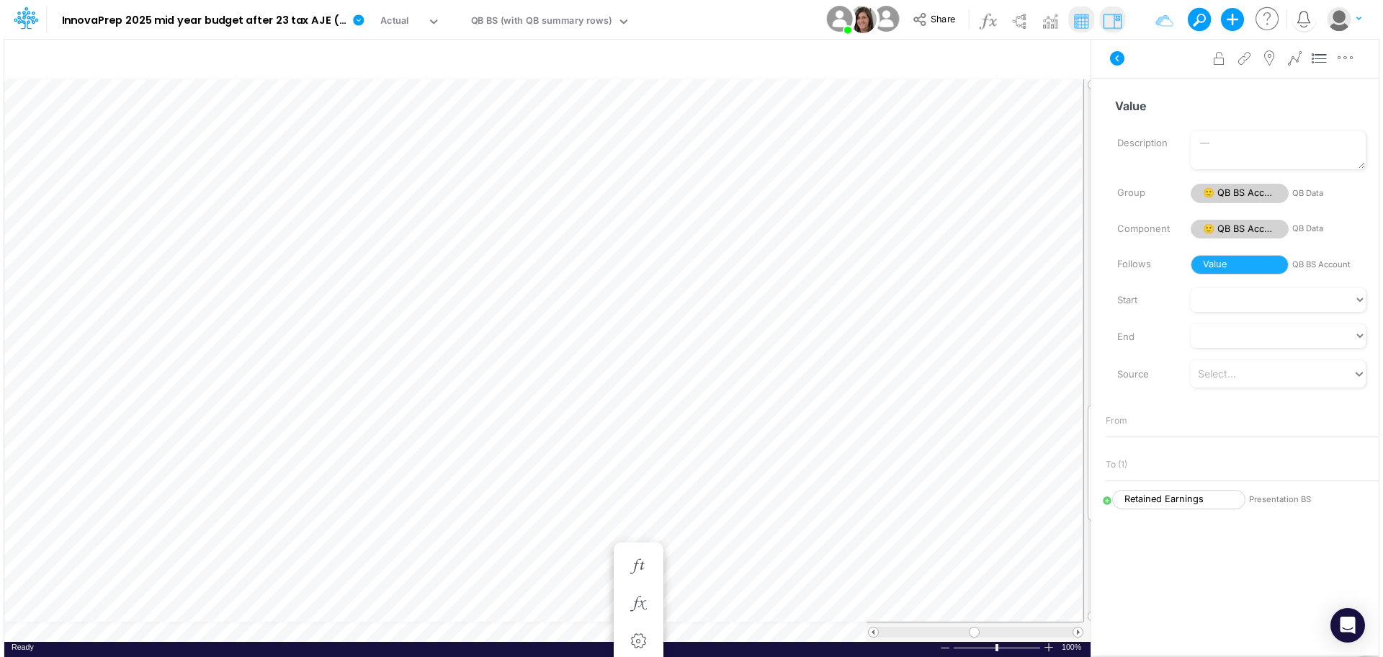
scroll to position [7, 1]
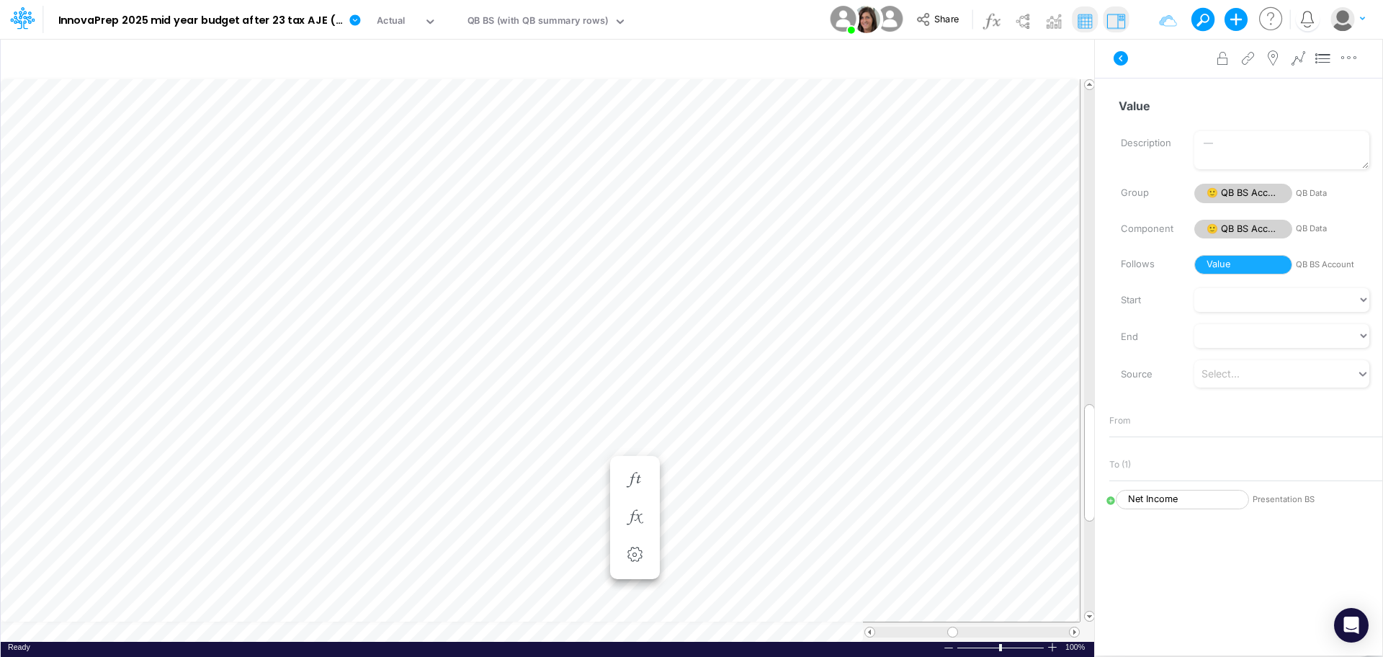
scroll to position [7, 1]
click at [1062, 57] on icon "button" at bounding box center [1067, 60] width 22 height 15
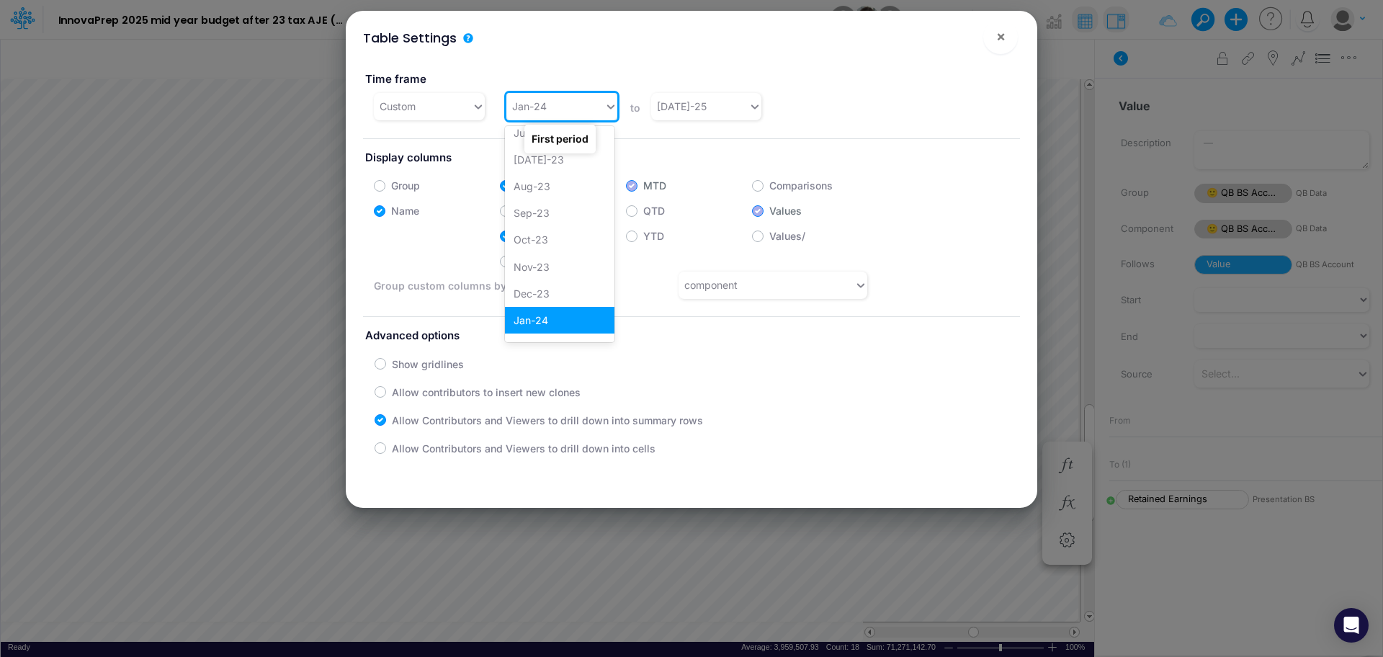
click at [607, 108] on icon at bounding box center [609, 106] width 7 height 4
click at [519, 144] on div "Jan-20" at bounding box center [559, 142] width 109 height 27
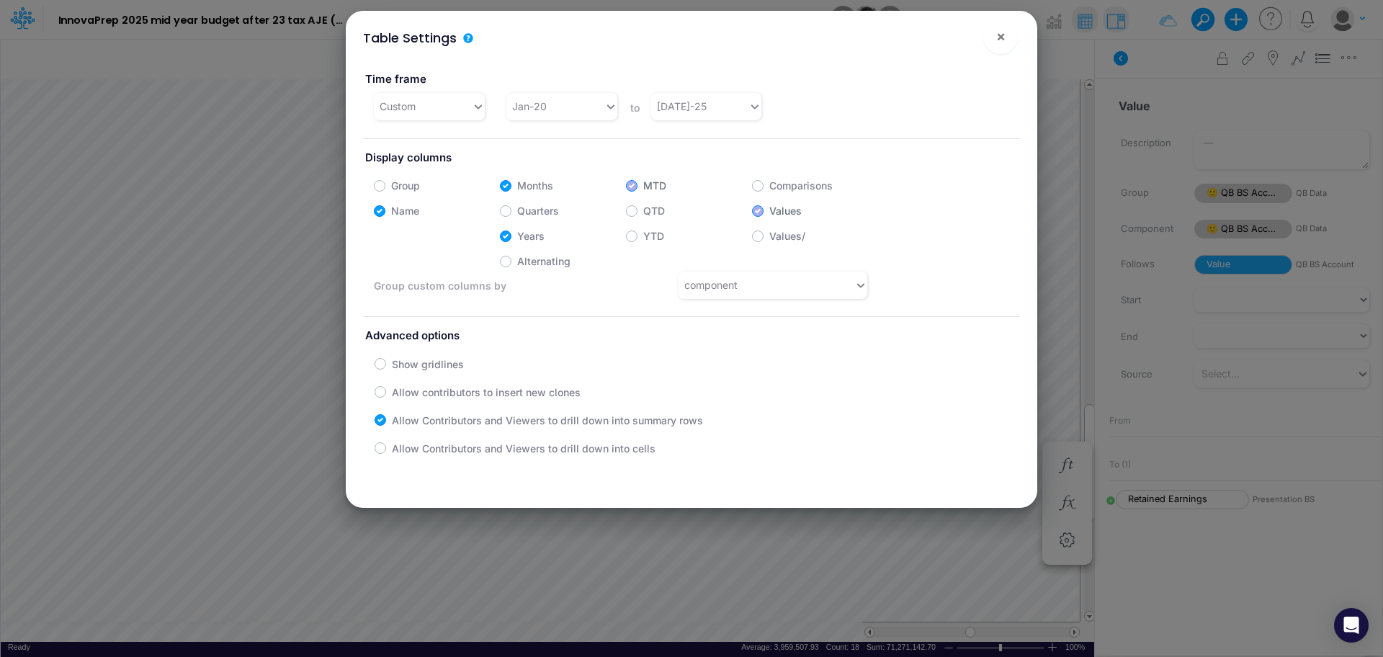
click at [717, 545] on div "Table Settings × Time frame Custom Jan-20 to [DATE]-25 Display columns Group Mo…" at bounding box center [691, 328] width 1383 height 657
drag, startPoint x: 748, startPoint y: 536, endPoint x: 876, endPoint y: 85, distance: 468.8
click at [876, 85] on div "Time frame Custom Jan-20 to [DATE]-25" at bounding box center [691, 90] width 679 height 62
click at [1001, 37] on span "×" at bounding box center [1000, 35] width 9 height 17
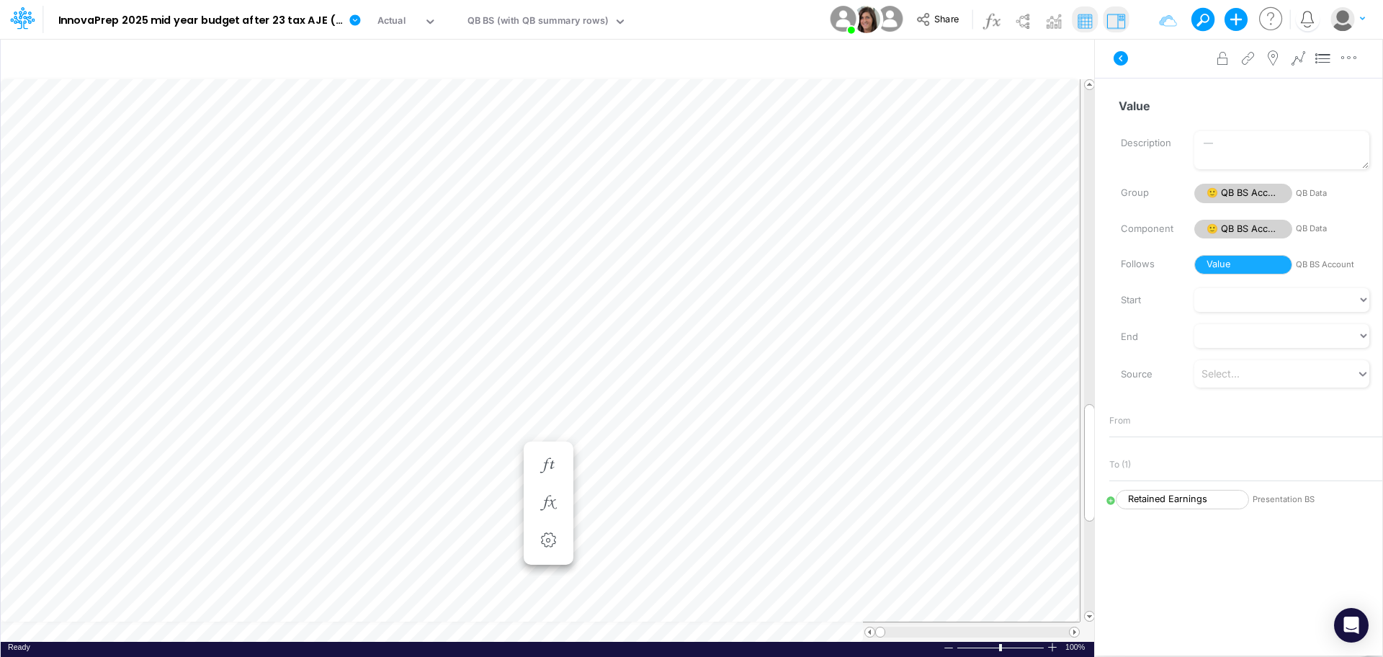
scroll to position [7, 1]
